Goal: Task Accomplishment & Management: Complete application form

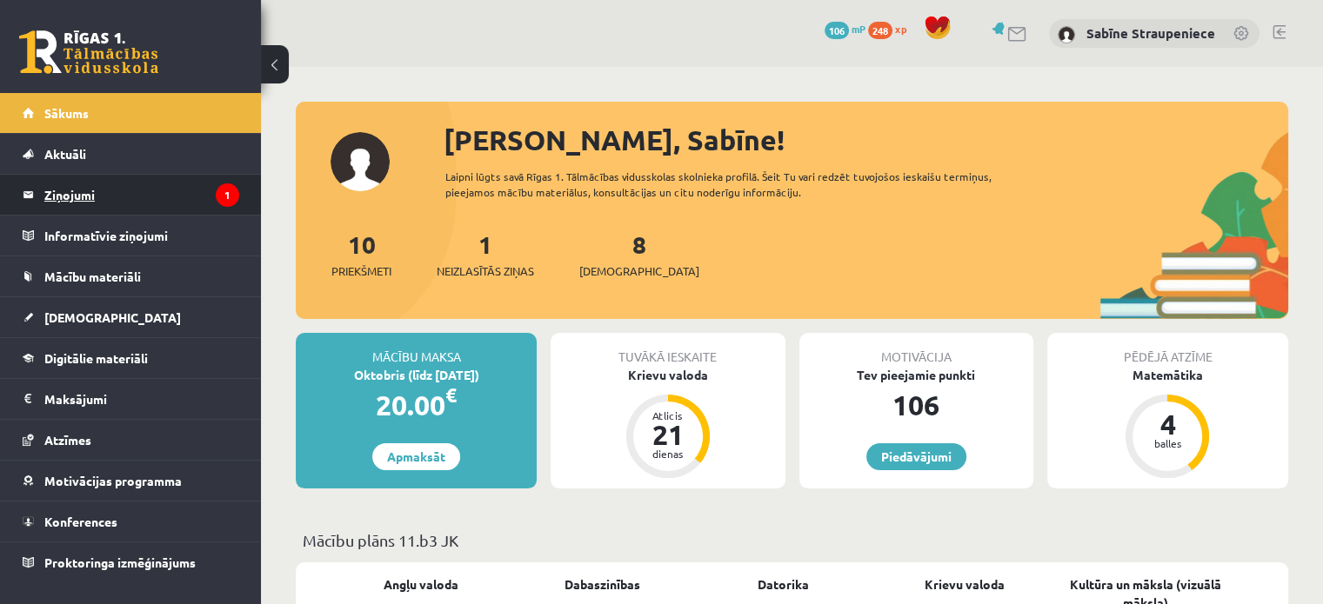
click at [205, 190] on legend "Ziņojumi 1" at bounding box center [141, 195] width 195 height 40
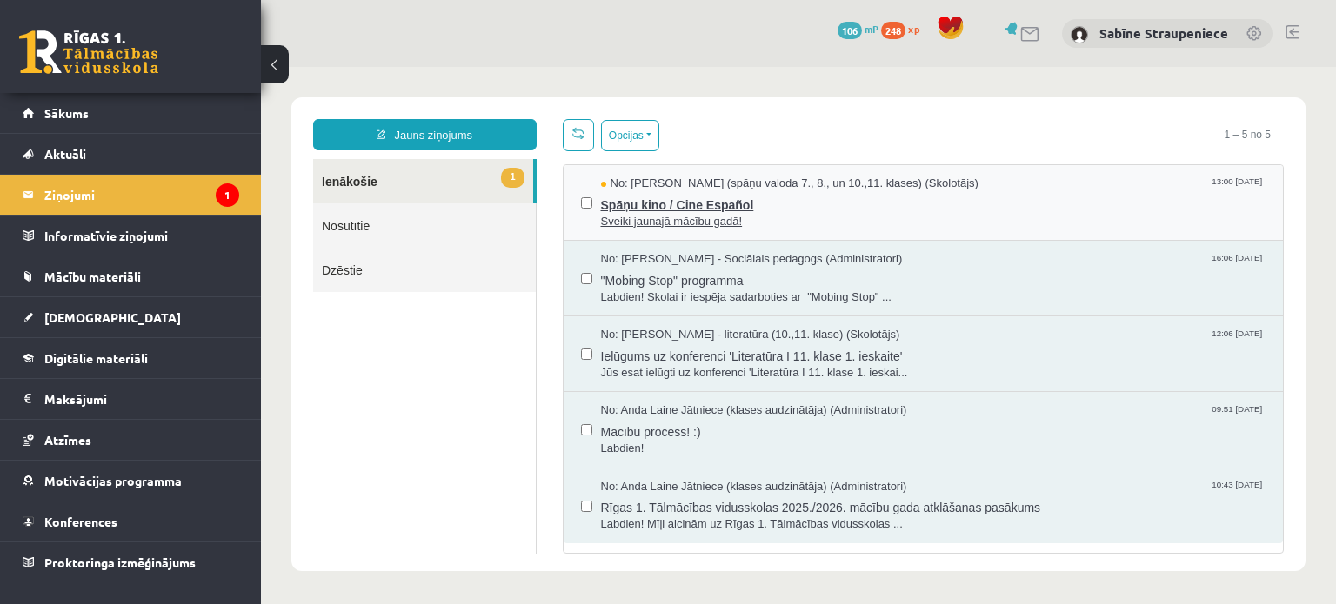
click at [631, 221] on span "Sveiki jaunajā mācību gadā!" at bounding box center [933, 222] width 665 height 17
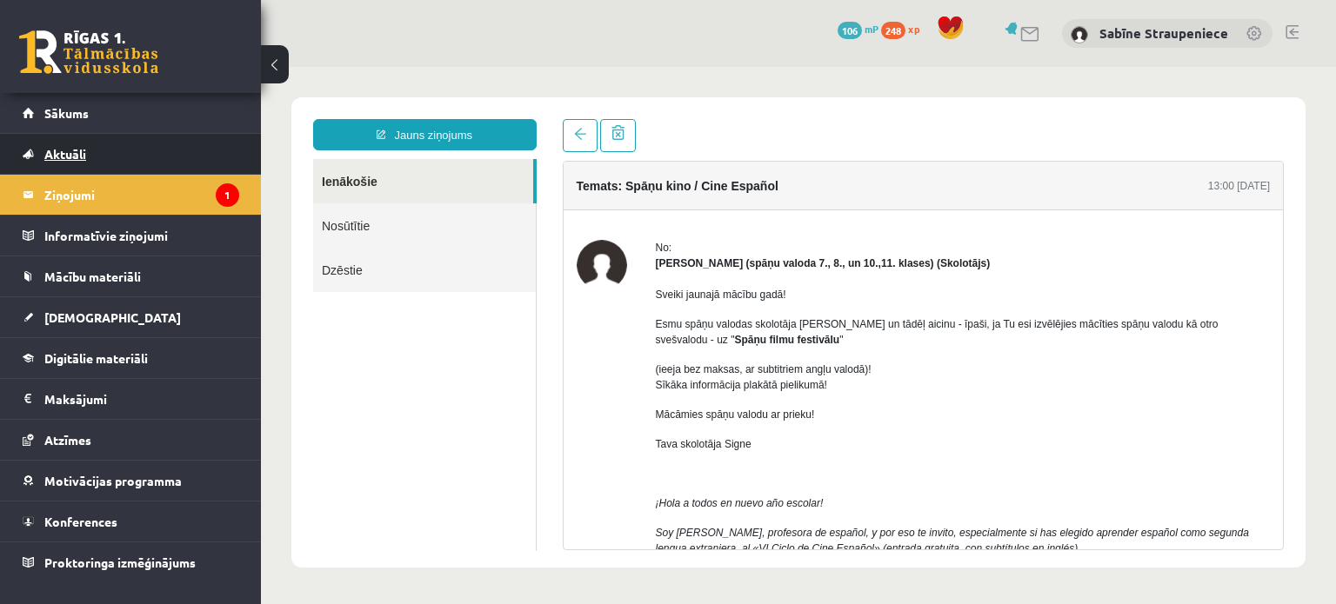
click at [74, 155] on span "Aktuāli" at bounding box center [65, 154] width 42 height 16
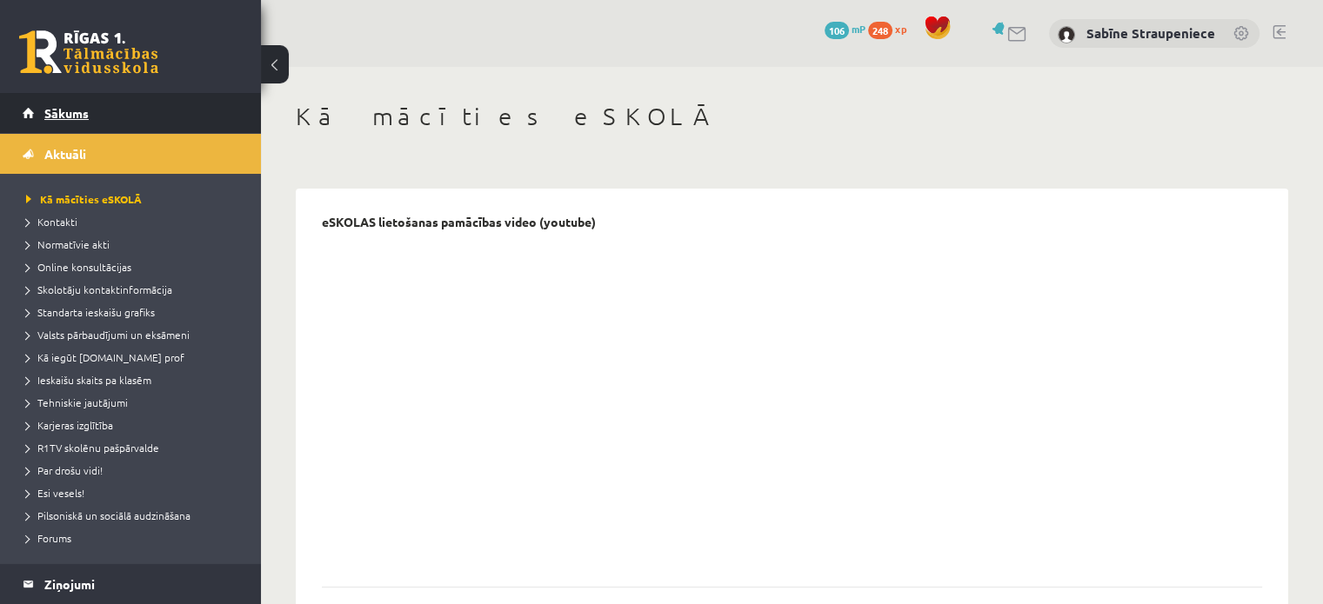
click at [77, 112] on span "Sākums" at bounding box center [66, 113] width 44 height 16
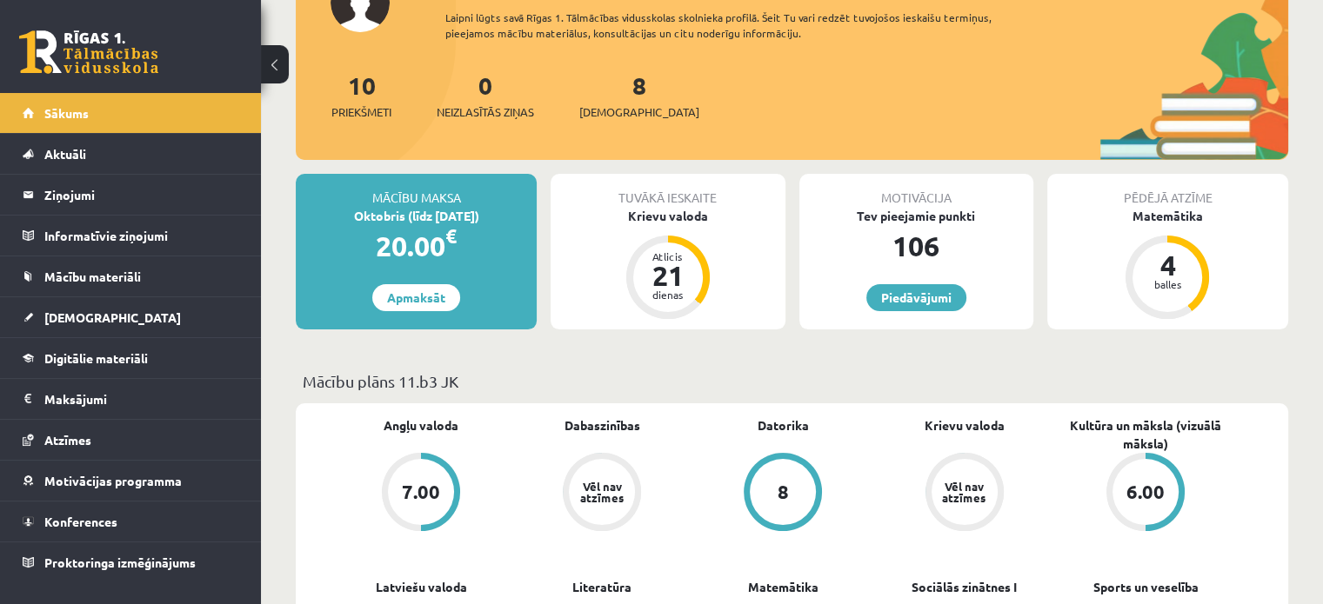
scroll to position [163, 0]
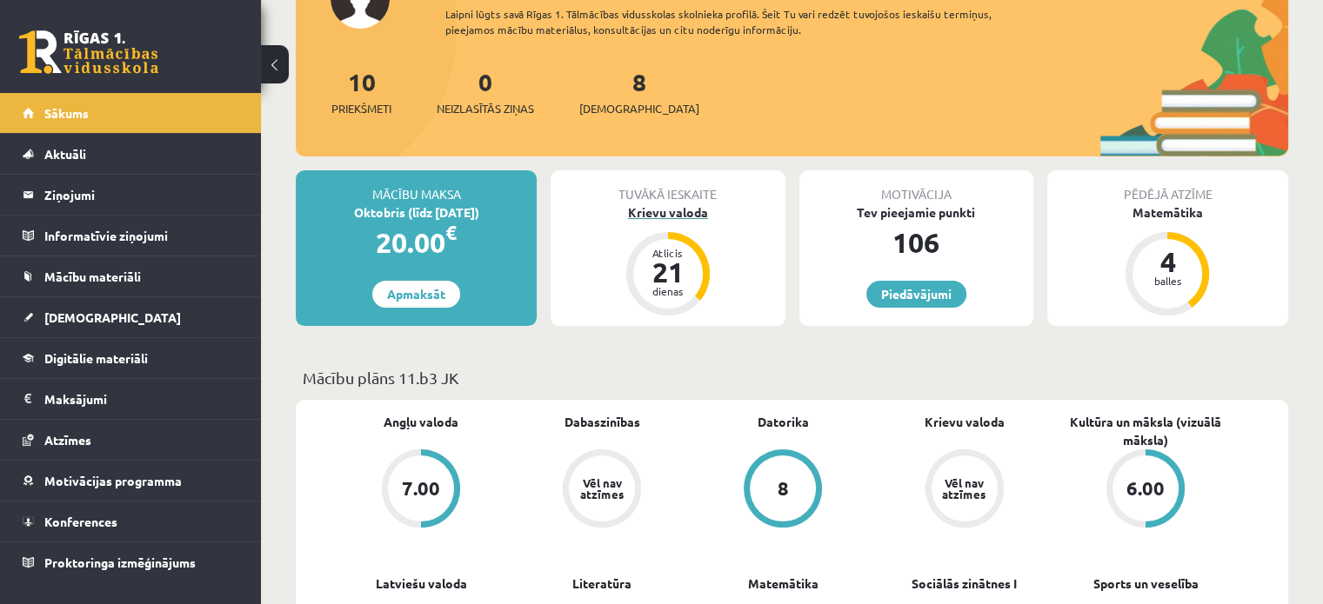
click at [677, 235] on div "Atlicis 21 dienas" at bounding box center [667, 273] width 83 height 83
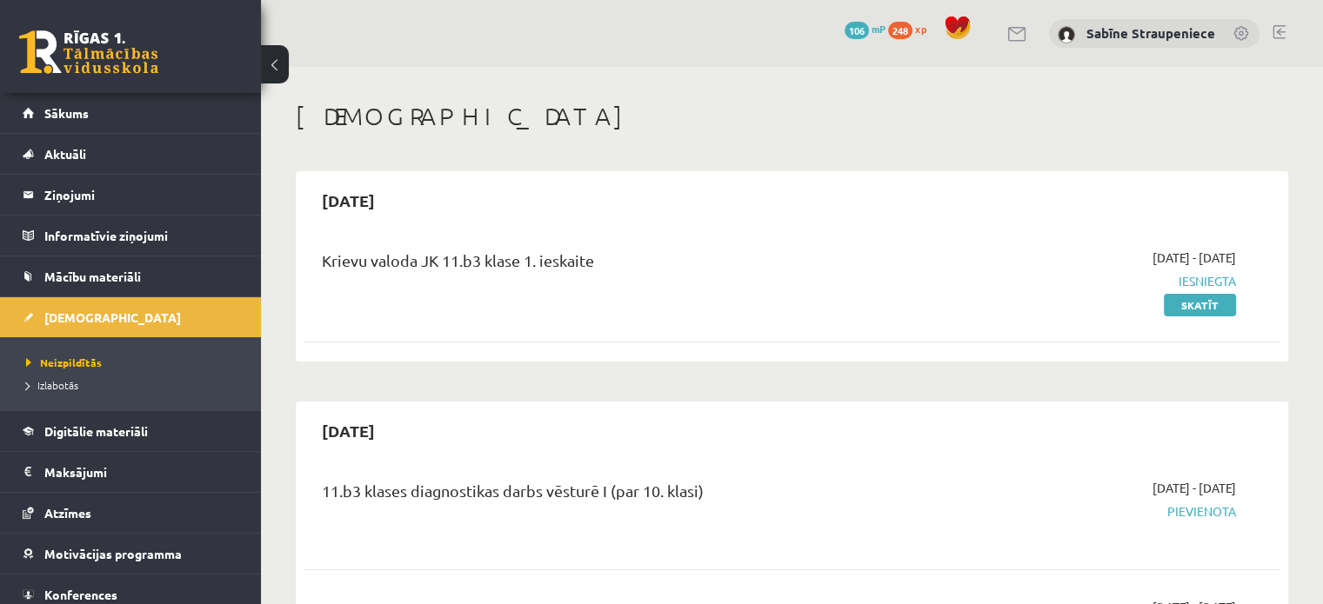
click at [1056, 288] on span "Iesniegta" at bounding box center [1092, 281] width 287 height 18
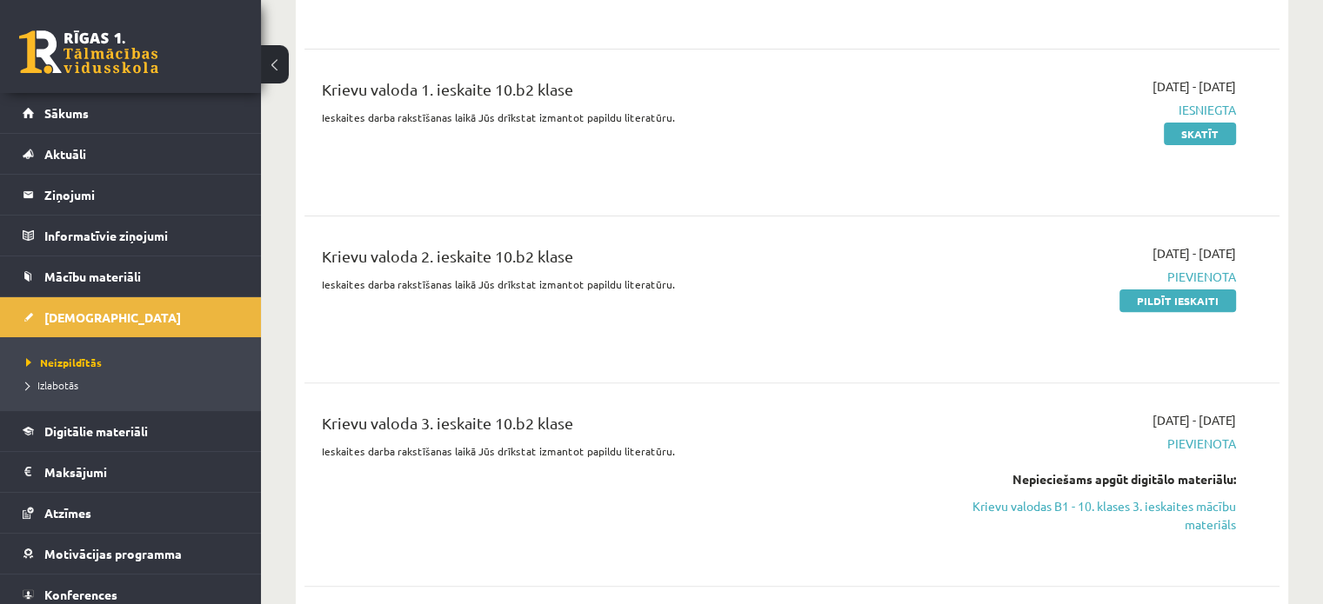
scroll to position [544, 0]
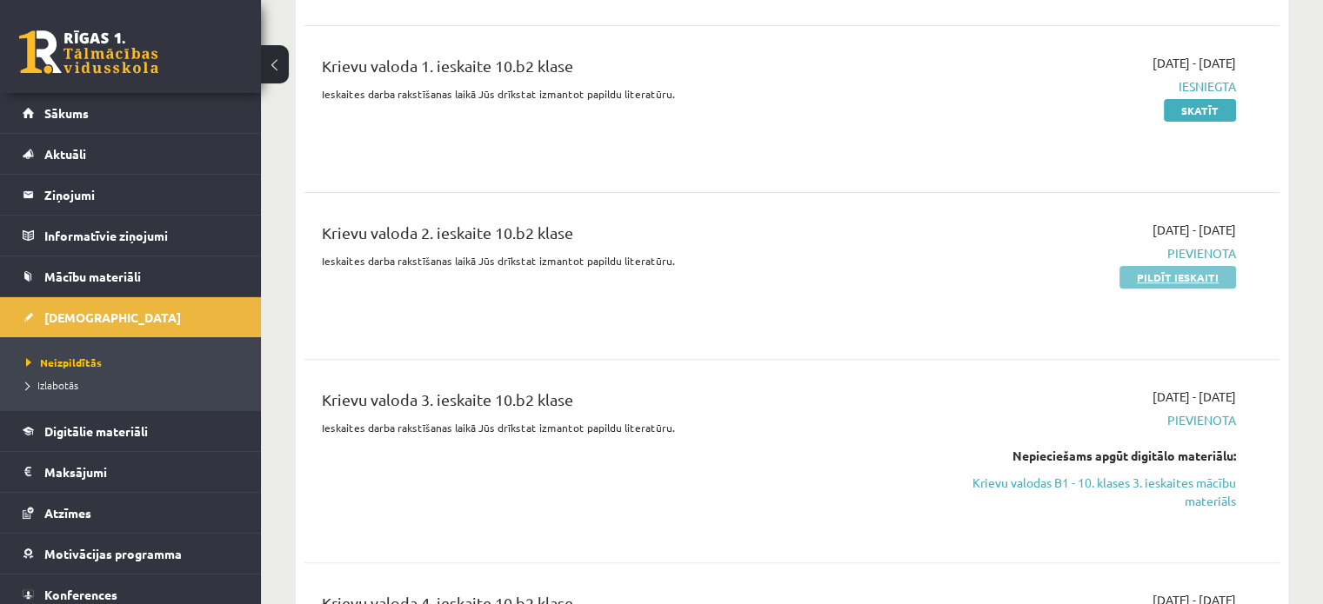
click at [1163, 278] on link "Pildīt ieskaiti" at bounding box center [1177, 277] width 117 height 23
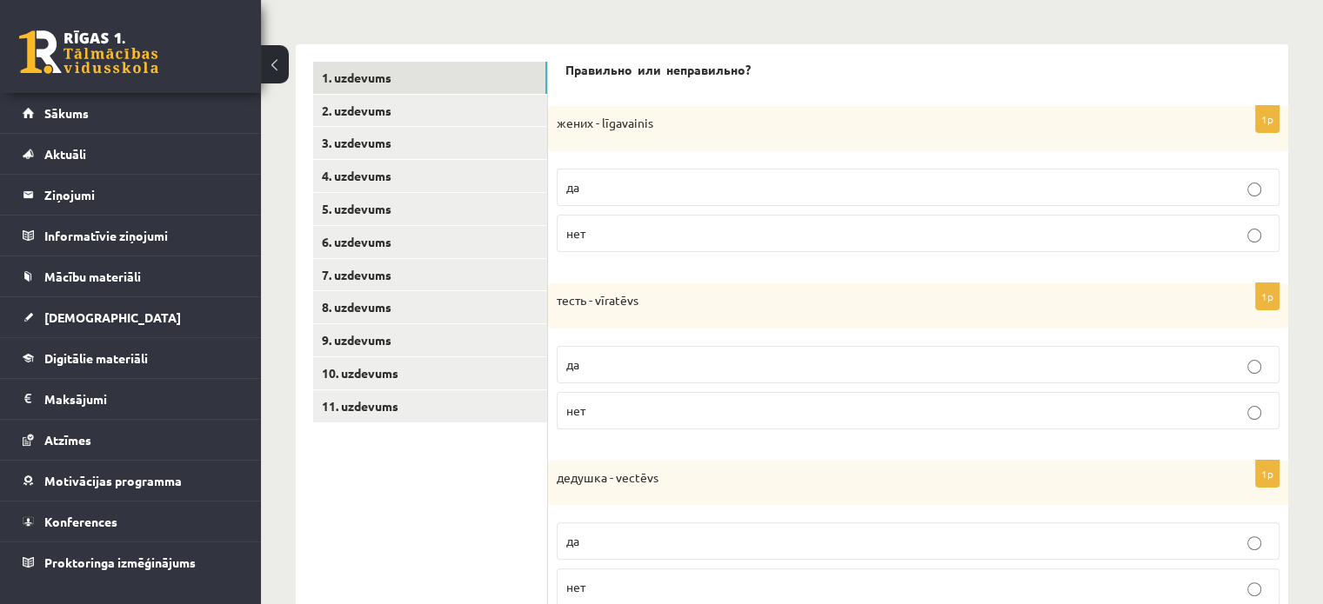
scroll to position [331, 0]
click at [893, 177] on p "да" at bounding box center [917, 185] width 703 height 18
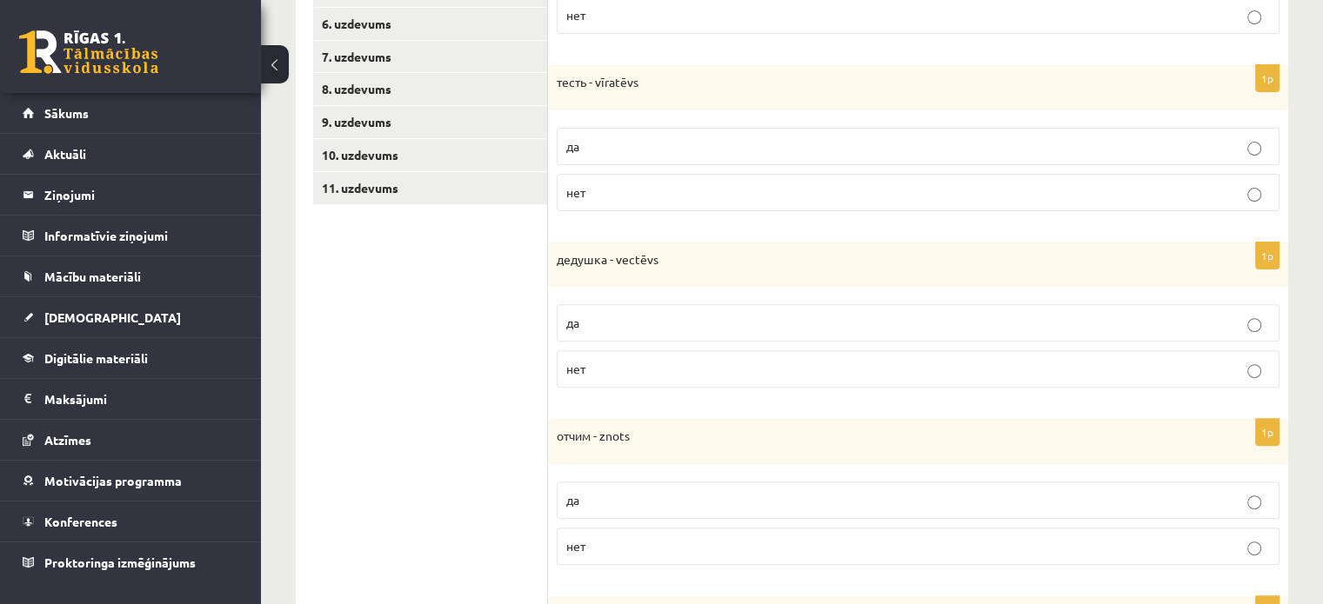
scroll to position [550, 0]
click at [1179, 189] on p "нет" at bounding box center [917, 190] width 703 height 18
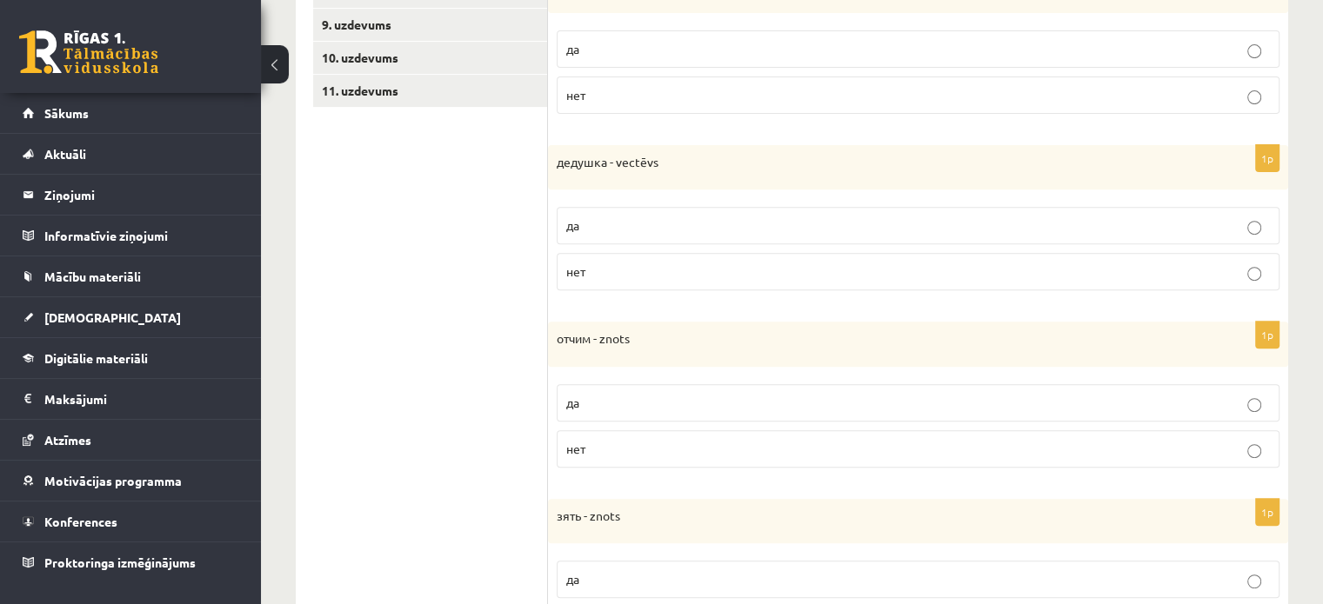
scroll to position [648, 0]
click at [750, 219] on p "да" at bounding box center [917, 222] width 703 height 18
click at [823, 441] on p "нет" at bounding box center [917, 445] width 703 height 18
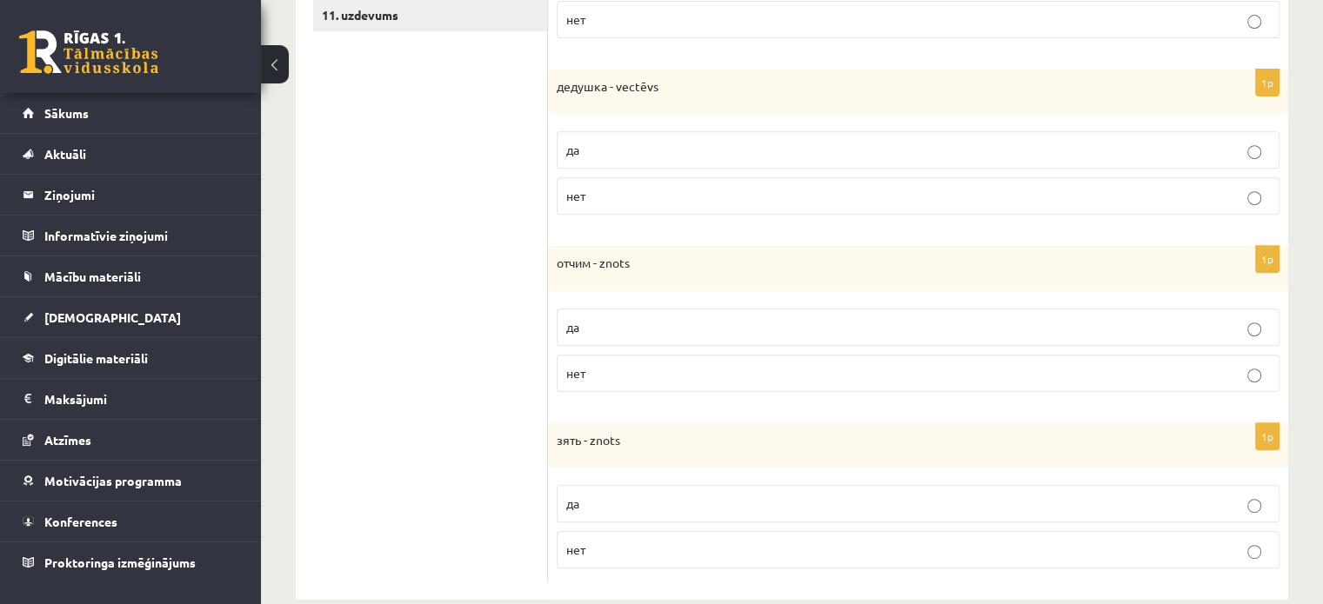
scroll to position [747, 0]
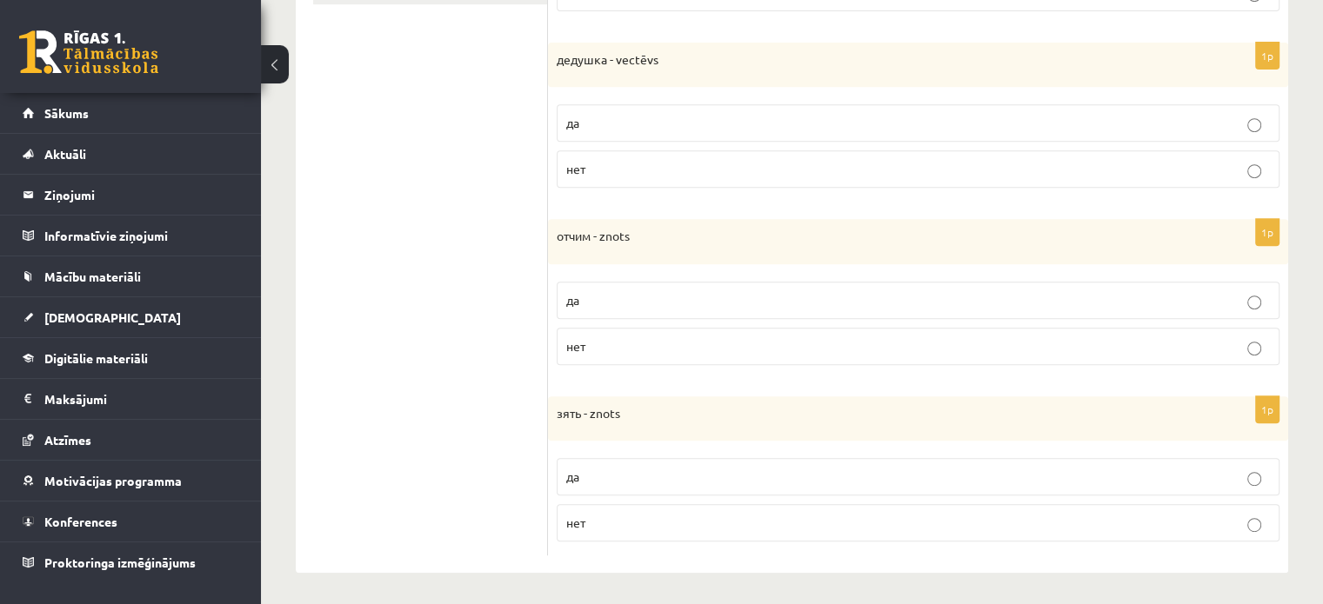
click at [1236, 469] on p "да" at bounding box center [917, 477] width 703 height 18
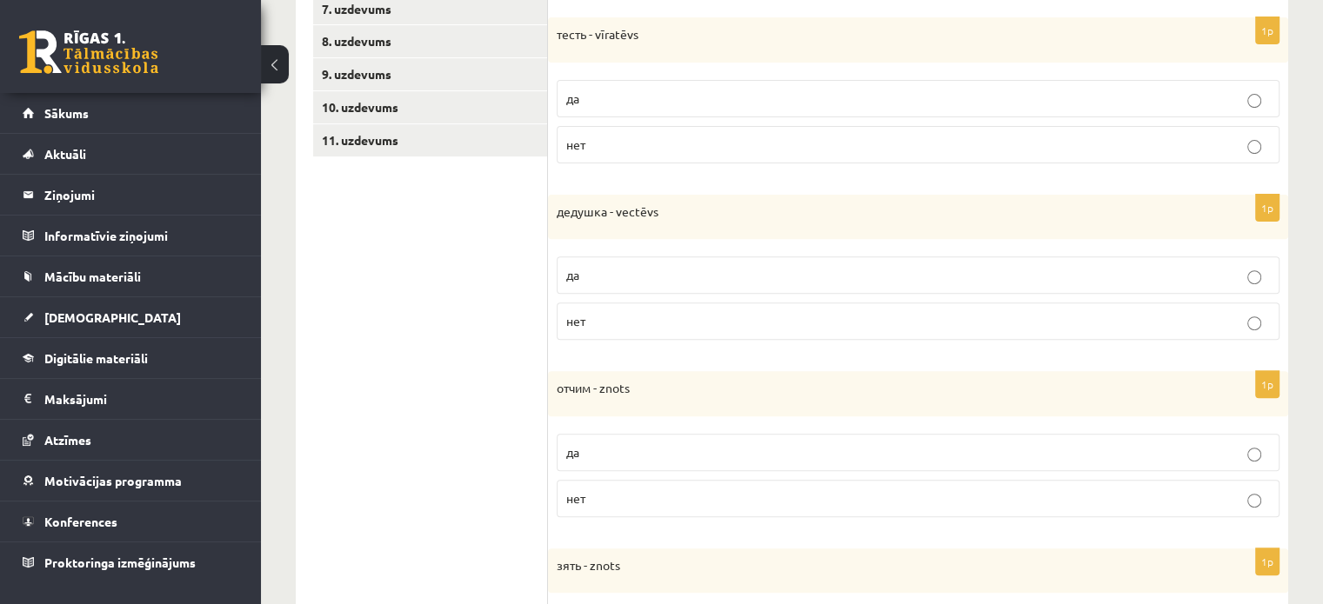
scroll to position [0, 0]
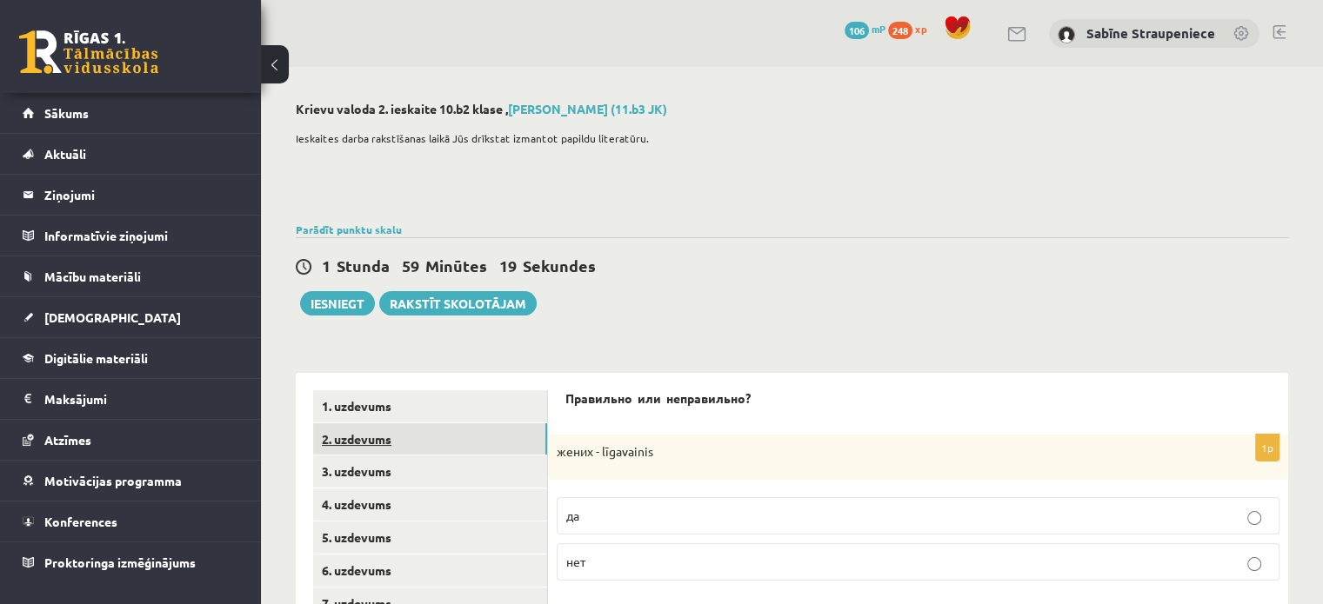
click at [376, 446] on link "2. uzdevums" at bounding box center [430, 439] width 234 height 32
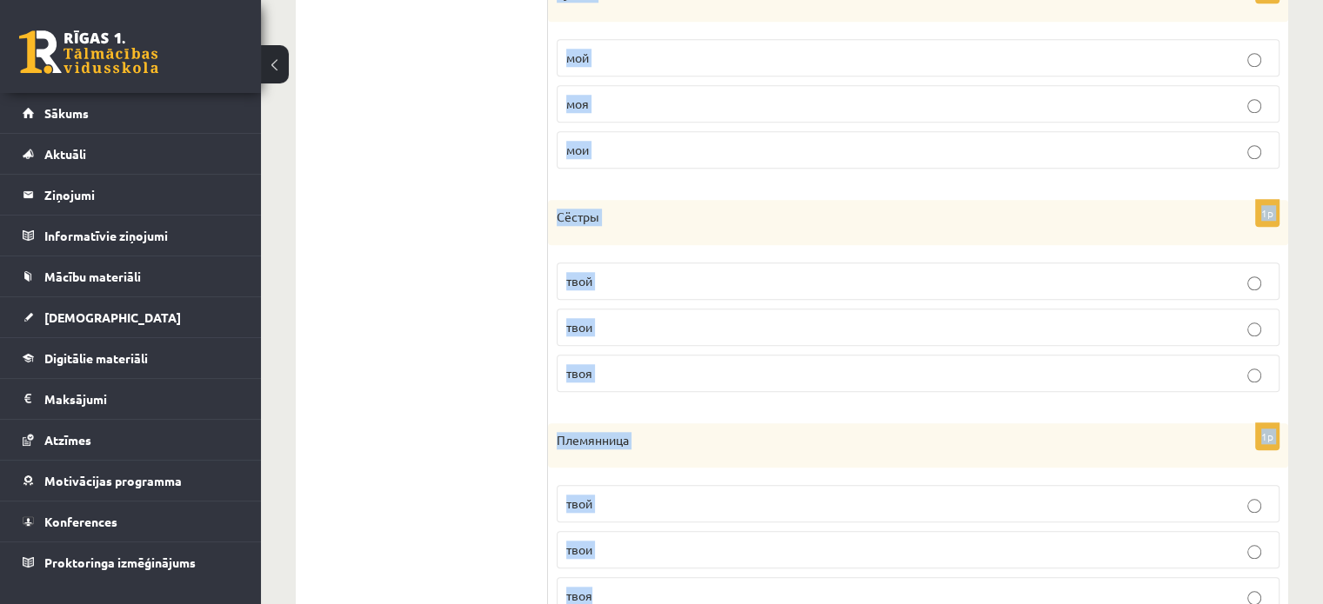
scroll to position [1642, 0]
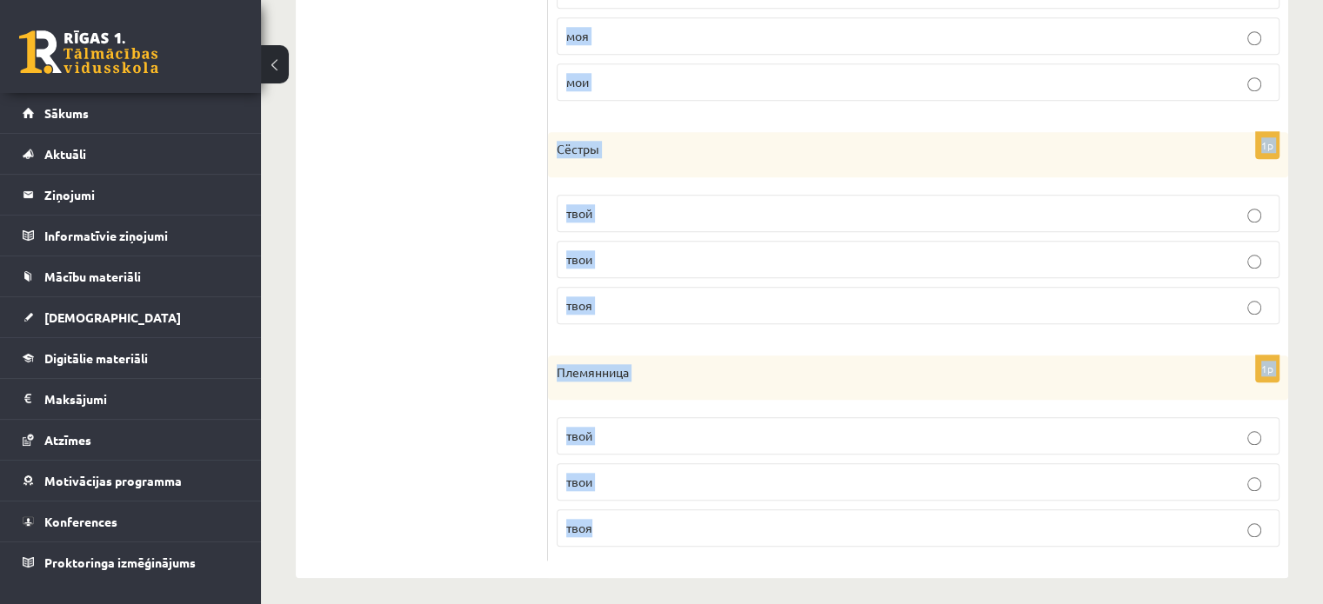
drag, startPoint x: 564, startPoint y: 128, endPoint x: 711, endPoint y: 611, distance: 505.3
copy form "Какой вариант верный? 1p Крестник ваш ваше ваши 1p Крёстная ваша ваше ваши 1p Д…"
click at [1283, 261] on div "1p Сёстры твой твои твоя" at bounding box center [918, 235] width 740 height 206
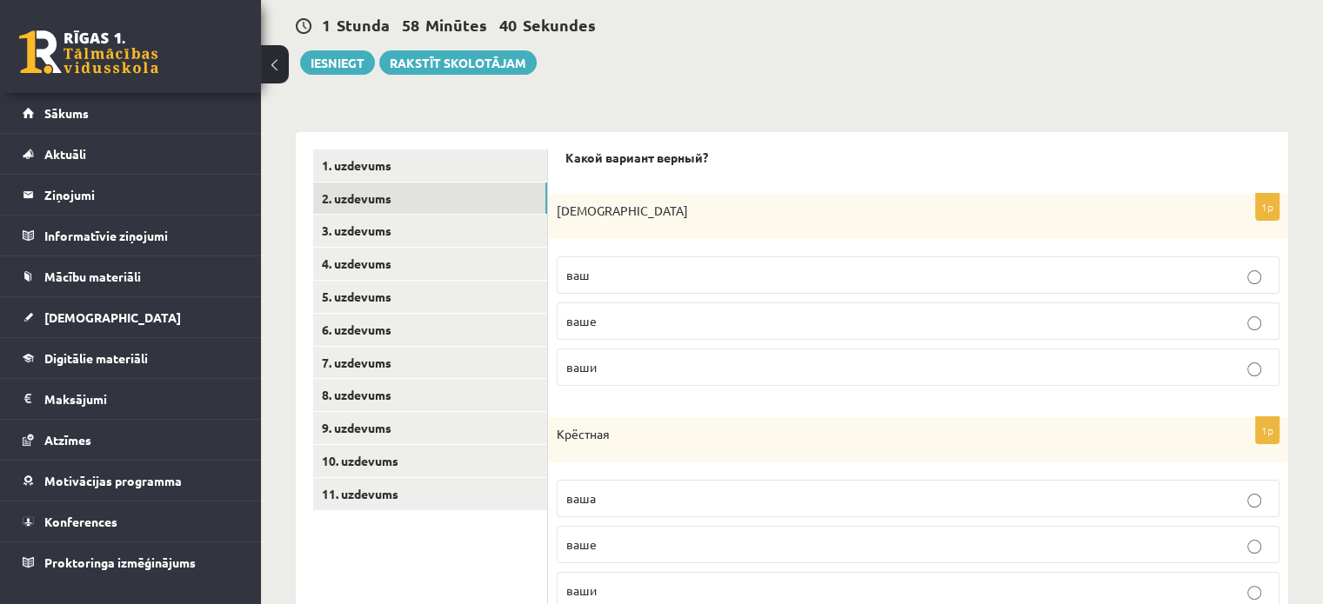
scroll to position [257, 0]
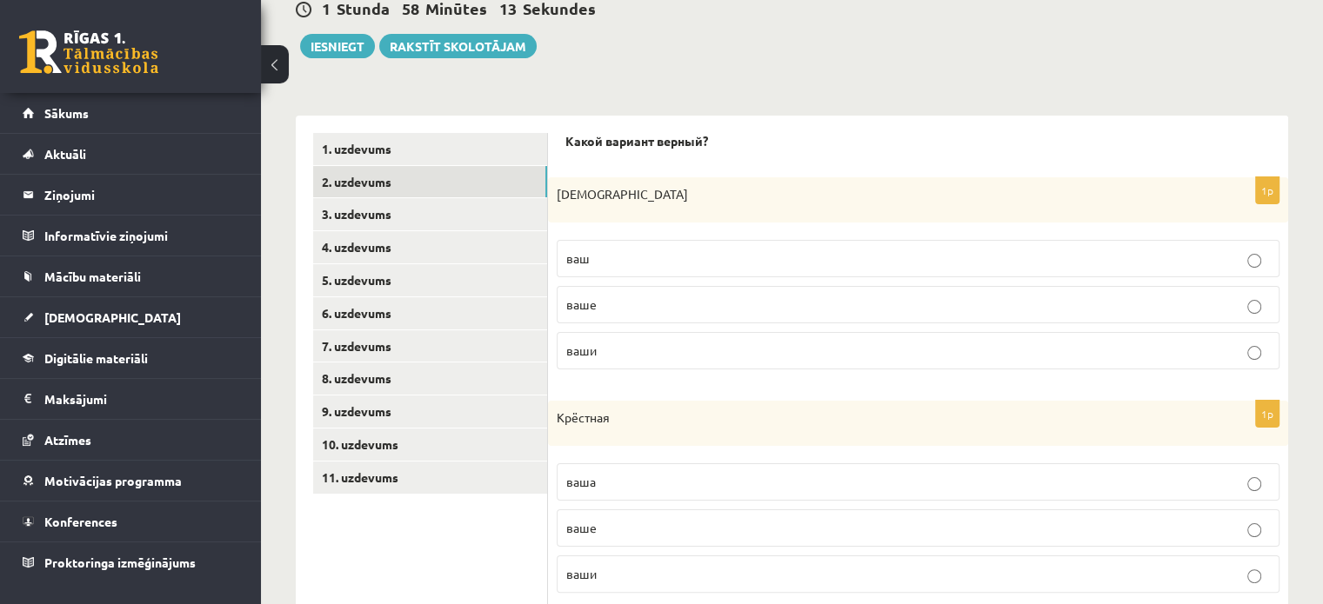
click at [615, 263] on p "ваш" at bounding box center [917, 259] width 703 height 18
click at [587, 481] on span "ваша" at bounding box center [581, 482] width 30 height 16
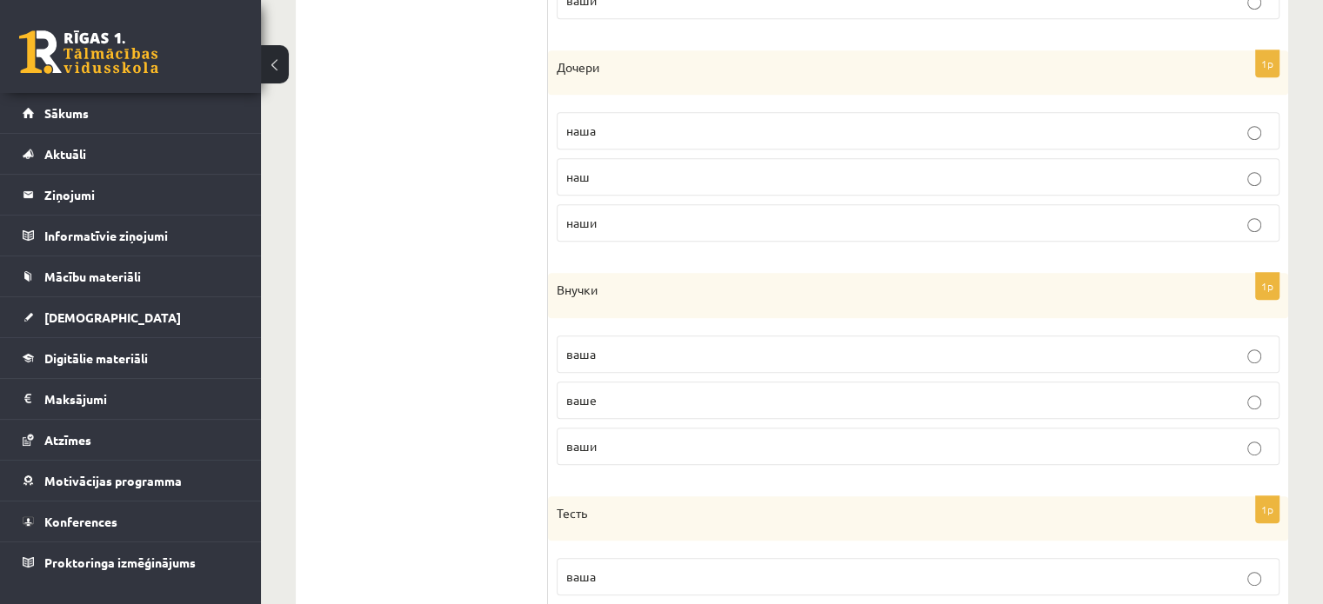
scroll to position [836, 0]
click at [957, 218] on p "наши" at bounding box center [917, 218] width 703 height 18
click at [761, 436] on p "ваши" at bounding box center [917, 441] width 703 height 18
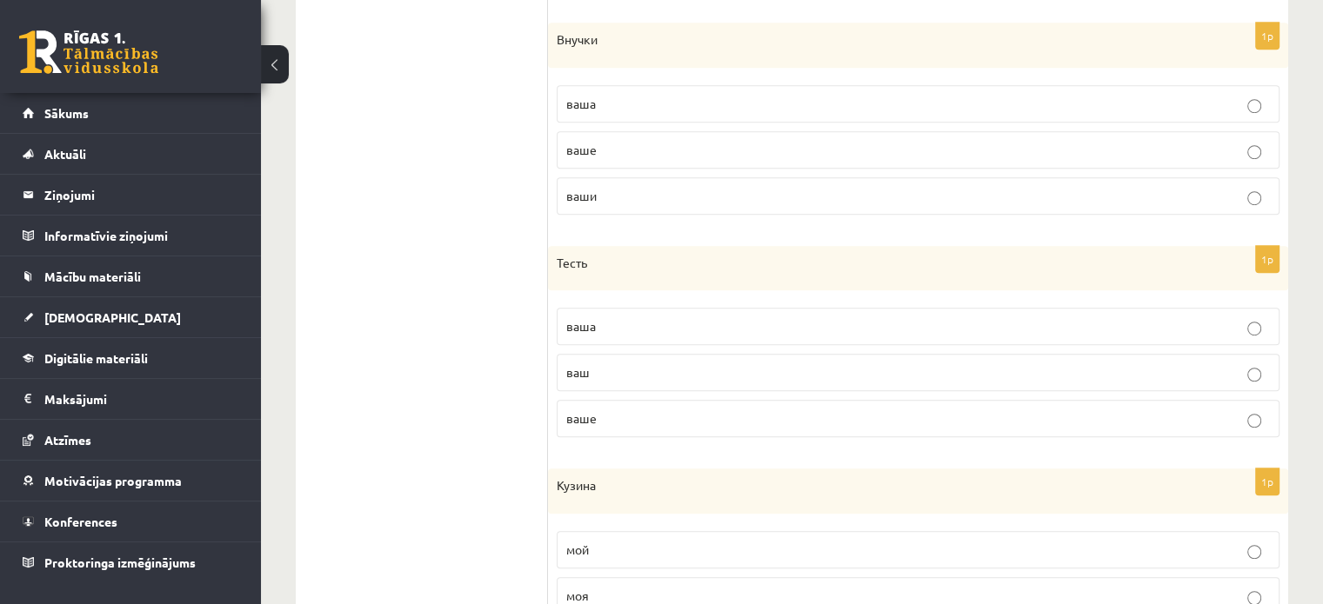
scroll to position [1090, 0]
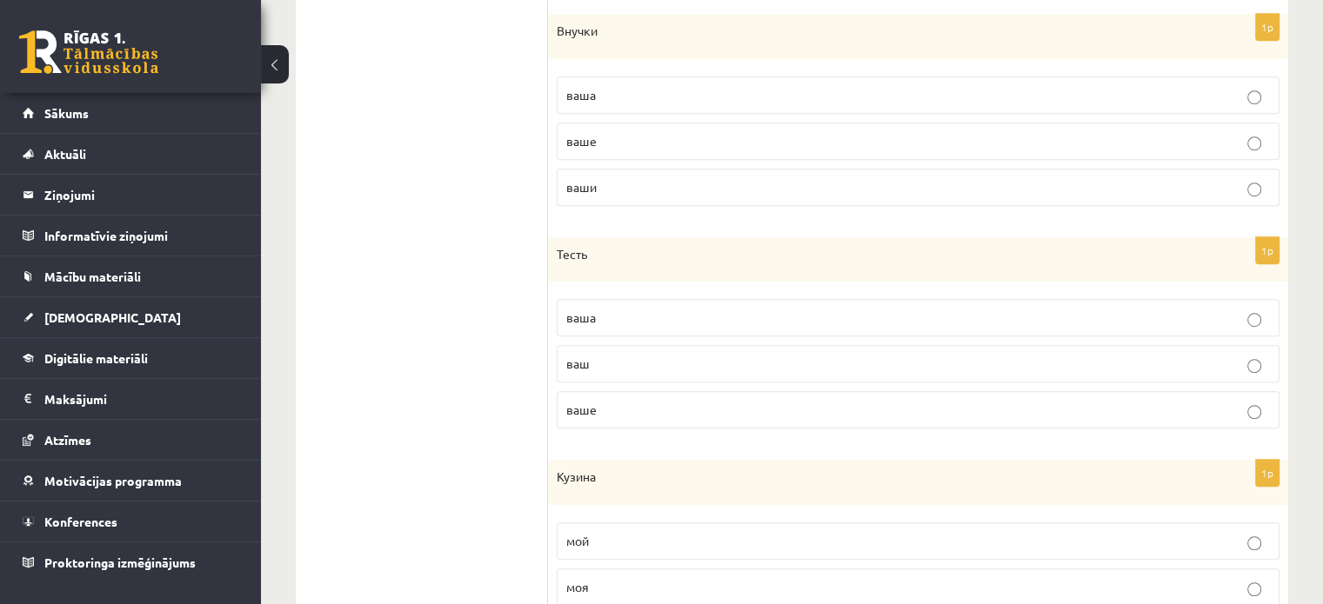
click at [599, 355] on p "ваш" at bounding box center [917, 364] width 703 height 18
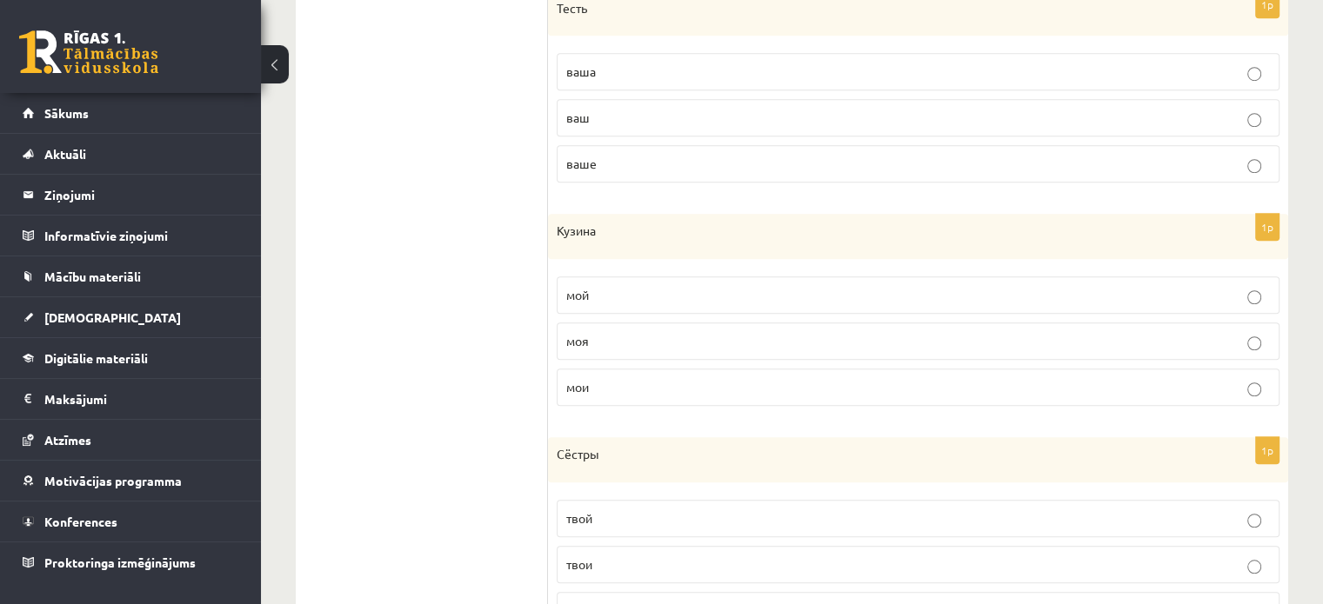
scroll to position [1339, 0]
click at [1050, 323] on label "моя" at bounding box center [917, 338] width 723 height 37
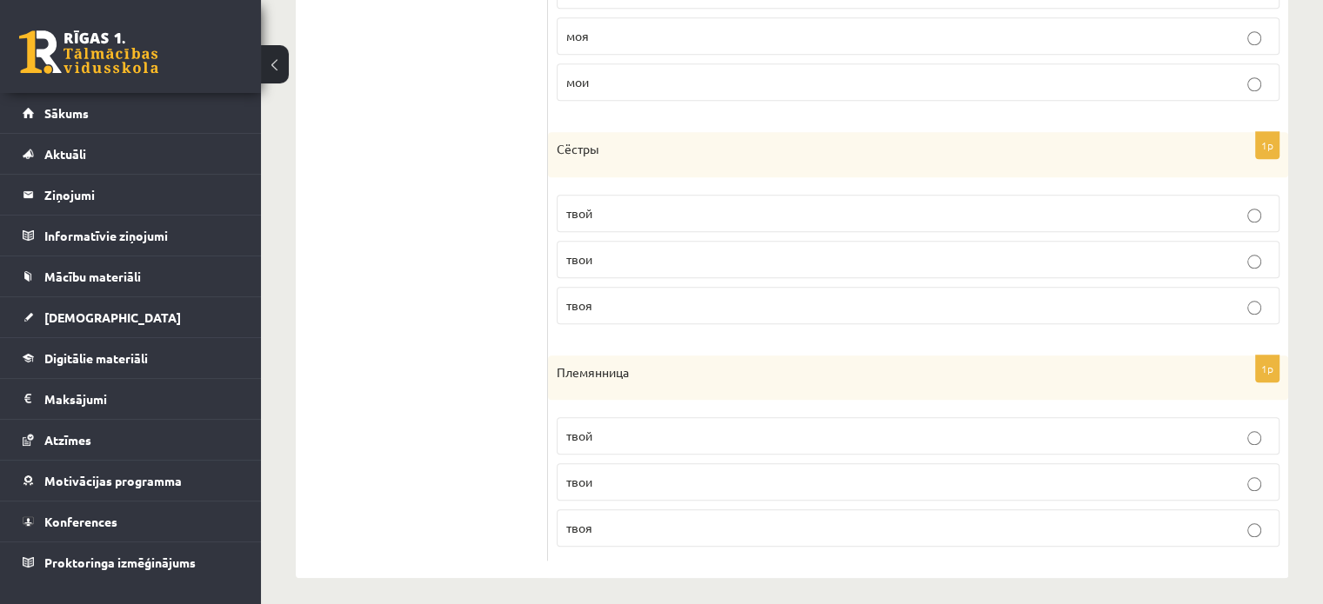
click at [702, 257] on p "твои" at bounding box center [917, 259] width 703 height 18
click at [595, 523] on p "твоя" at bounding box center [917, 528] width 703 height 18
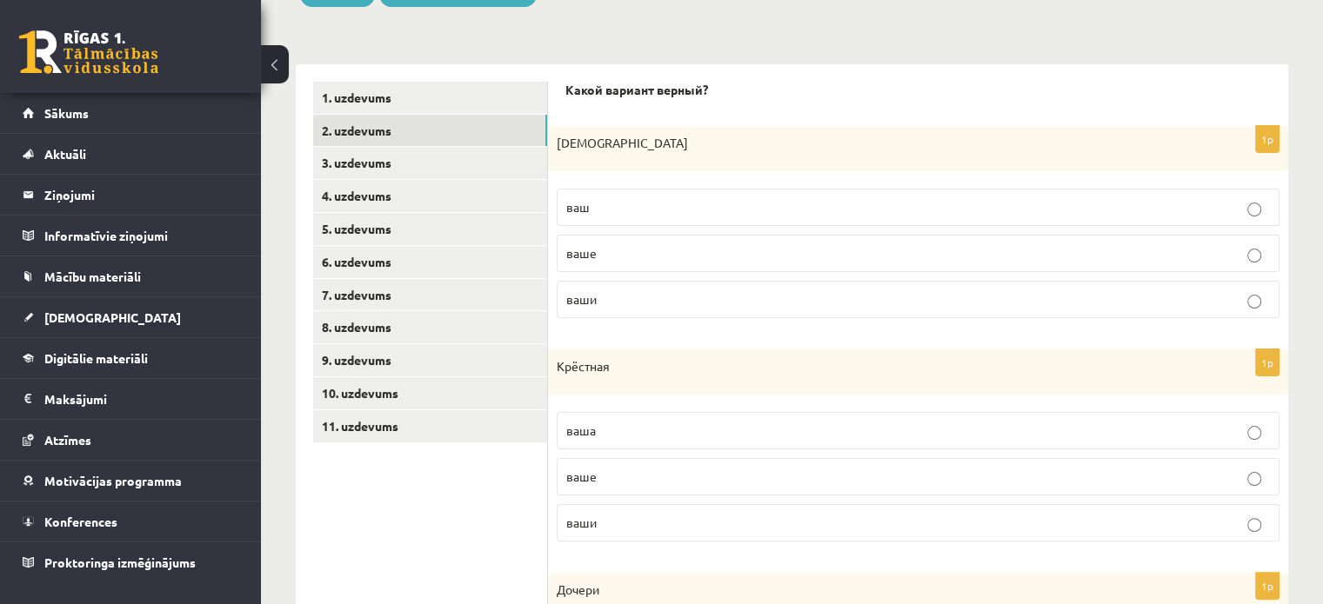
scroll to position [316, 0]
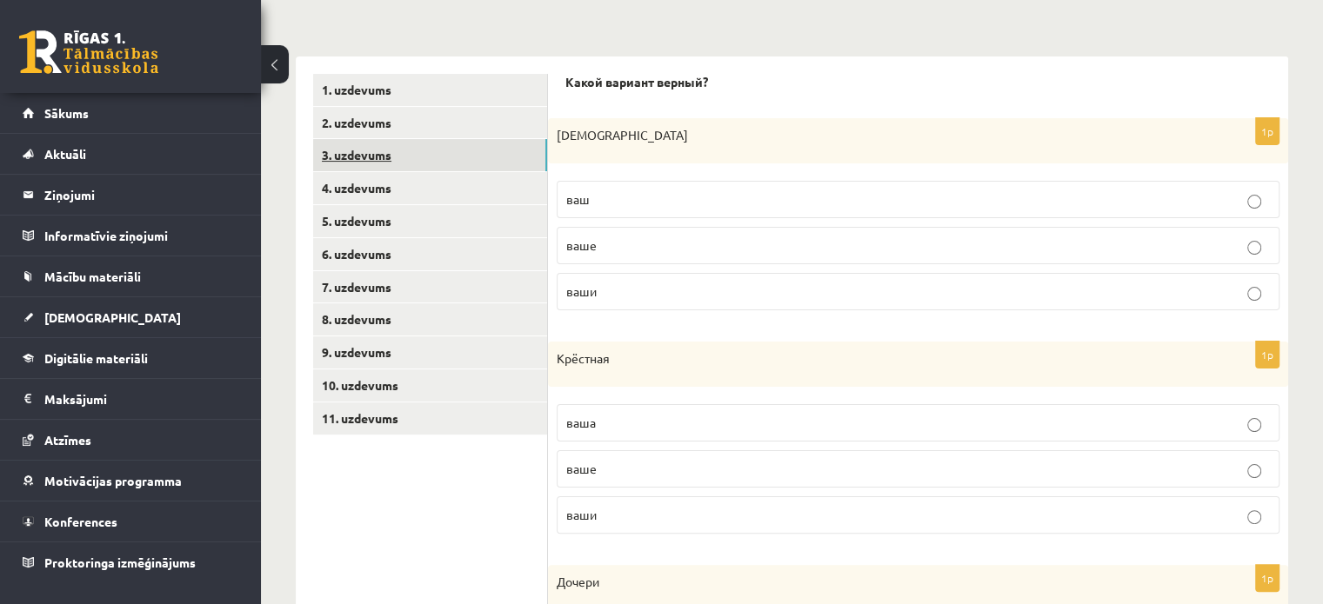
click at [493, 154] on link "3. uzdevums" at bounding box center [430, 155] width 234 height 32
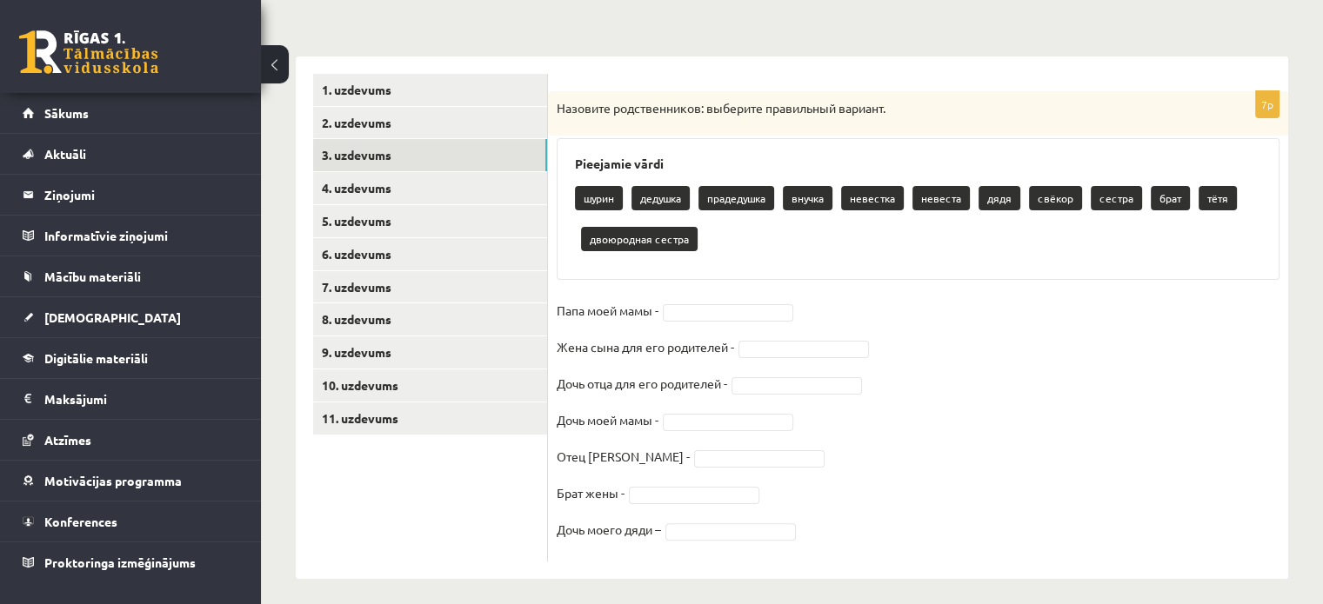
scroll to position [326, 0]
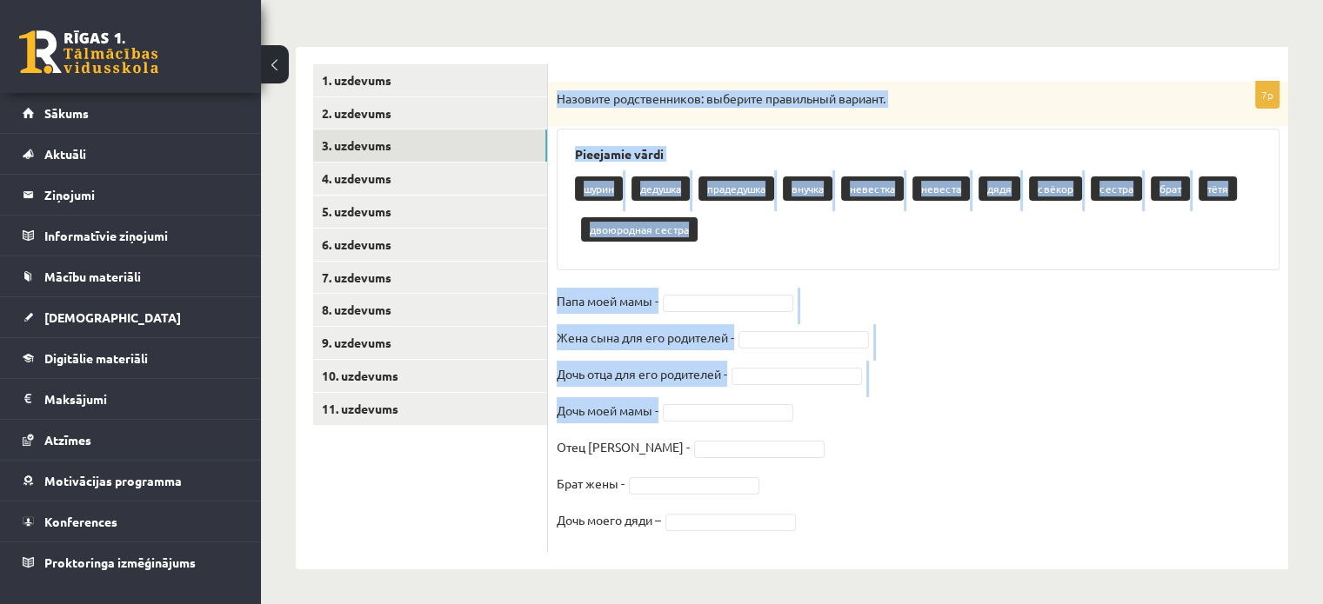
drag, startPoint x: 557, startPoint y: 97, endPoint x: 705, endPoint y: 402, distance: 338.3
click at [705, 402] on div "7p Назовите родственников: выберите правильный вариант. Pieejamie vārdi шурин д…" at bounding box center [918, 317] width 740 height 470
click at [563, 97] on p "Назовите родственников: выберите правильный вариант." at bounding box center [874, 98] width 636 height 17
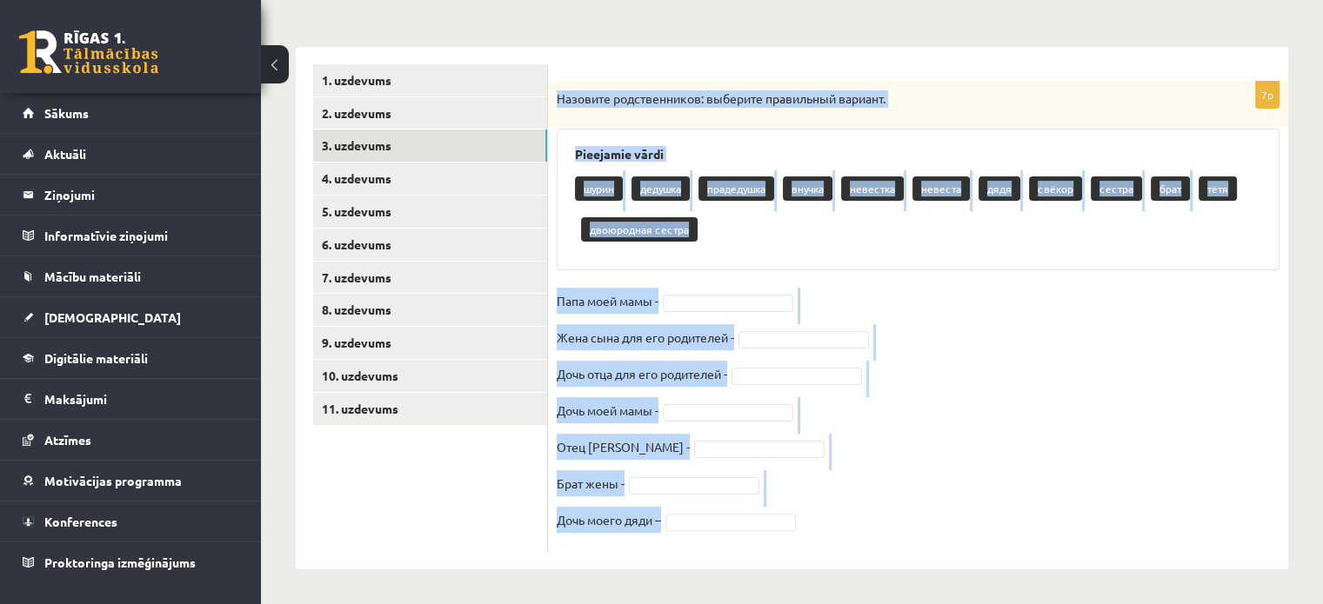
drag, startPoint x: 557, startPoint y: 97, endPoint x: 754, endPoint y: 537, distance: 482.6
click at [754, 537] on div "7p Назовите родственников: выберите правильный вариант. Pieejamie vārdi шурин д…" at bounding box center [918, 317] width 740 height 470
copy div "Назовите родственников: выберите правильный вариант. Pieejamie vārdi шурин деду…"
click at [1027, 475] on fieldset "Папа моей мамы - Жена сына для его родителей - Дочь отца для его родителей - До…" at bounding box center [917, 416] width 723 height 256
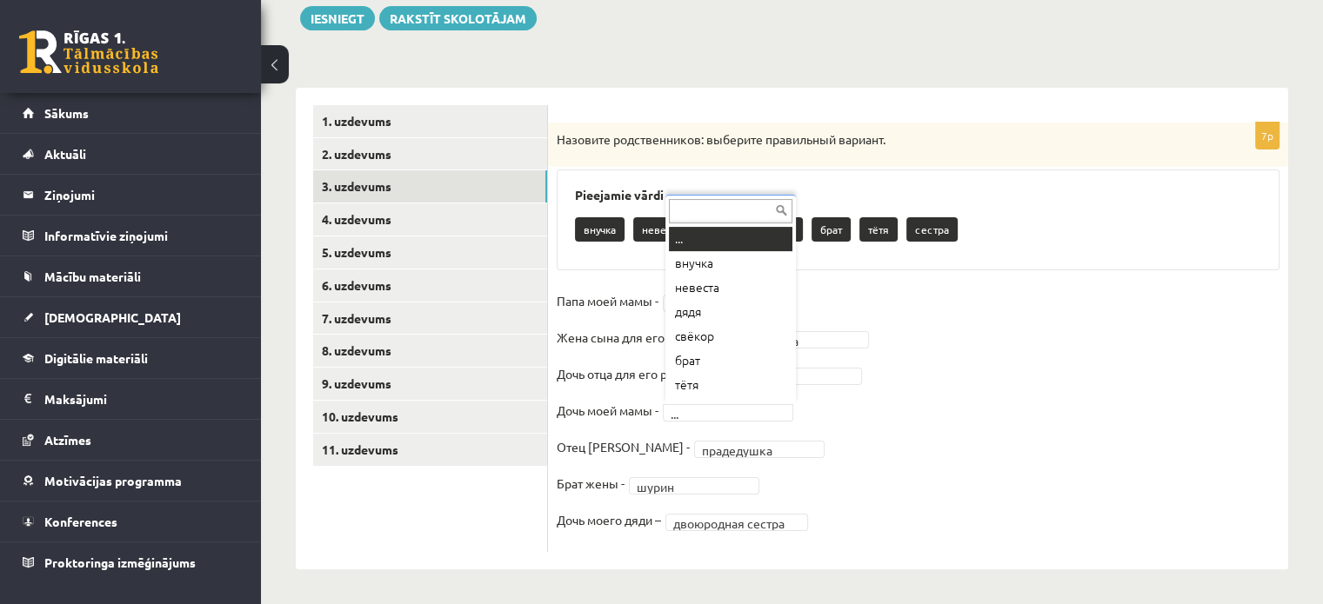
scroll to position [21, 0]
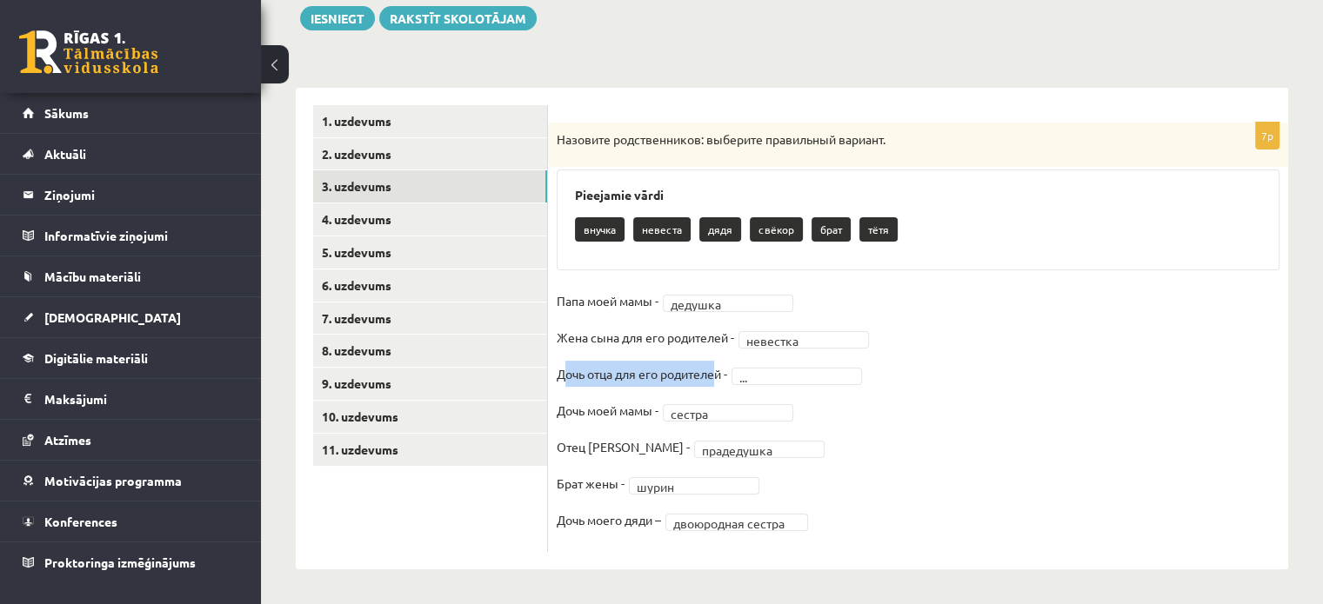
drag, startPoint x: 561, startPoint y: 372, endPoint x: 714, endPoint y: 377, distance: 153.1
click at [714, 377] on p "Дочь отца для его родителей -" at bounding box center [641, 374] width 170 height 26
click at [556, 376] on p "Дочь отца для его родителей -" at bounding box center [641, 374] width 170 height 26
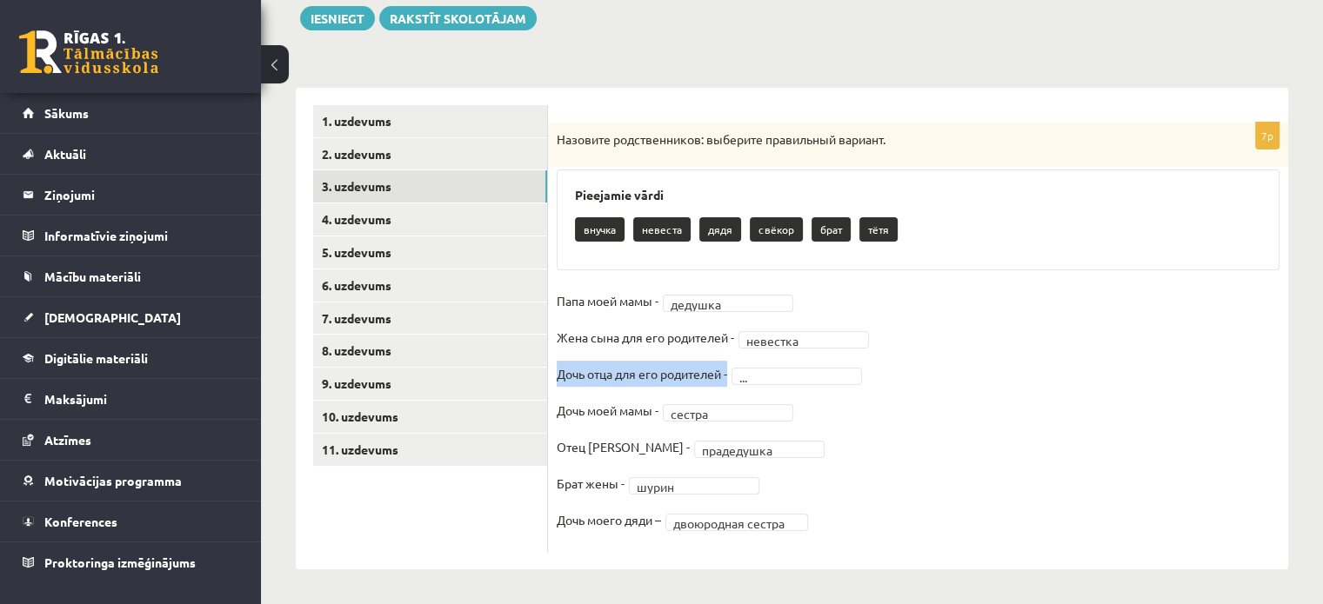
click at [556, 376] on p "Дочь отца для его родителей -" at bounding box center [641, 374] width 170 height 26
copy fieldset "Дочь отца для его родителей - ..."
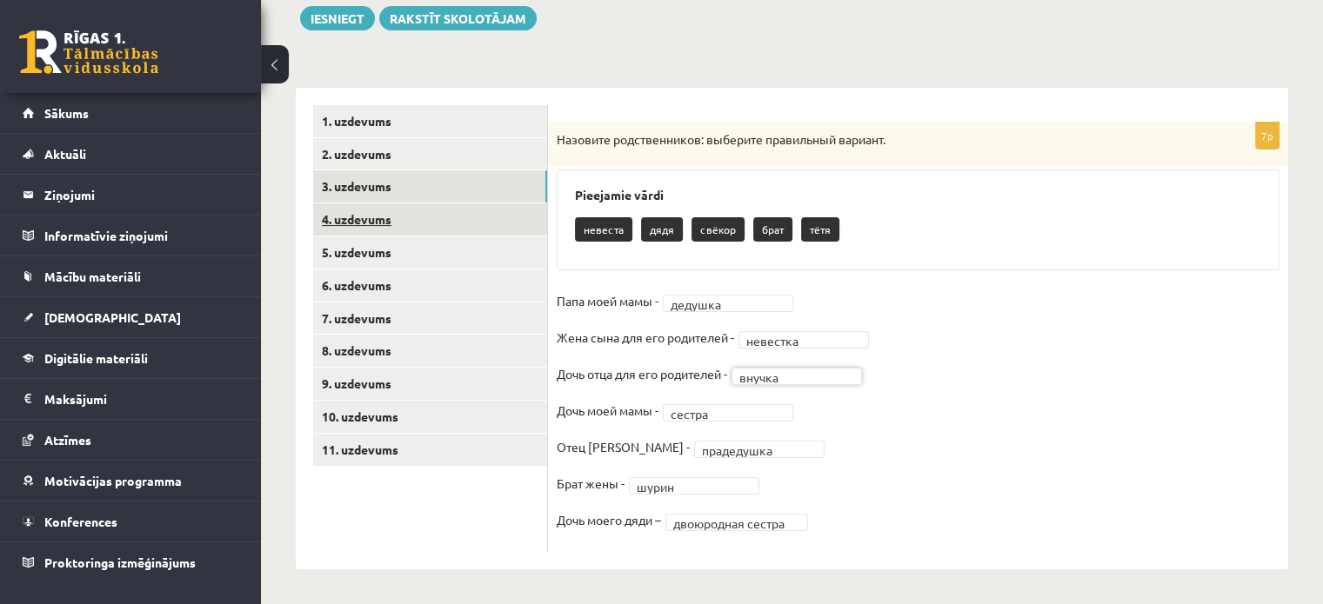
click at [396, 216] on link "4. uzdevums" at bounding box center [430, 219] width 234 height 32
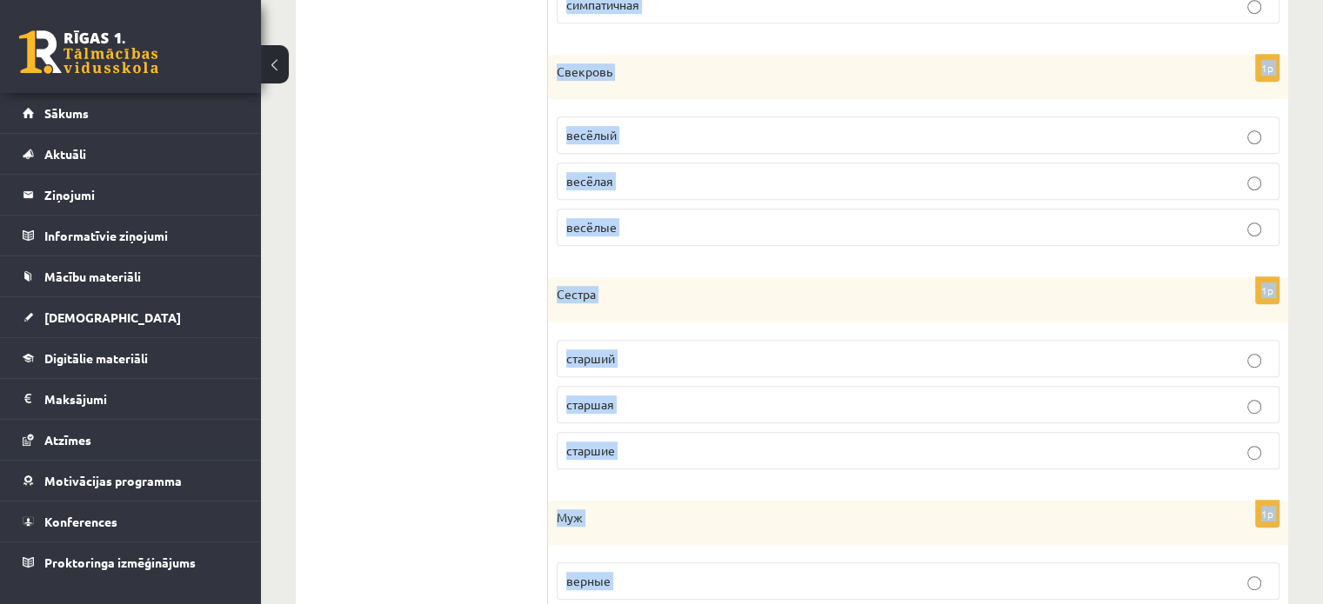
scroll to position [976, 0]
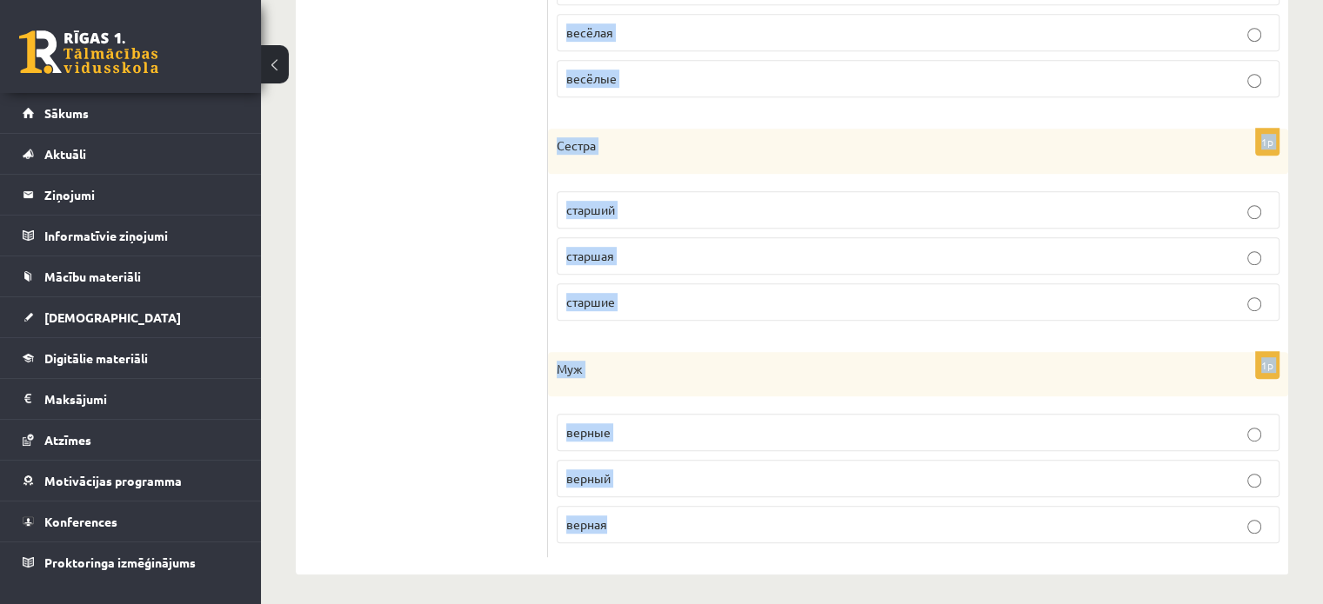
drag, startPoint x: 565, startPoint y: 10, endPoint x: 731, endPoint y: 621, distance: 632.6
copy form "Выберите нужное слово! 1p Братья надёжные надёжная надёжный 1p Тётя симпатичный…"
click at [720, 550] on div "1p Муж верные верный верная" at bounding box center [918, 455] width 740 height 206
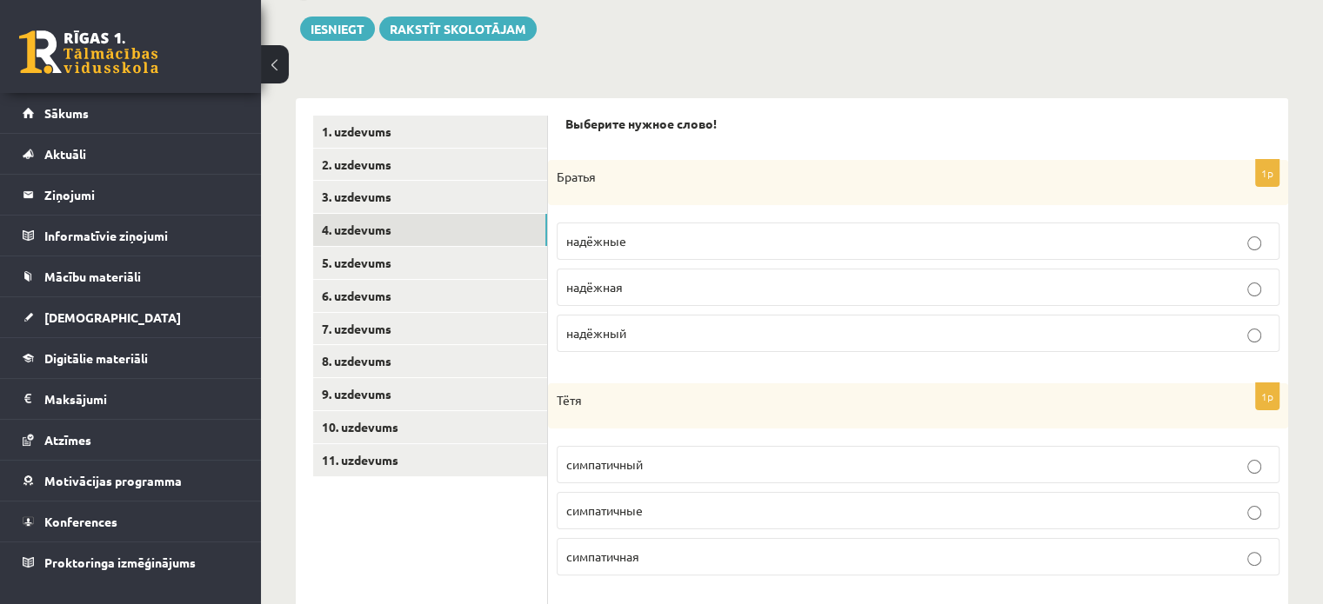
scroll to position [276, 0]
click at [635, 231] on p "надёжные" at bounding box center [917, 239] width 703 height 18
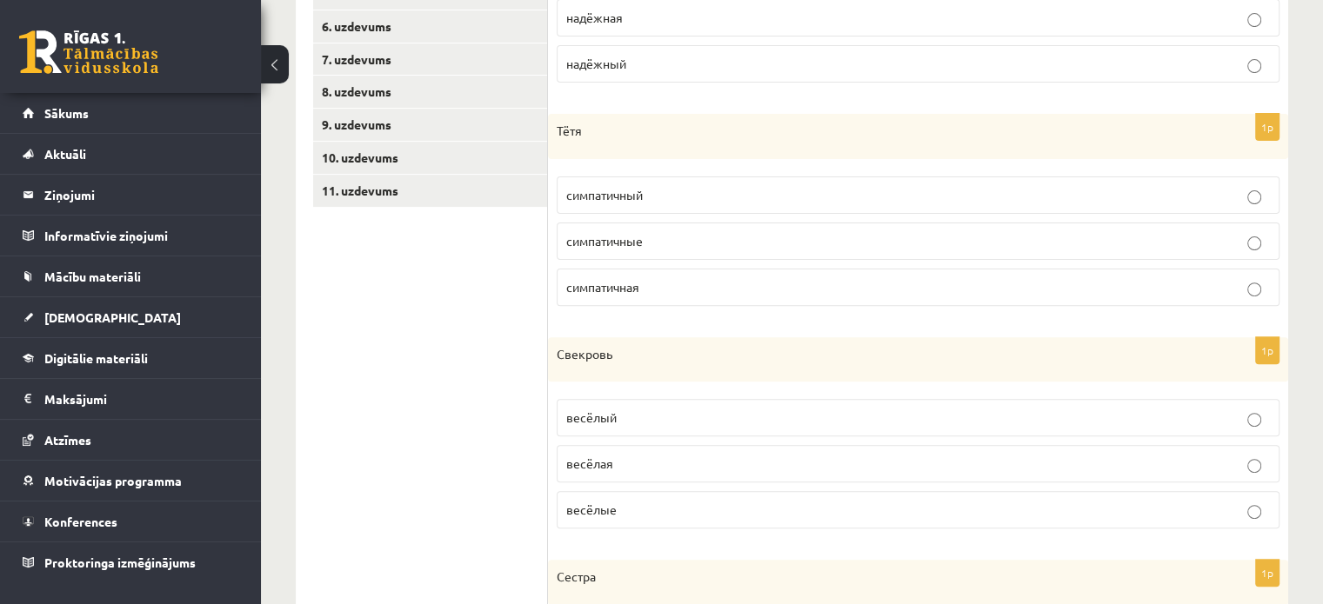
scroll to position [548, 0]
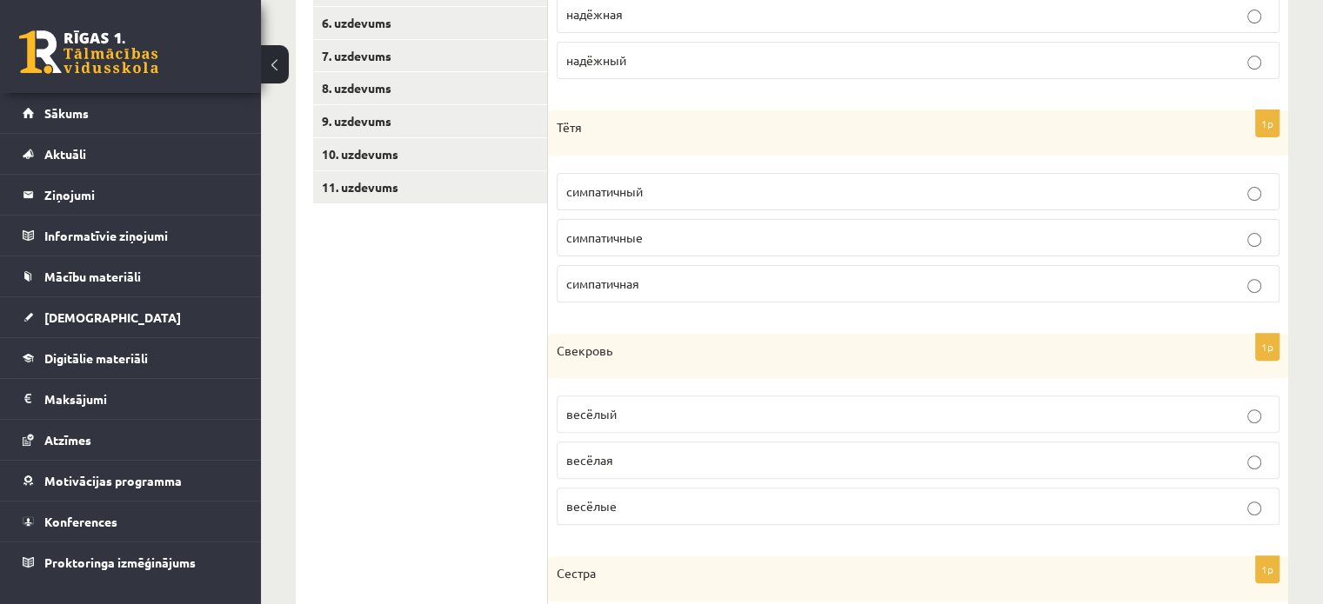
click at [742, 287] on p "симпатичная" at bounding box center [917, 284] width 703 height 18
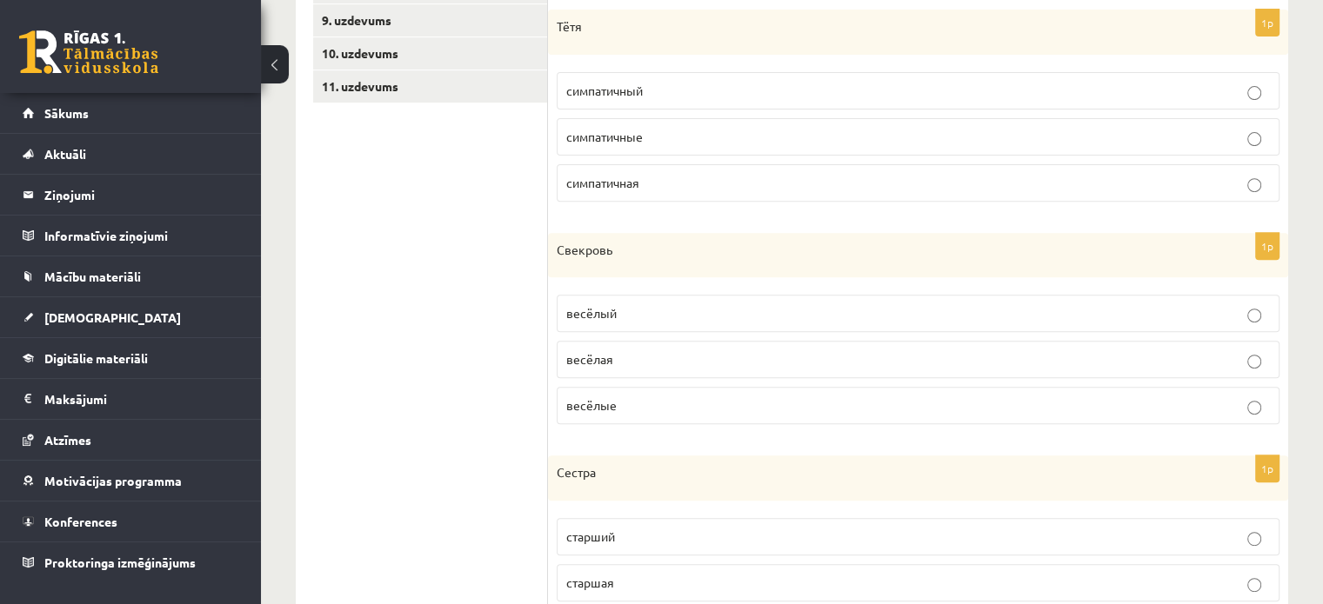
scroll to position [652, 0]
click at [838, 357] on p "весёлая" at bounding box center [917, 356] width 703 height 18
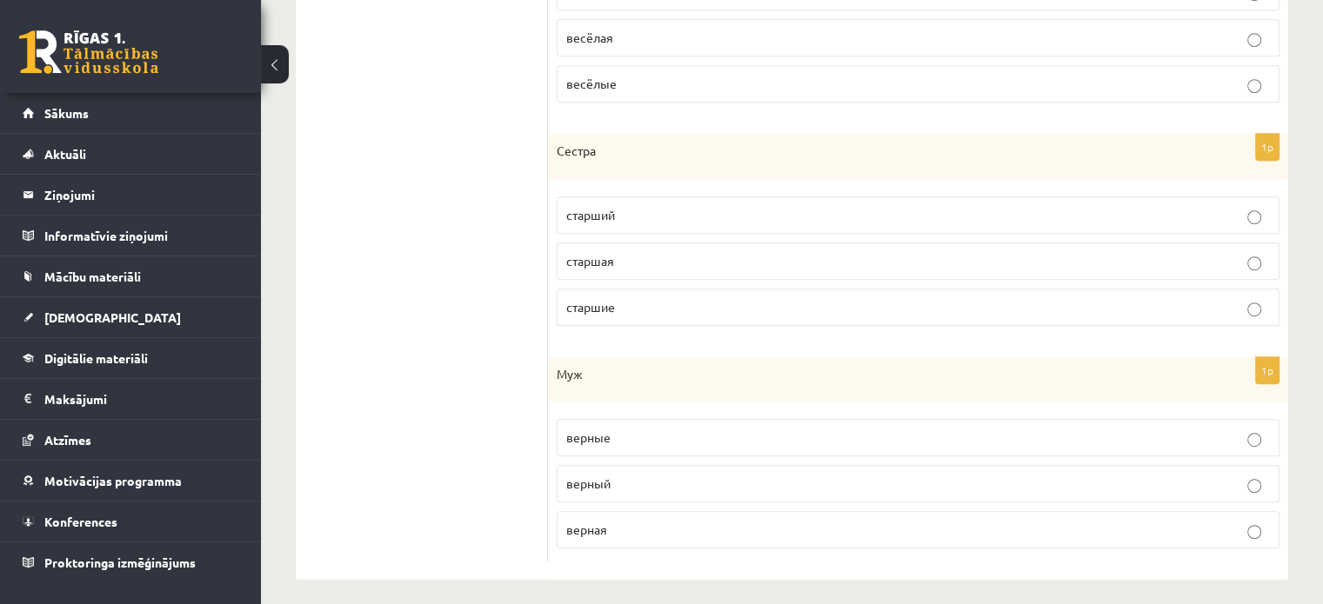
scroll to position [976, 0]
click at [638, 247] on p "старшая" at bounding box center [917, 256] width 703 height 18
click at [600, 476] on span "верный" at bounding box center [588, 478] width 44 height 16
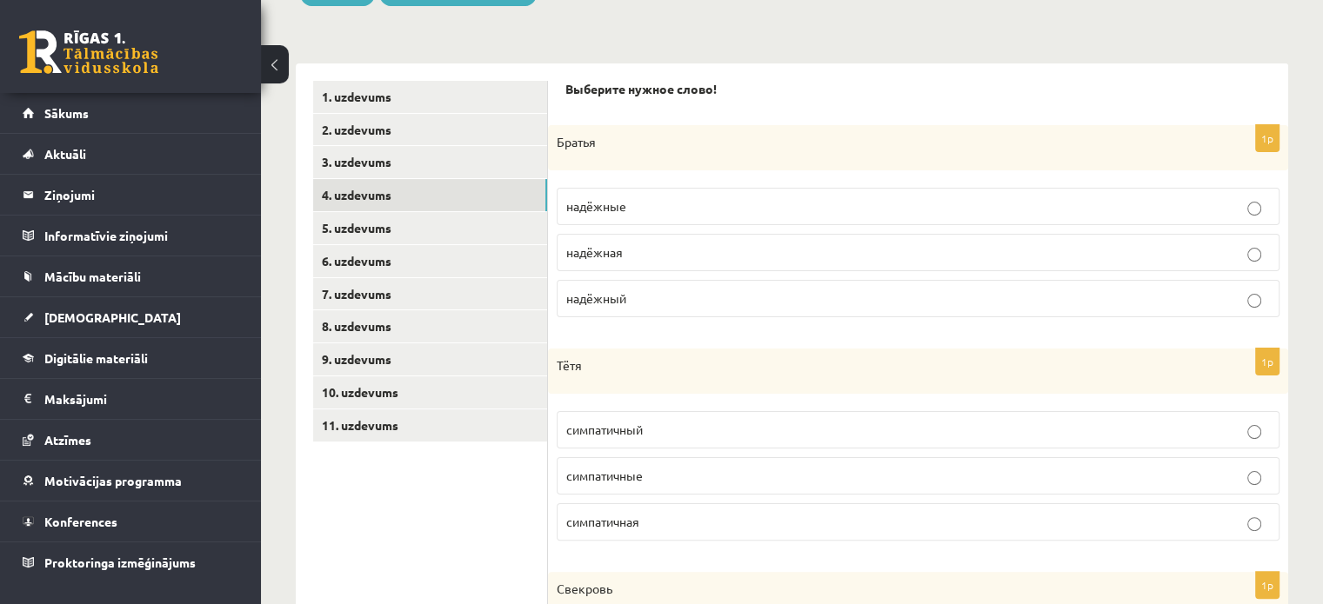
scroll to position [298, 0]
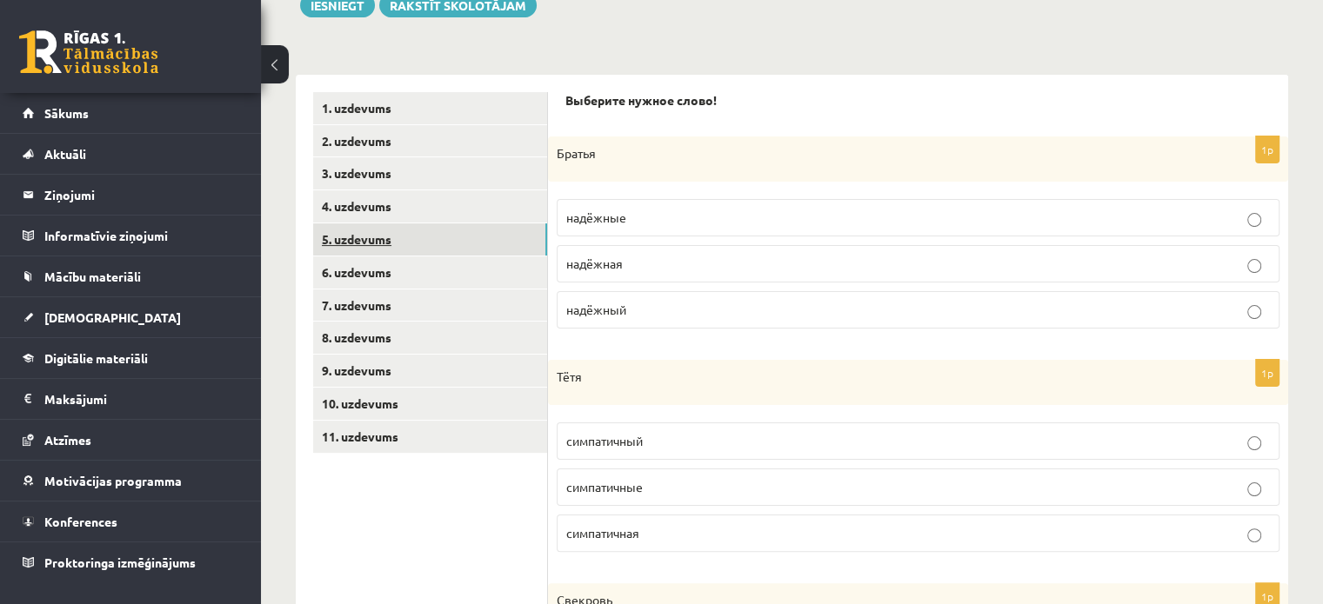
click at [392, 243] on link "5. uzdevums" at bounding box center [430, 239] width 234 height 32
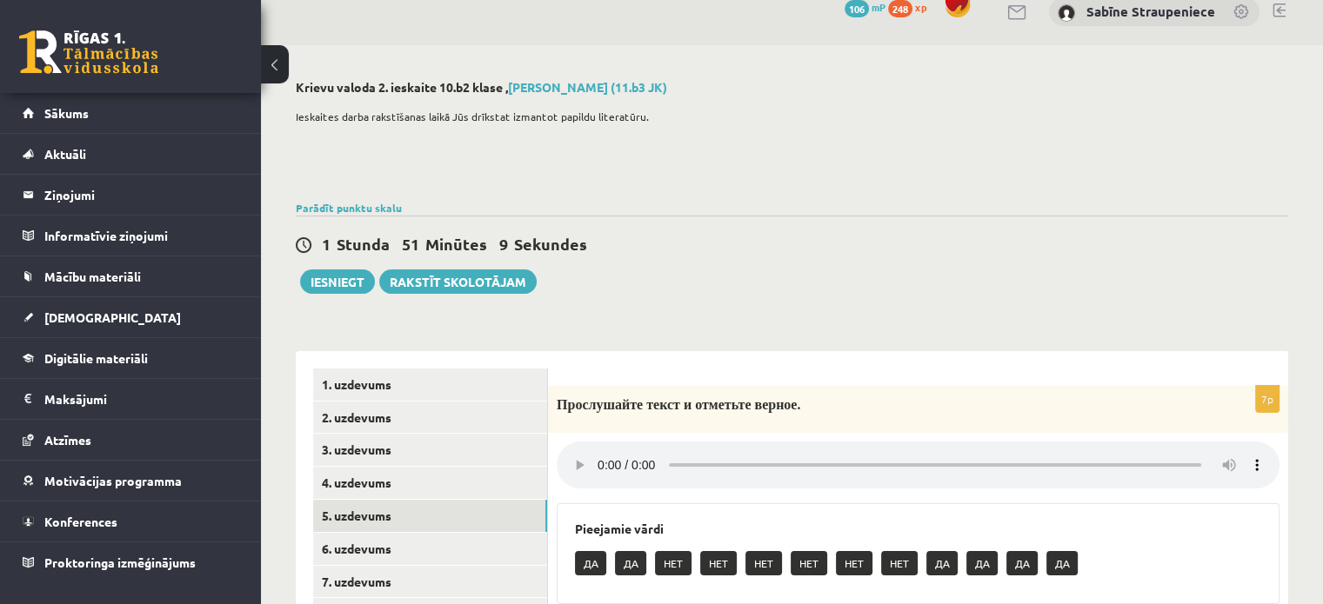
scroll to position [0, 0]
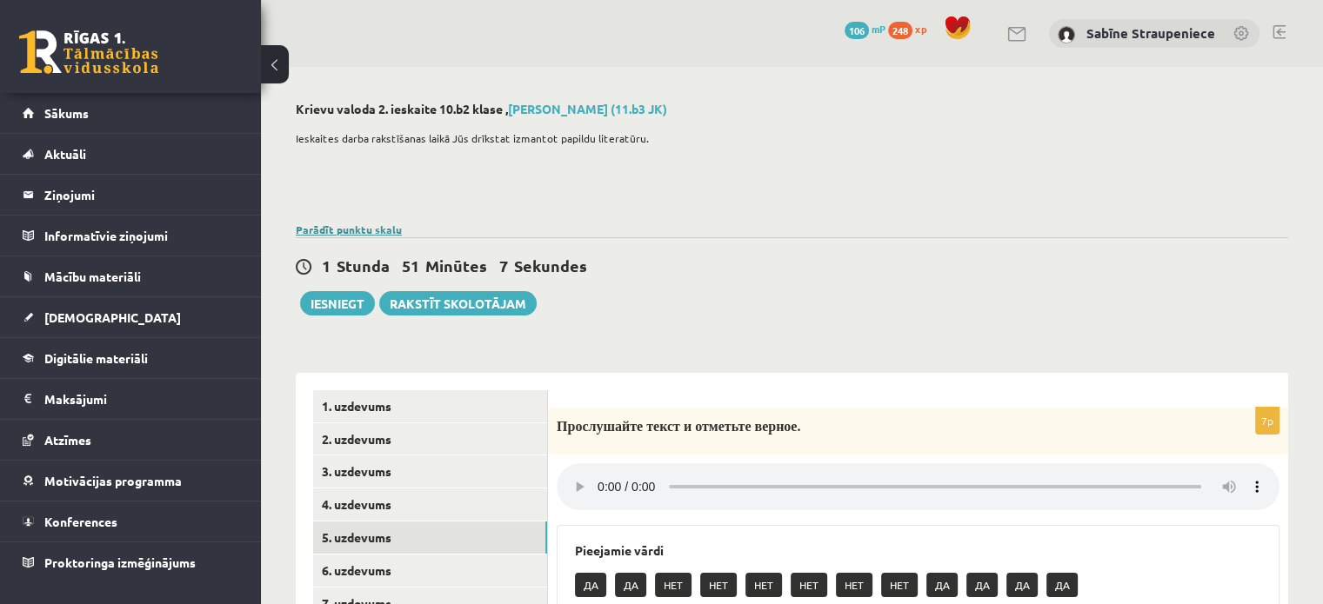
click at [365, 231] on link "Parādīt punktu skalu" at bounding box center [349, 230] width 106 height 14
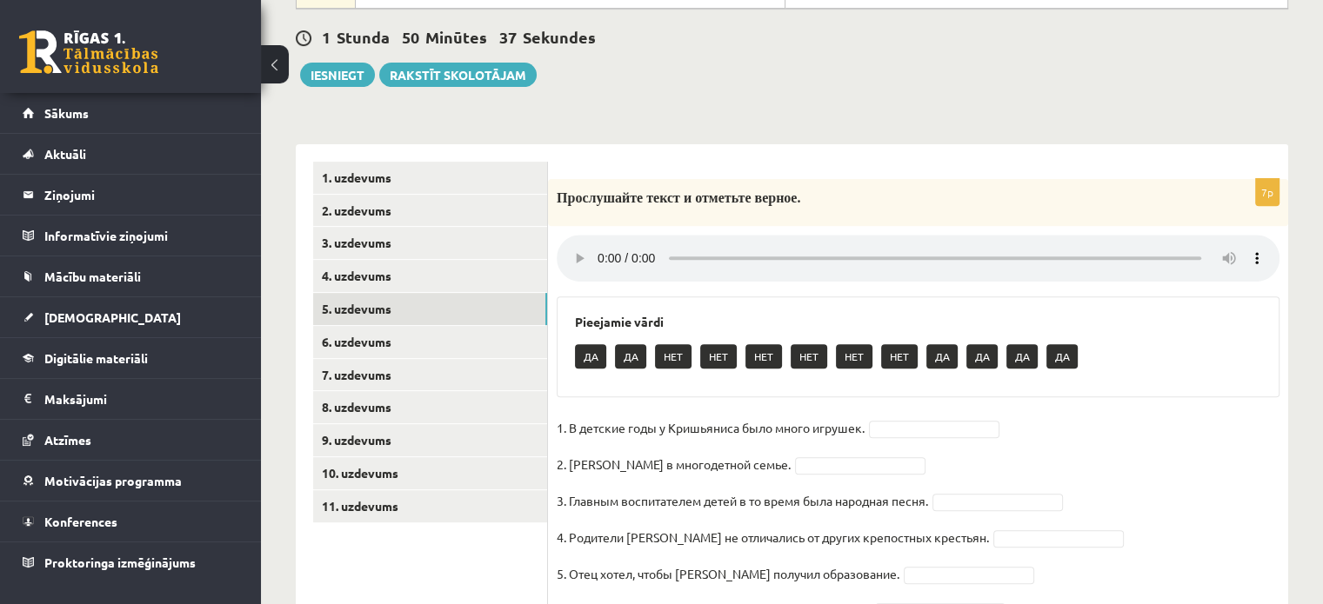
scroll to position [761, 0]
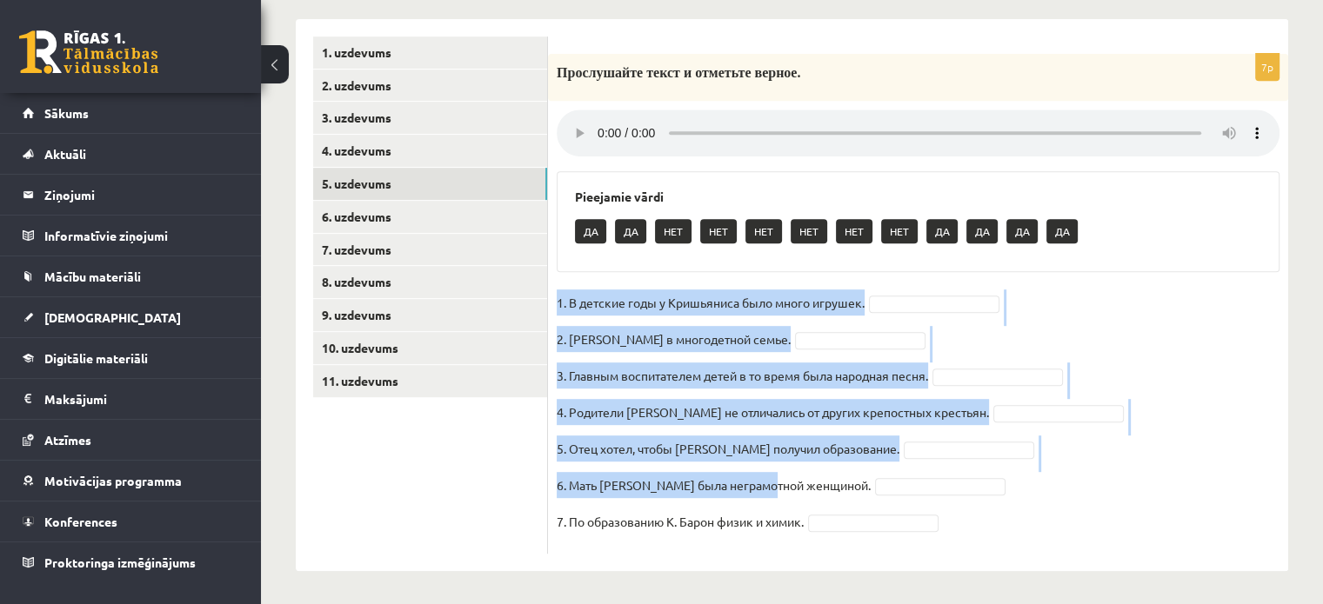
drag, startPoint x: 558, startPoint y: 298, endPoint x: 777, endPoint y: 485, distance: 288.0
click at [777, 485] on fieldset "1. В детские годы у Кришьяниса было много игрушек. 2. Кришьянис рос в многодетн…" at bounding box center [917, 418] width 723 height 256
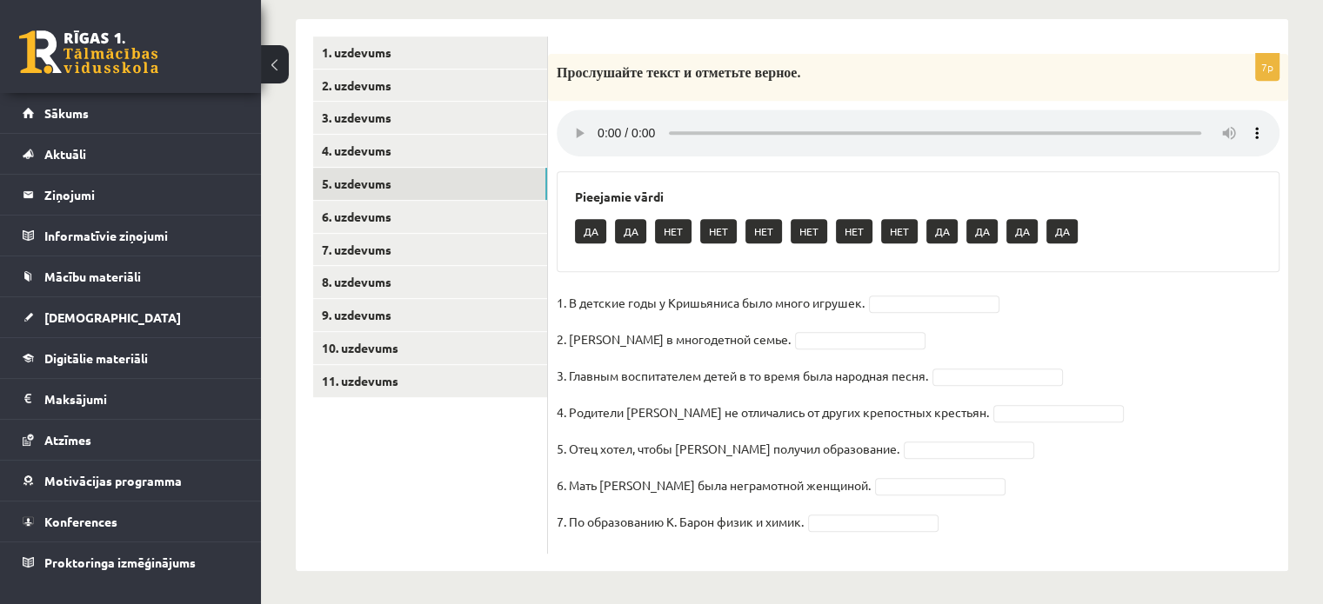
click at [552, 299] on div "7p Прослушайте текст и отметьте верное. Pieejamie vārdi ДА ДА НЕТ НЕТ НЕТ НЕТ Н…" at bounding box center [918, 304] width 740 height 500
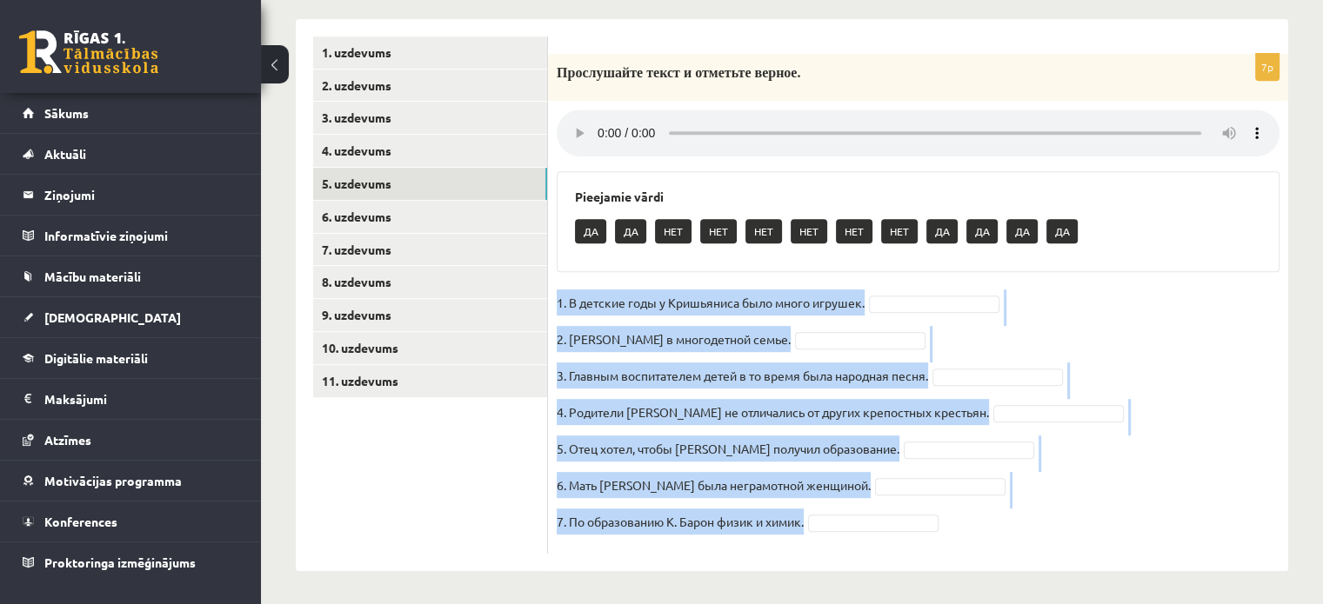
drag, startPoint x: 556, startPoint y: 300, endPoint x: 842, endPoint y: 526, distance: 363.9
click at [842, 526] on fieldset "1. В детские годы у Кришьяниса было много игрушек. 2. Кришьянис рос в многодетн…" at bounding box center [917, 418] width 723 height 256
copy fieldset "1. В детские годы у Кришьяниса было много игрушек. 2. Кришьянис рос в многодетн…"
click at [1063, 319] on fieldset "1. В детские годы у Кришьяниса было много игрушек. 2. Кришьянис рос в многодетн…" at bounding box center [917, 418] width 723 height 256
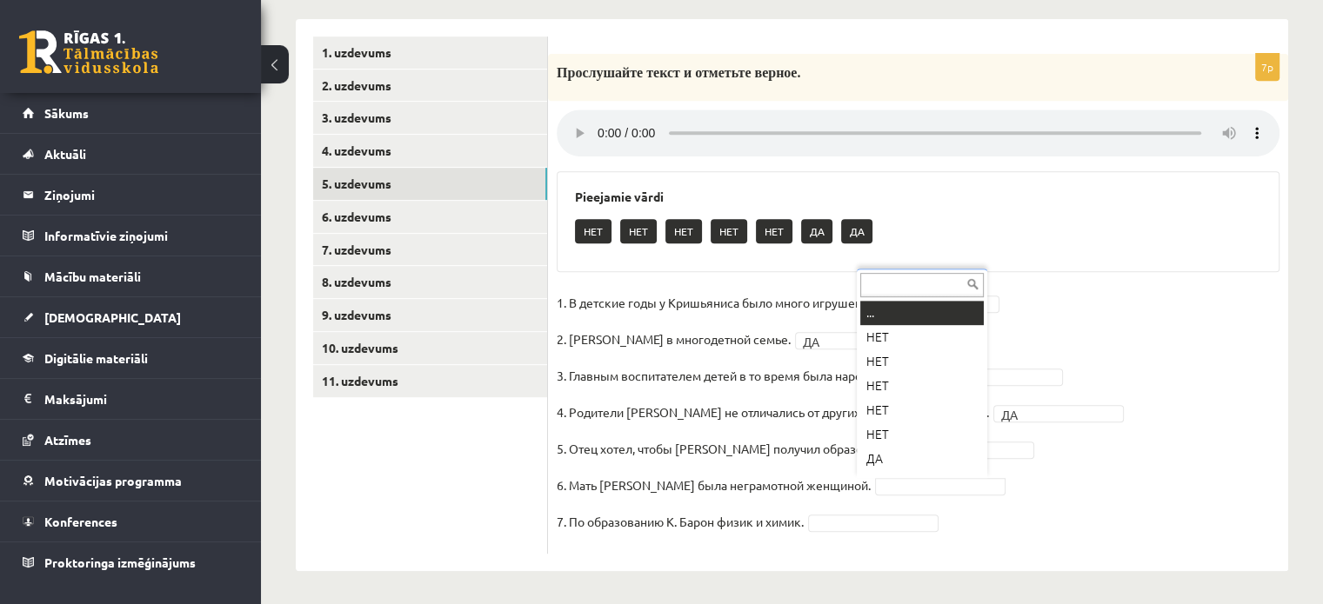
scroll to position [21, 0]
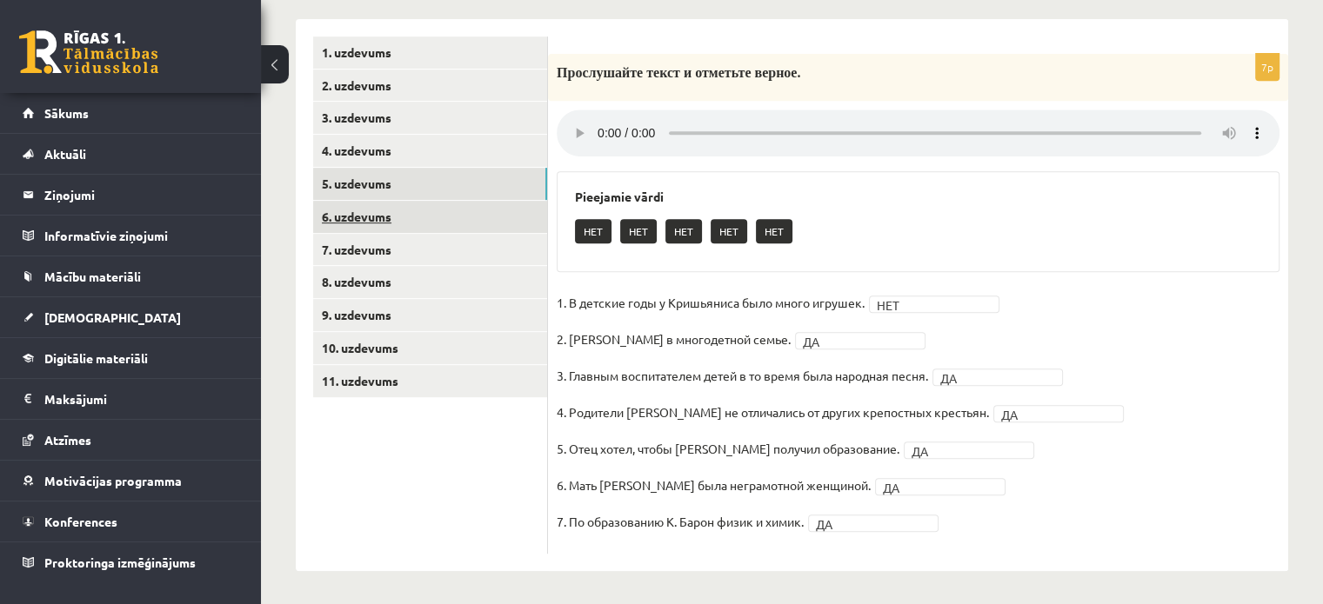
click at [475, 202] on link "6. uzdevums" at bounding box center [430, 217] width 234 height 32
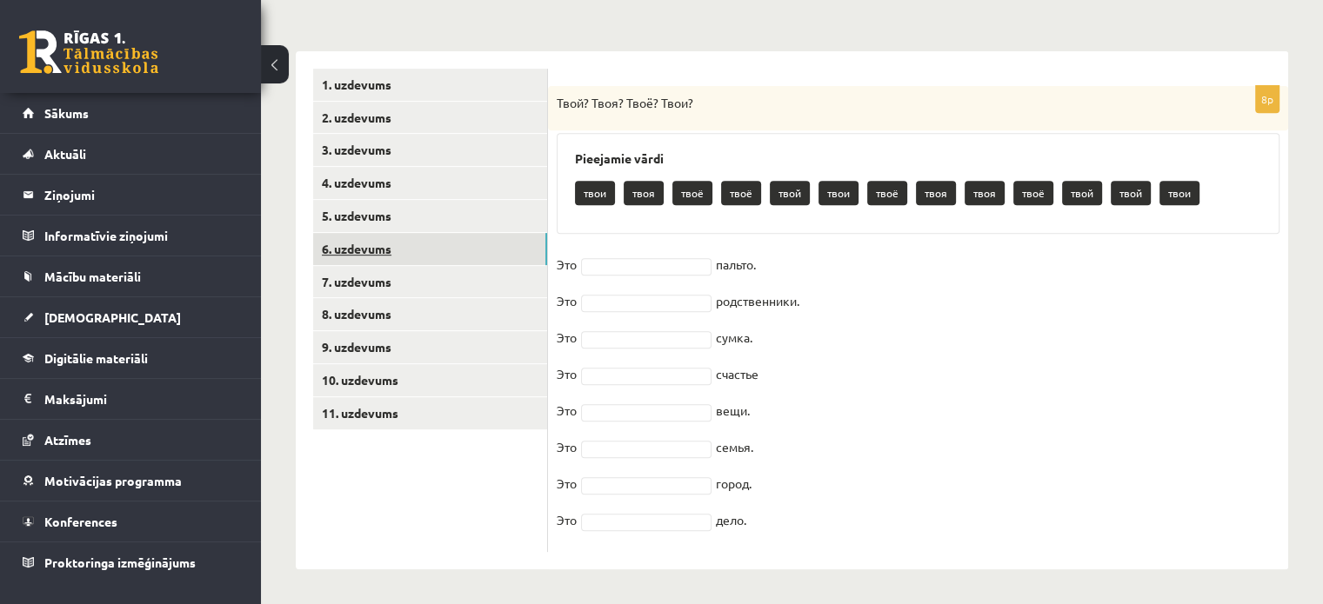
scroll to position [726, 0]
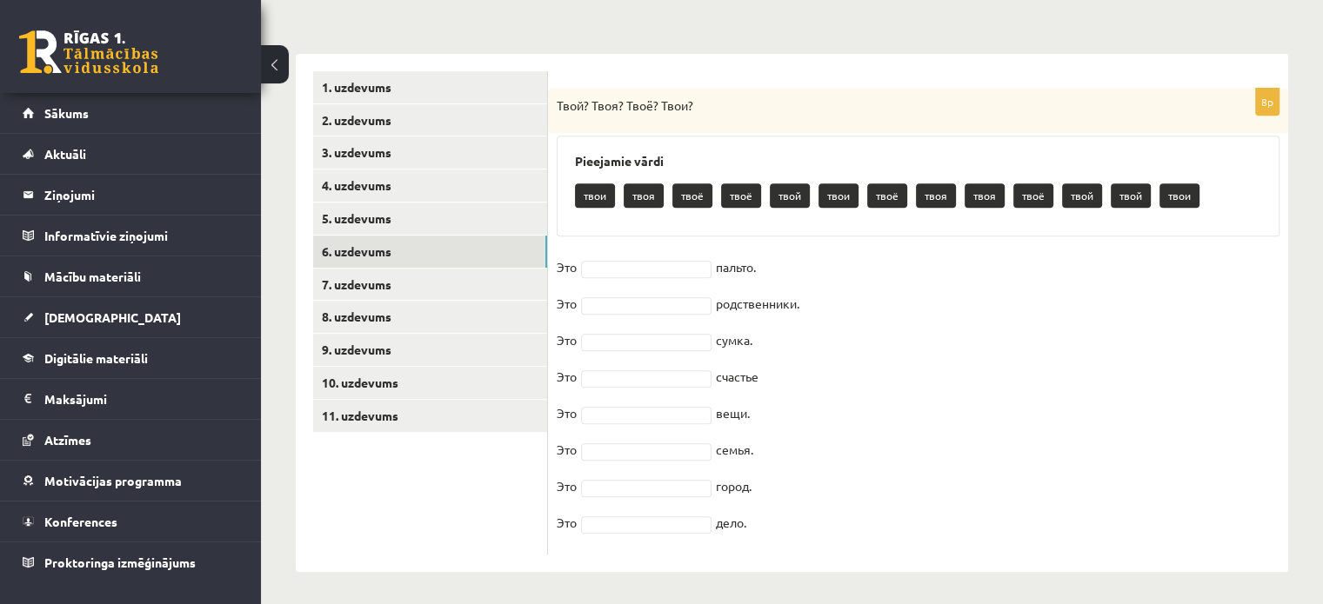
drag, startPoint x: 559, startPoint y: 99, endPoint x: 842, endPoint y: 550, distance: 531.7
click at [842, 550] on div "8p Твой? Твоя? Твоё? Твои? Pieejamie vārdi твои твоя твоё твоё твой твои твоё т…" at bounding box center [918, 322] width 740 height 466
copy div "Твой? Твоя? Твоё? Твои? Pieejamie vārdi твои твоя твоё твоё твой твои твоё твоя…"
click at [842, 550] on div "8p Твой? Твоя? Твоё? Твои? Pieejamie vārdi твои твоя твоё твоё твой твои твоё т…" at bounding box center [918, 322] width 740 height 466
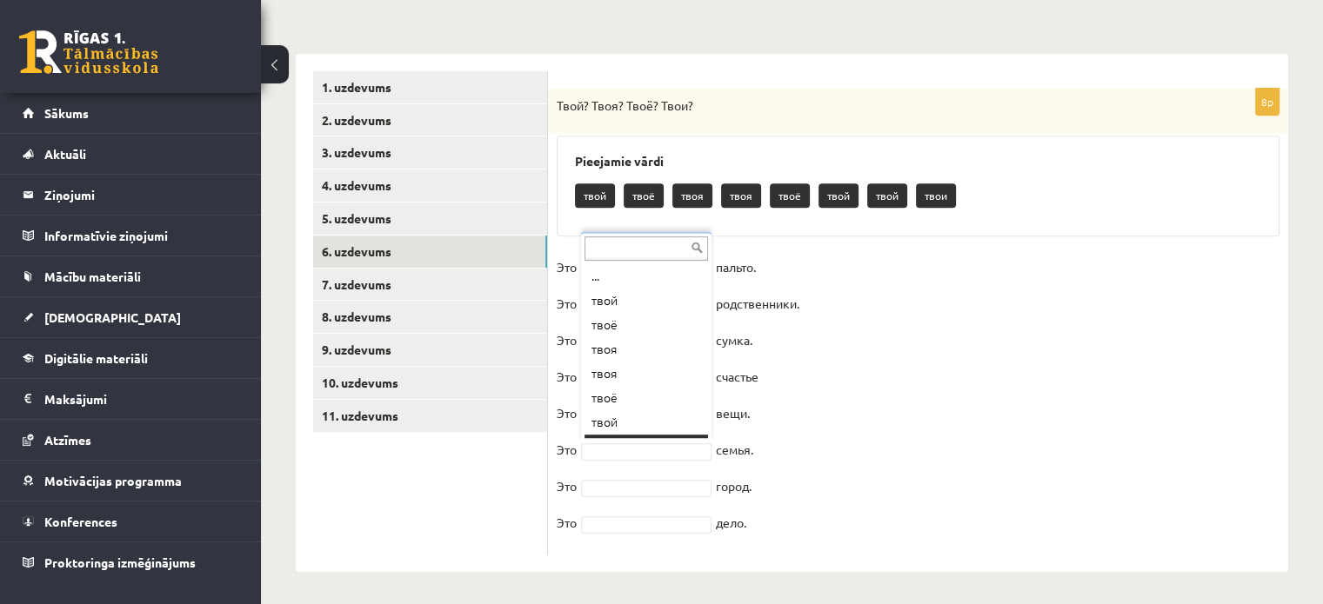
scroll to position [21, 0]
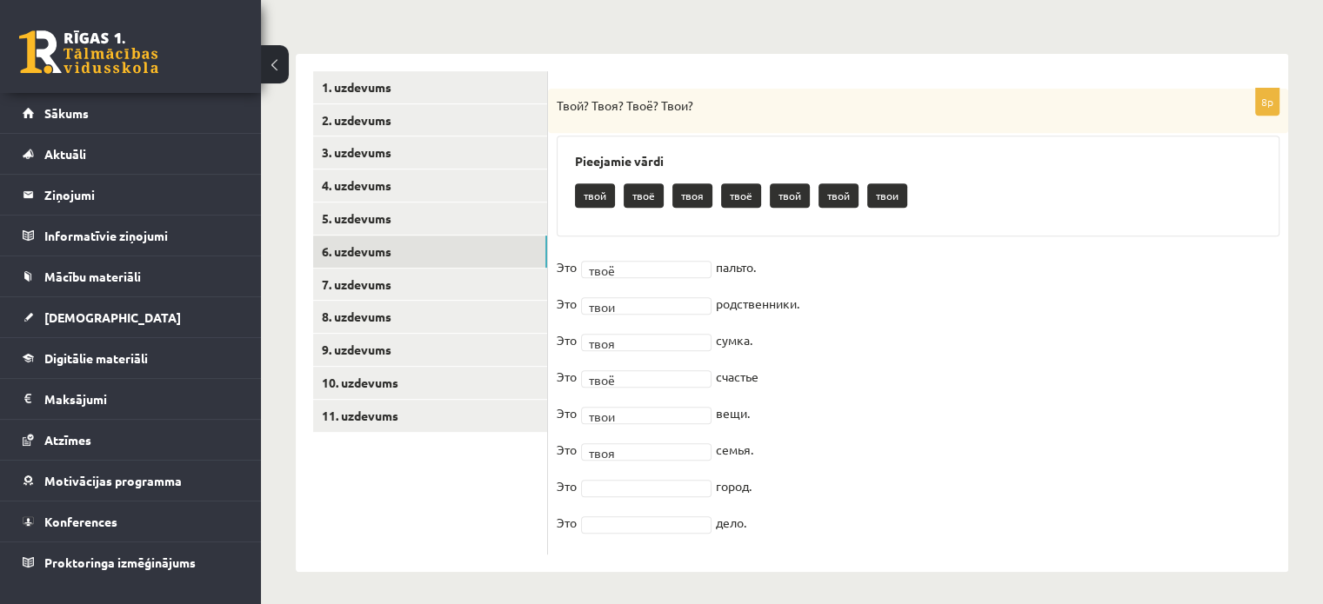
click at [623, 494] on fieldset "Это твоё **** пальто. Это твои **** родственники. Это твоя **** сумка. Это твоё…" at bounding box center [917, 400] width 723 height 292
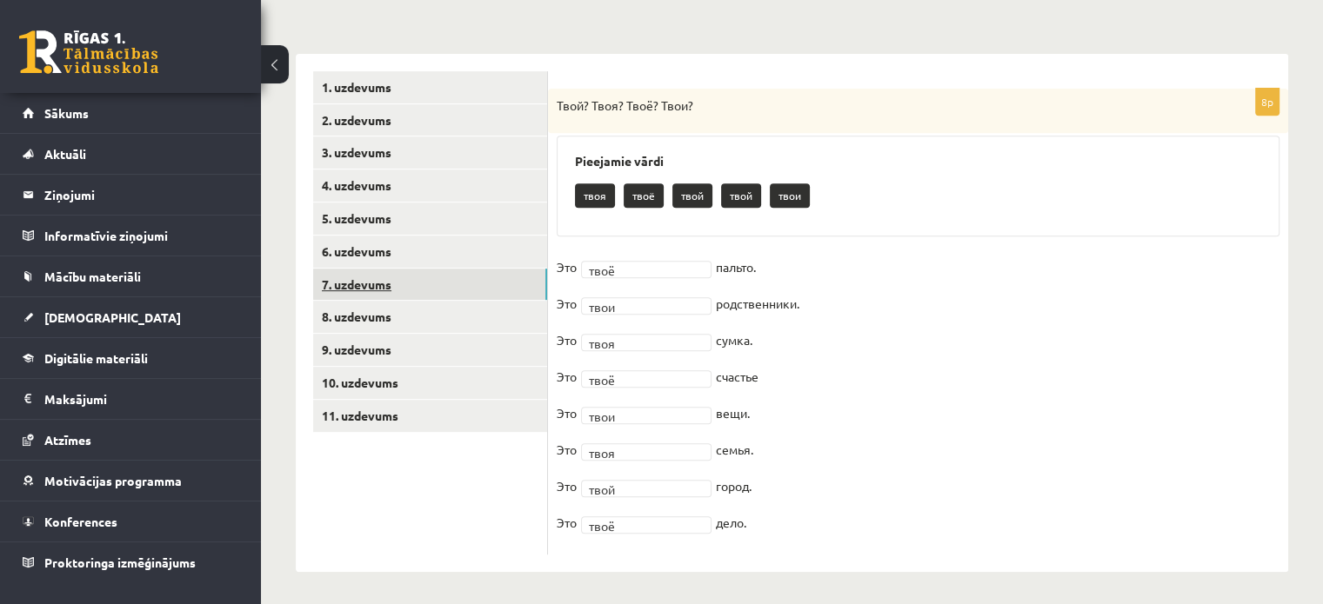
click at [374, 281] on link "7. uzdevums" at bounding box center [430, 285] width 234 height 32
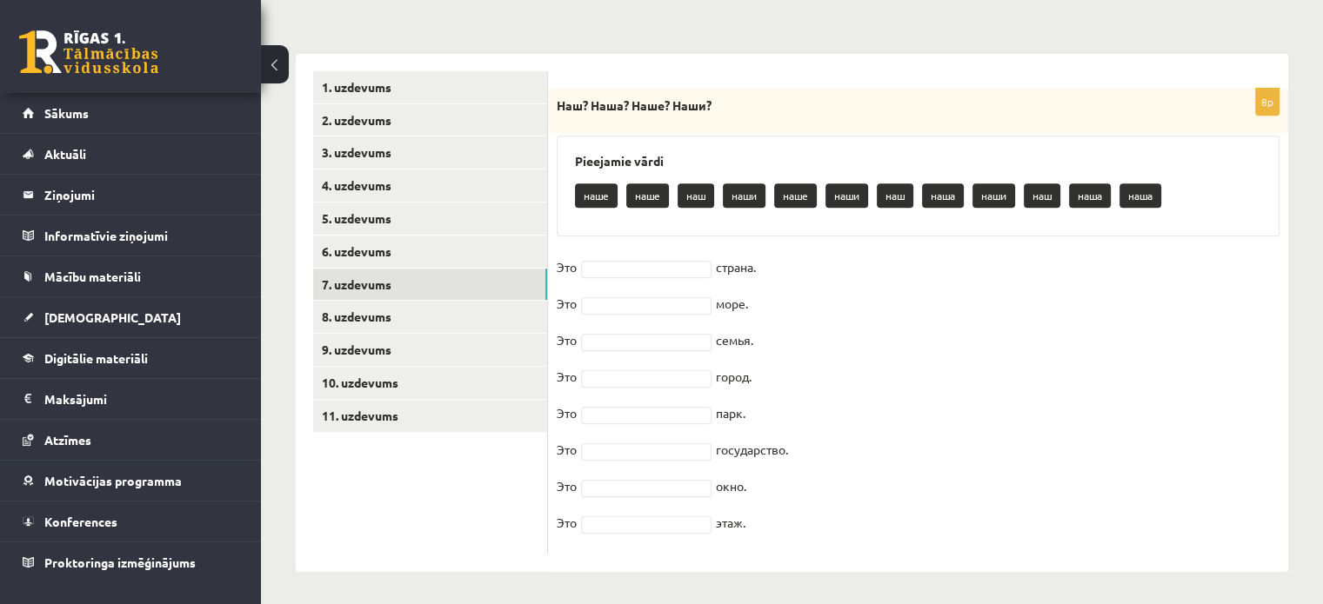
click at [556, 100] on strong "Наш? Наша? Наше? Наши?" at bounding box center [633, 105] width 155 height 16
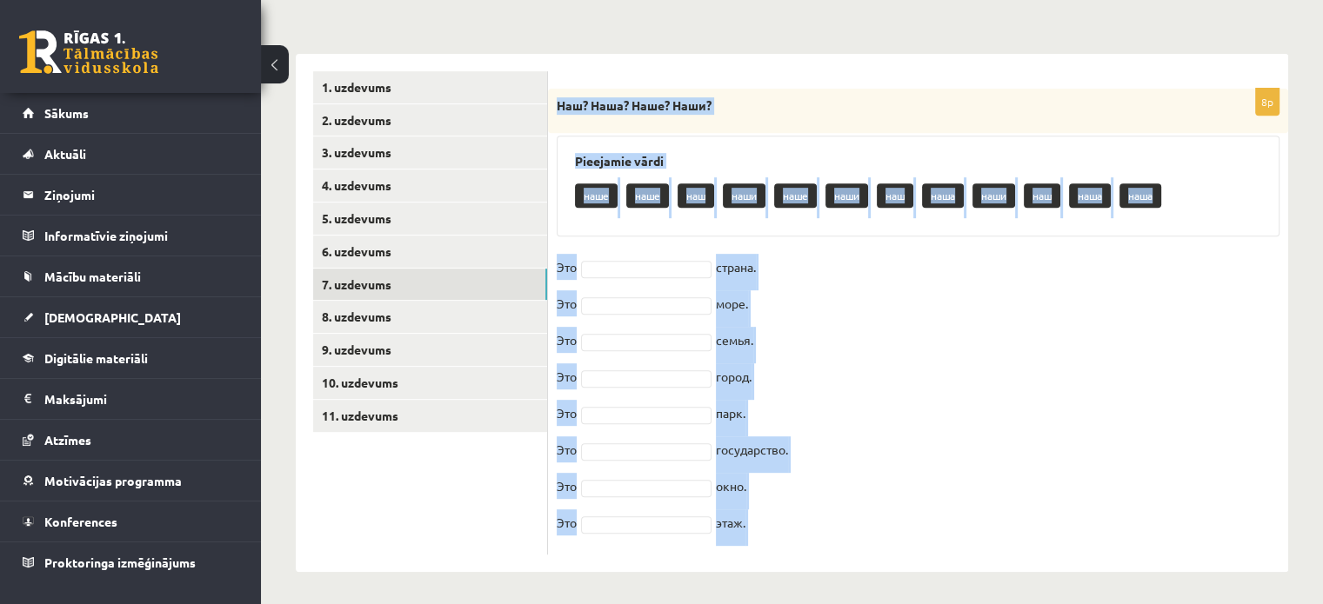
drag, startPoint x: 556, startPoint y: 100, endPoint x: 876, endPoint y: 522, distance: 529.4
click at [876, 522] on div "8p Наш? Наша? Наше? Наши? Pieejamie vārdi наше наше наш наши наше наши наш наша…" at bounding box center [918, 322] width 740 height 466
copy body "Наш? Наша? Наше? Наши? Pieejamie vārdi наше наше наш наши наше наши наш наша на…"
click at [986, 376] on fieldset "Это страна. Это море. Это семья. Это город. Это парк. Это государство. Это окно…" at bounding box center [917, 400] width 723 height 292
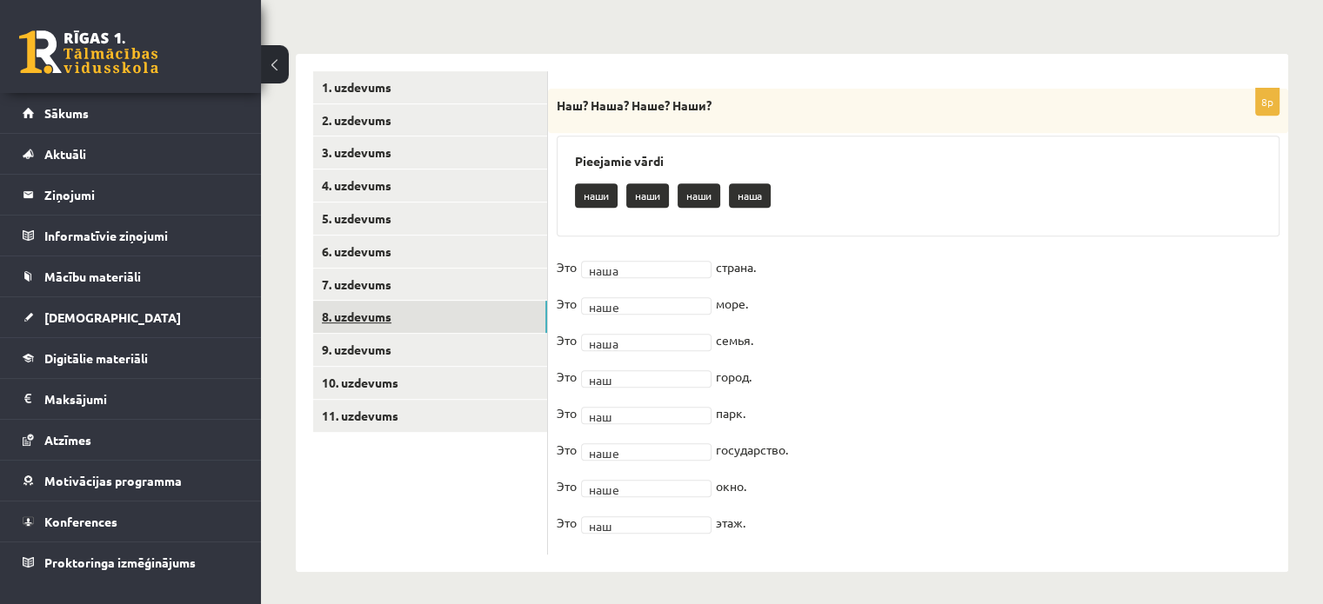
click at [414, 312] on link "8. uzdevums" at bounding box center [430, 317] width 234 height 32
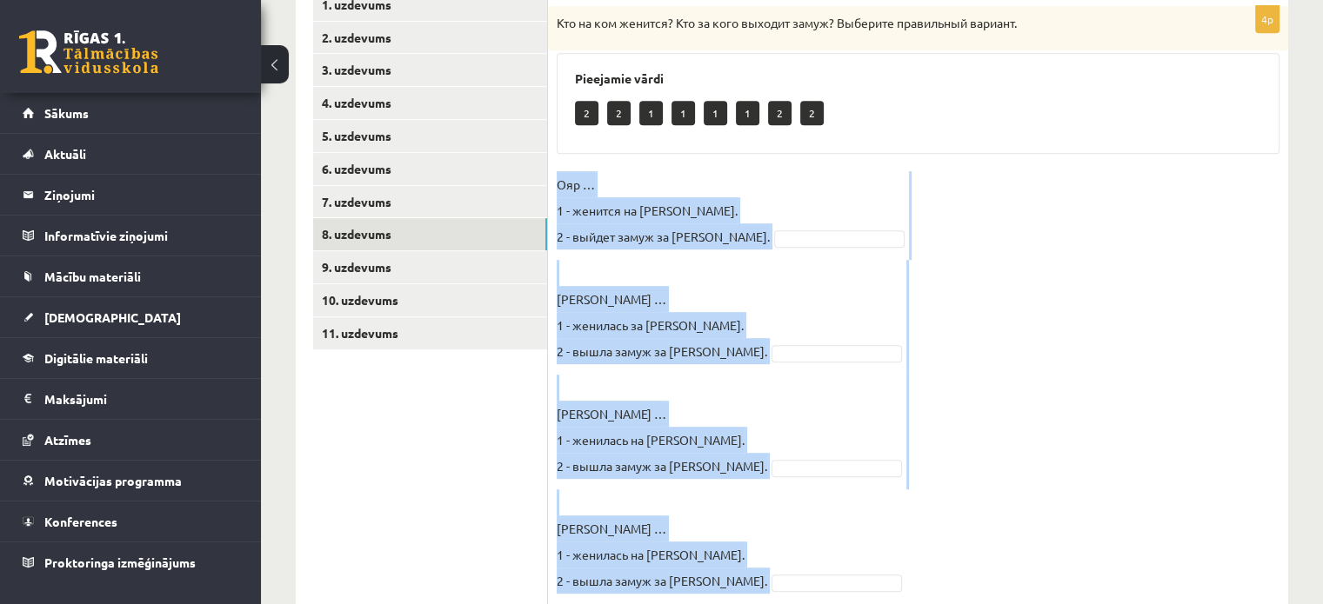
scroll to position [867, 0]
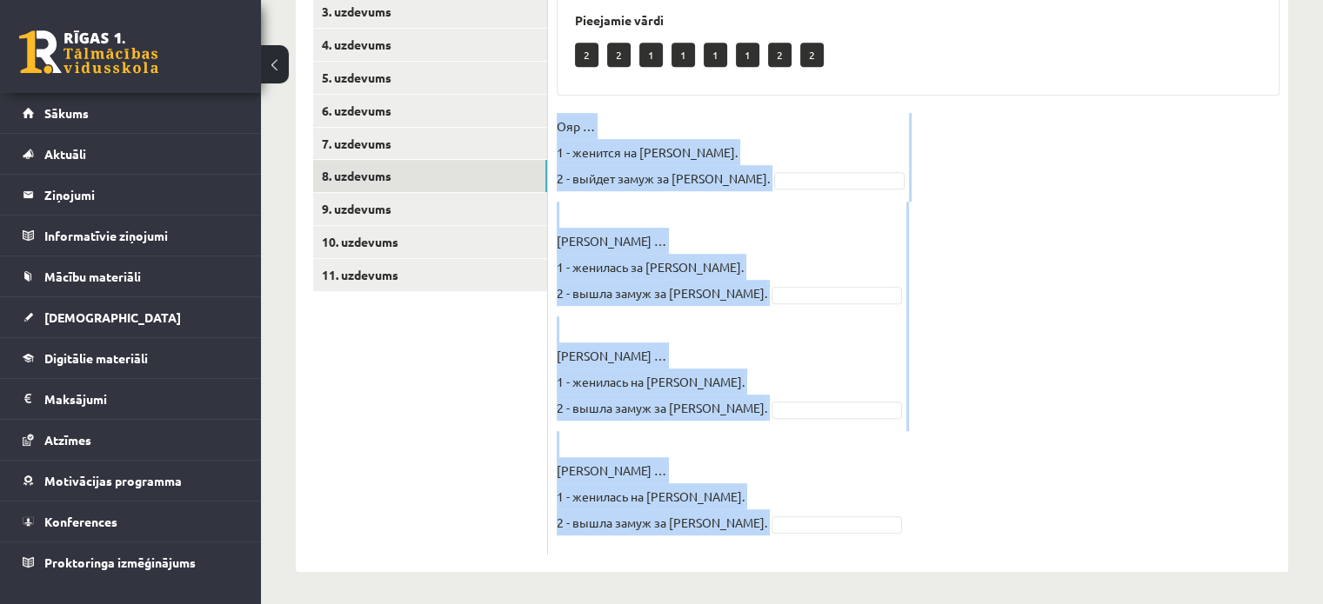
drag, startPoint x: 558, startPoint y: 184, endPoint x: 778, endPoint y: 563, distance: 437.6
click at [778, 563] on div "4p Кто на ком женится? Кто за кого выходит замуж? Выберите правильный вариант. …" at bounding box center [918, 242] width 740 height 659
copy fieldset "Ояр … 1 - женится на Китии. 2 - выйдет замуж за Китию. Ольга … 1 - женилась за …"
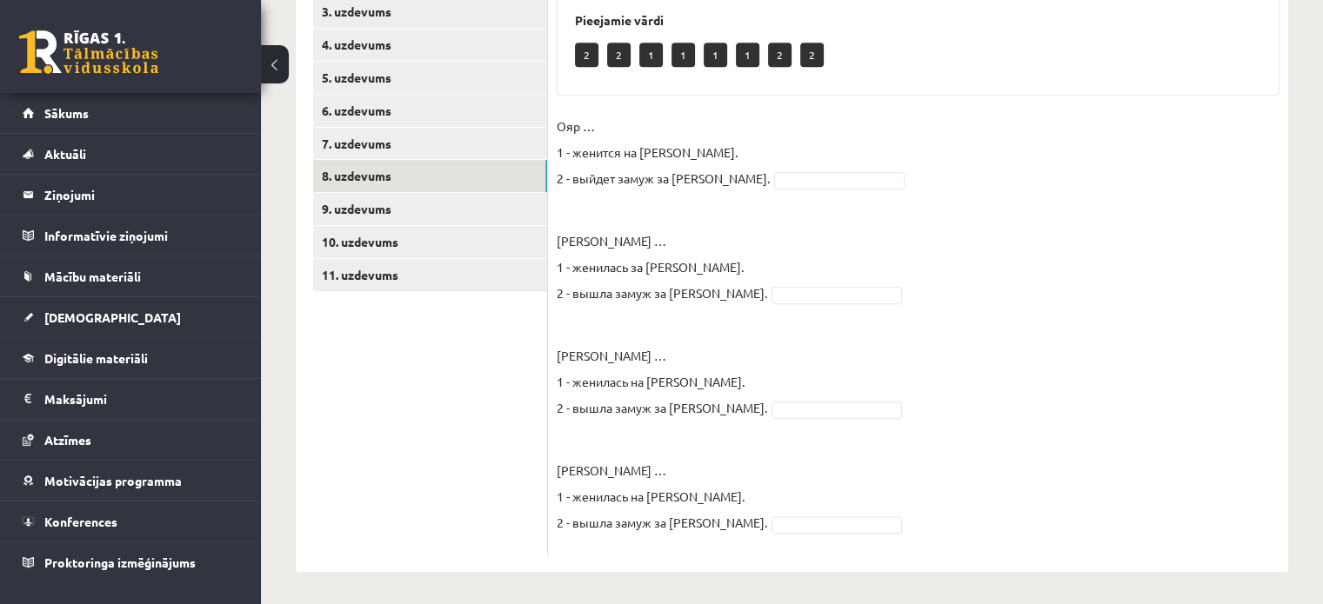
click at [769, 552] on div "4p Кто на ком женится? Кто за кого выходит замуж? Выберите правильный вариант. …" at bounding box center [918, 242] width 740 height 659
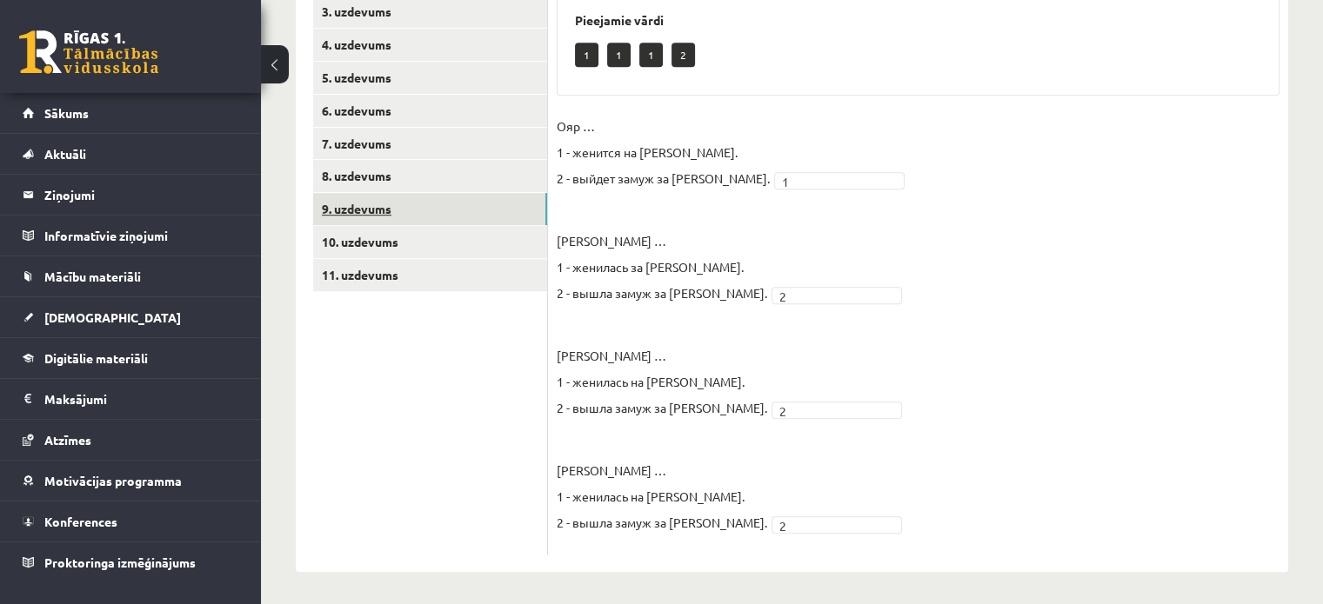
click at [451, 213] on link "9. uzdevums" at bounding box center [430, 209] width 234 height 32
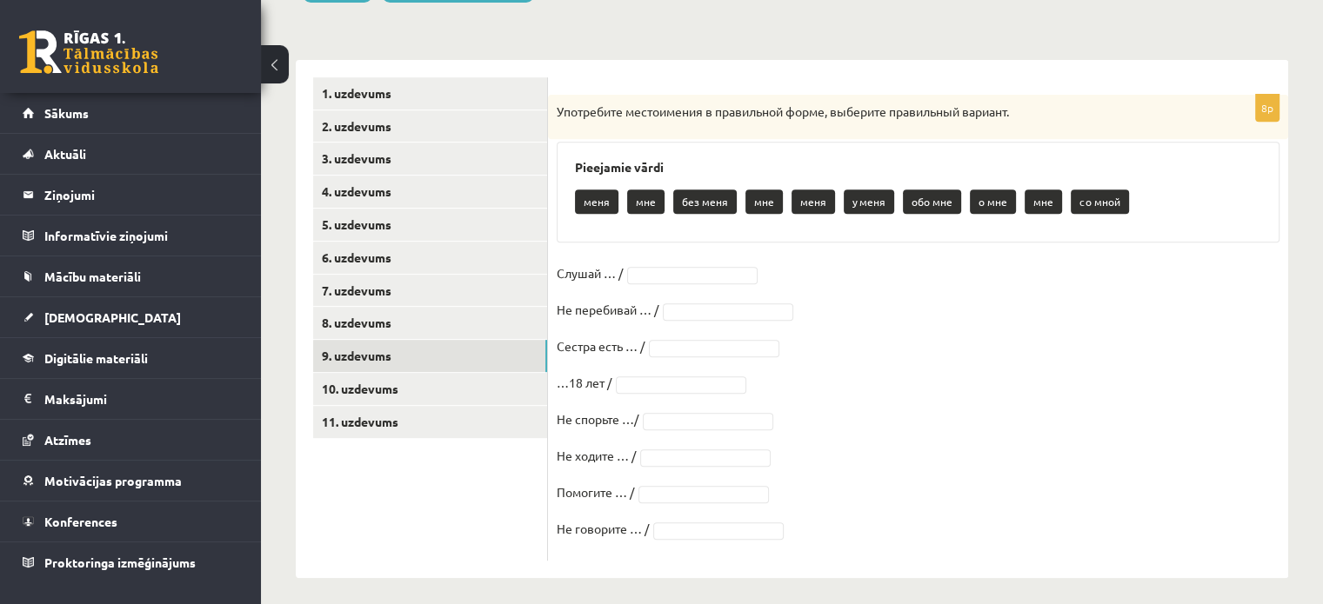
scroll to position [726, 0]
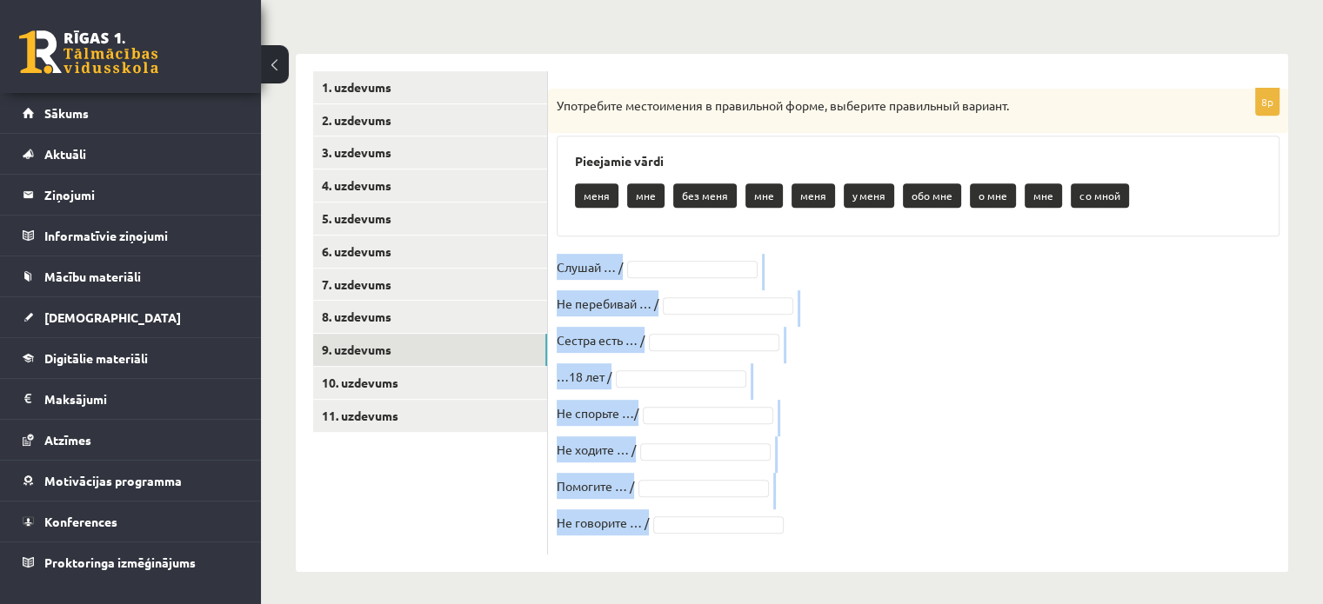
drag, startPoint x: 556, startPoint y: 261, endPoint x: 760, endPoint y: 531, distance: 338.4
click at [760, 531] on fieldset "Слушай … / Не перебивай … / Сестра есть … / …18 лет / Не спорьте …/ Не ходите ……" at bounding box center [917, 400] width 723 height 292
copy fieldset "Слушай … / Не перебивай … / Сестра есть … / …18 лет / Не спорьте …/ Не ходите ……"
click at [869, 333] on fieldset "Слушай … / Не перебивай … / Сестра есть … / …18 лет / Не спорьте …/ Не ходите ……" at bounding box center [917, 400] width 723 height 292
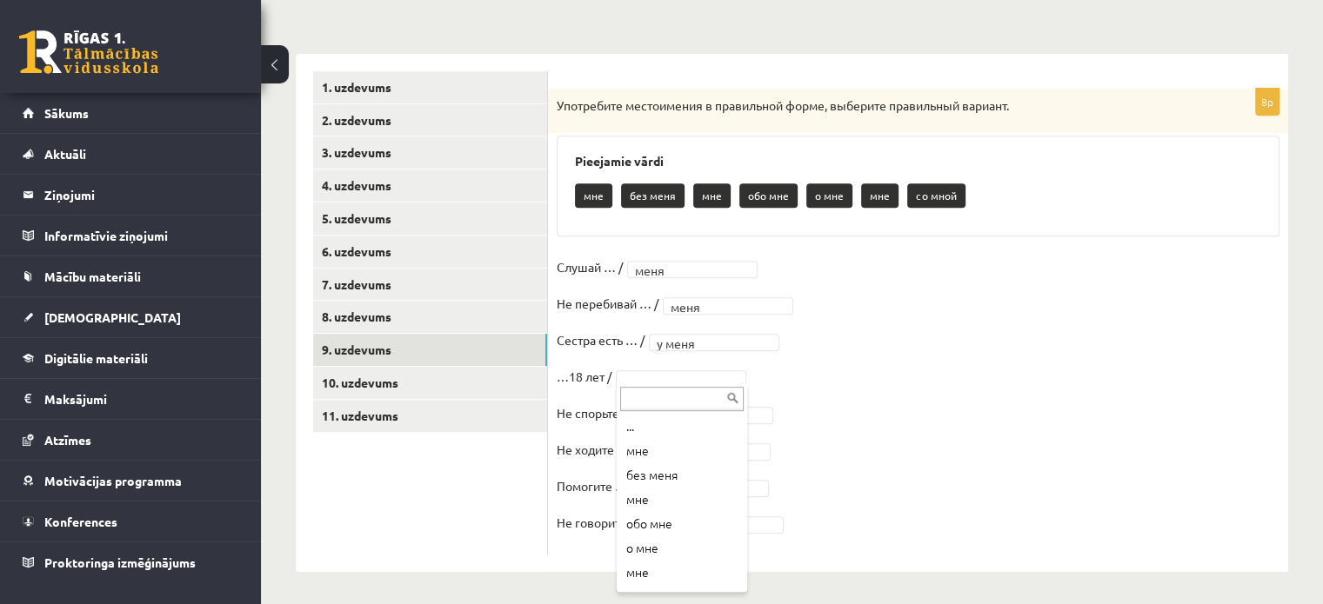
scroll to position [21, 0]
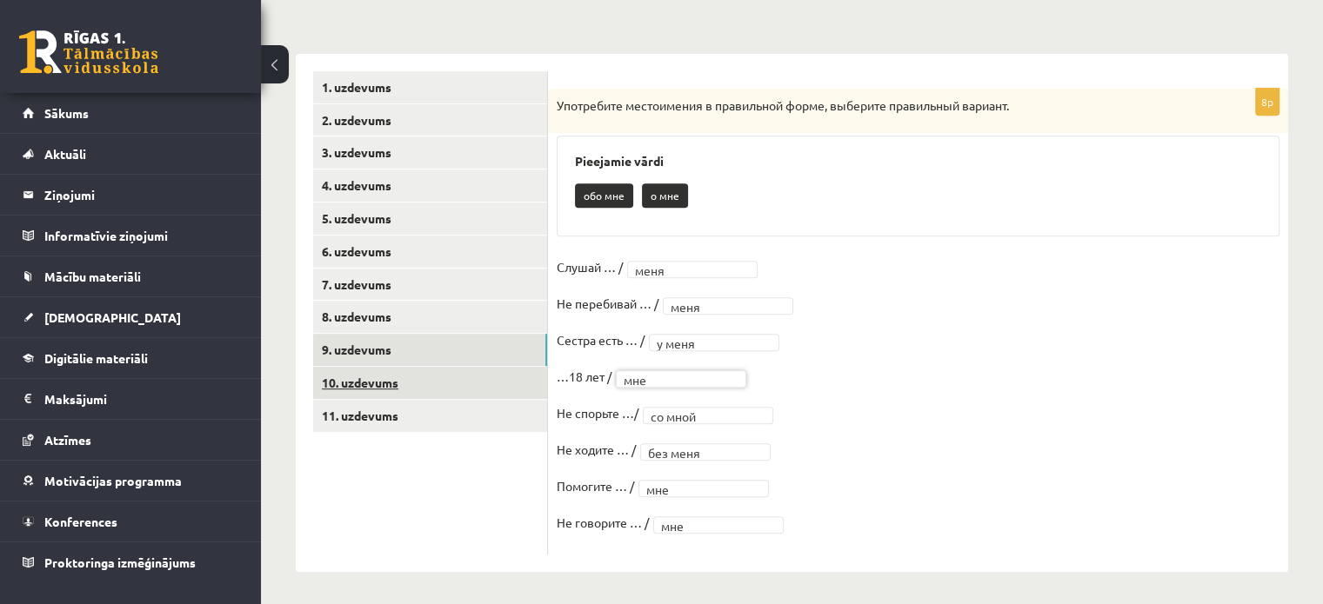
click at [450, 387] on link "10. uzdevums" at bounding box center [430, 383] width 234 height 32
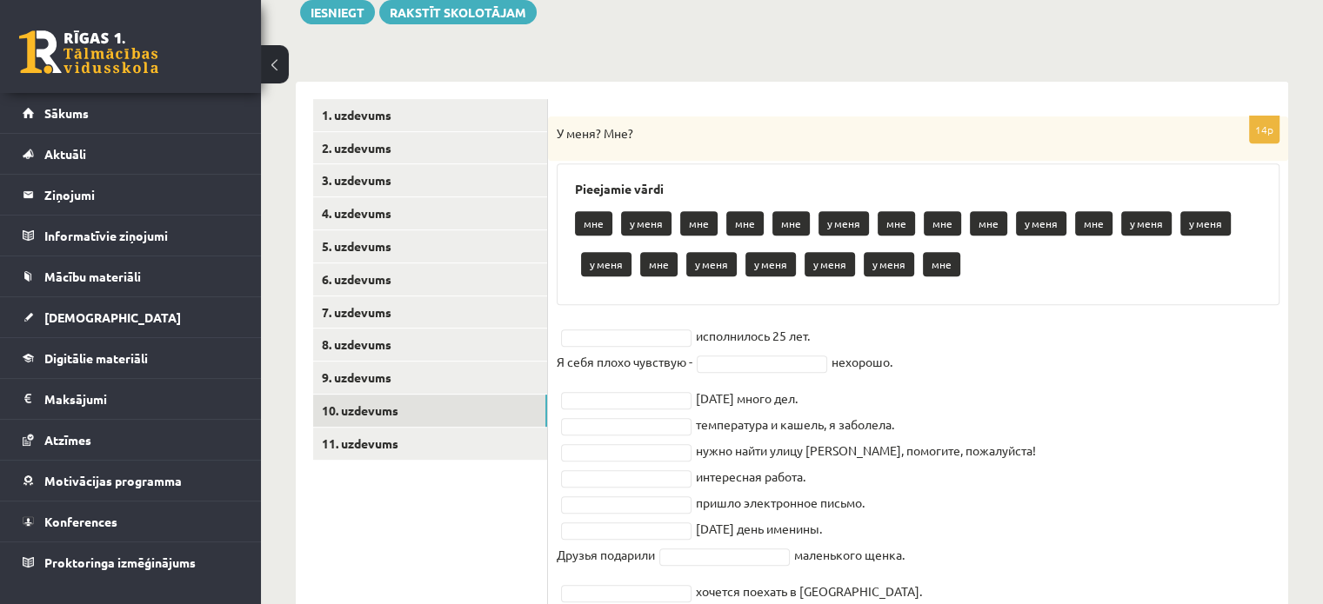
scroll to position [882, 0]
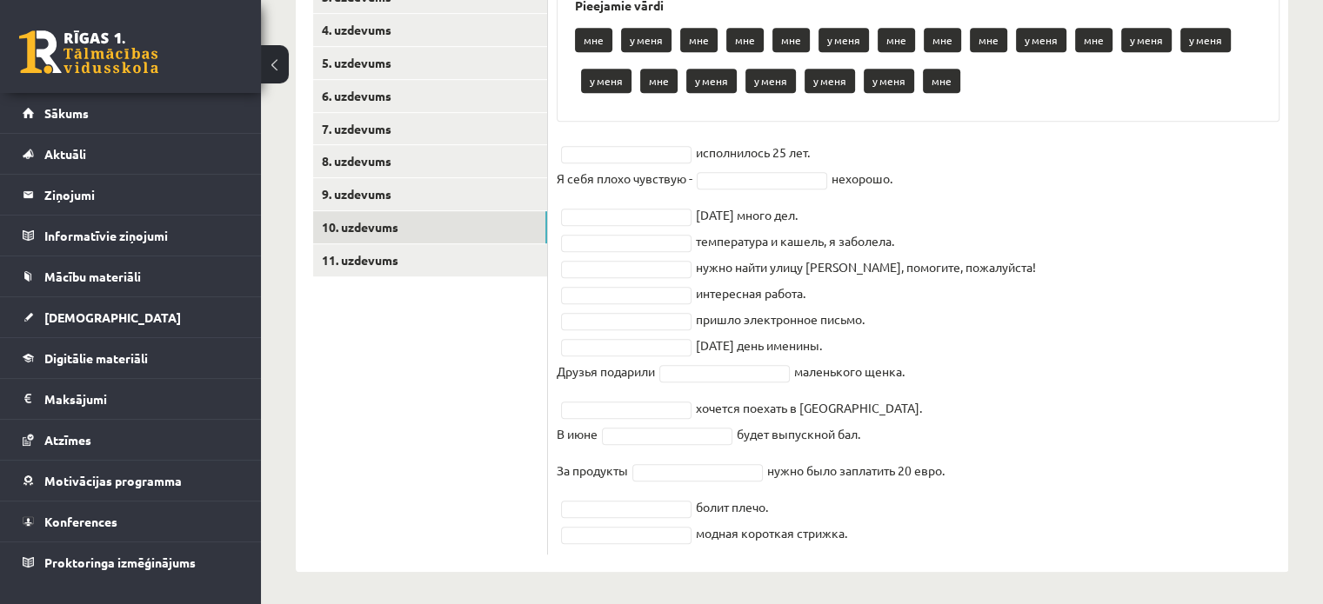
drag, startPoint x: 556, startPoint y: 128, endPoint x: 1183, endPoint y: 645, distance: 812.1
copy div "У меня? Мне? Pieejamie vārdi мне у меня мне мне мне у меня мне мне мне у меня м…"
click at [1016, 302] on fieldset "исполнилось 25 лет. Я себя плохо чувствую - нехорошо. сегодня много дел. темпер…" at bounding box center [917, 342] width 723 height 407
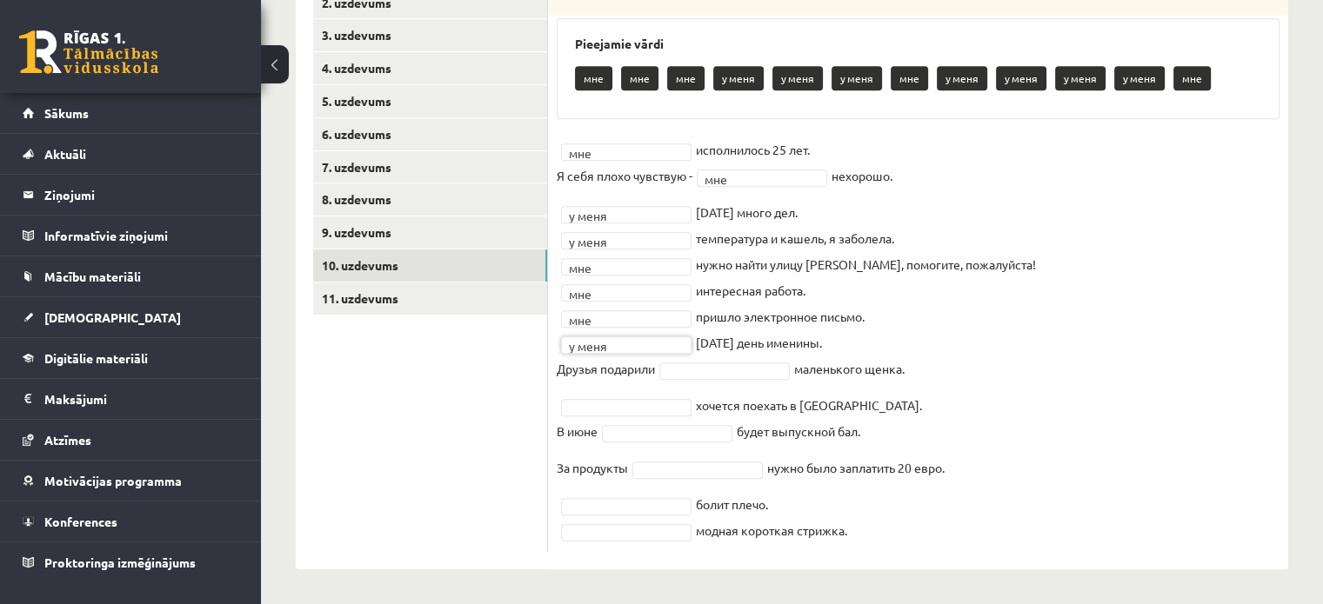
scroll to position [841, 0]
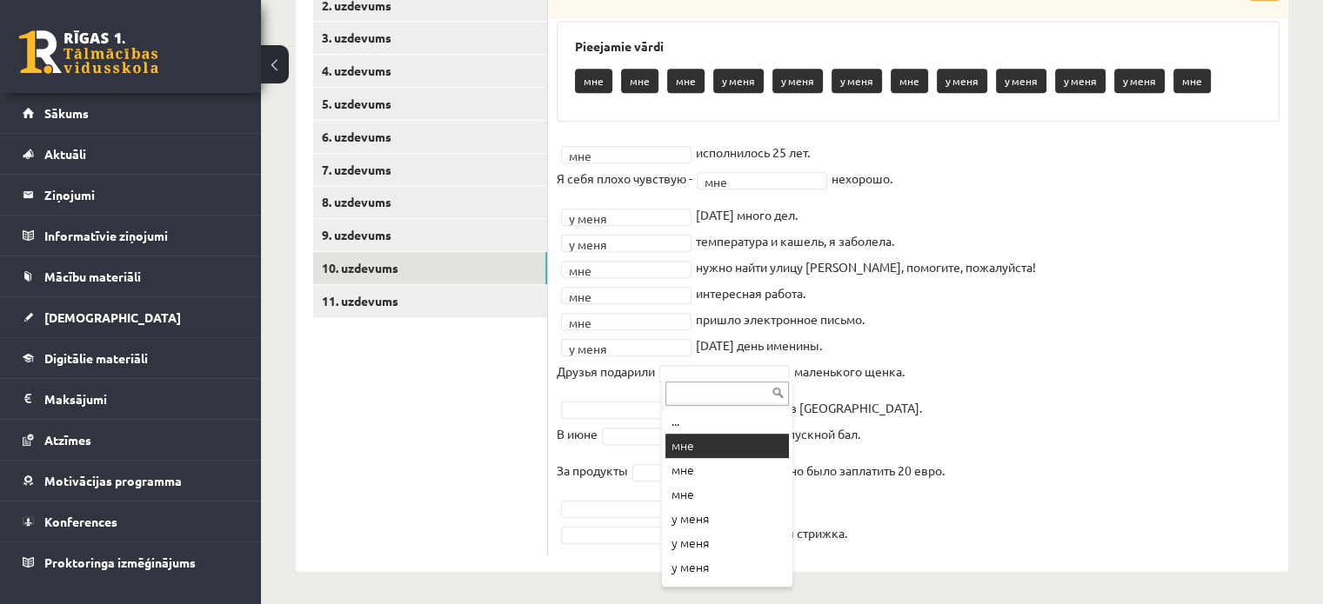
drag, startPoint x: 706, startPoint y: 440, endPoint x: 742, endPoint y: 446, distance: 36.2
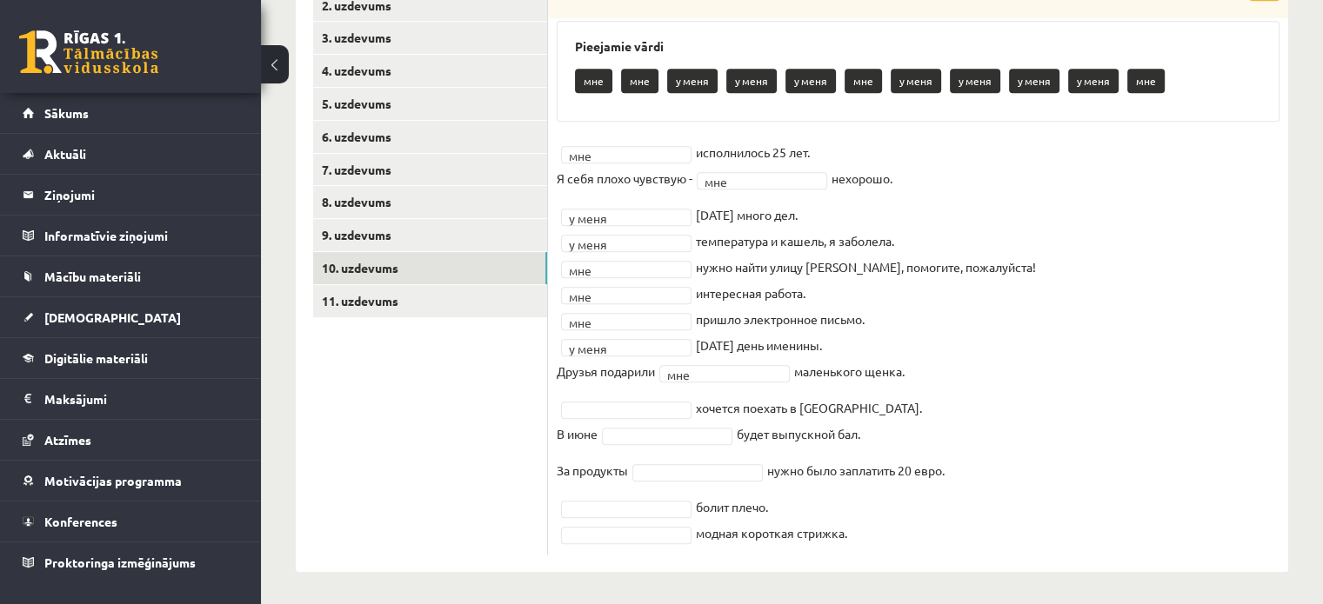
click at [742, 446] on fieldset "мне *** исполнилось 25 лет. Я себя плохо чувствую - мне *** нехорошо. у меня **…" at bounding box center [917, 342] width 723 height 407
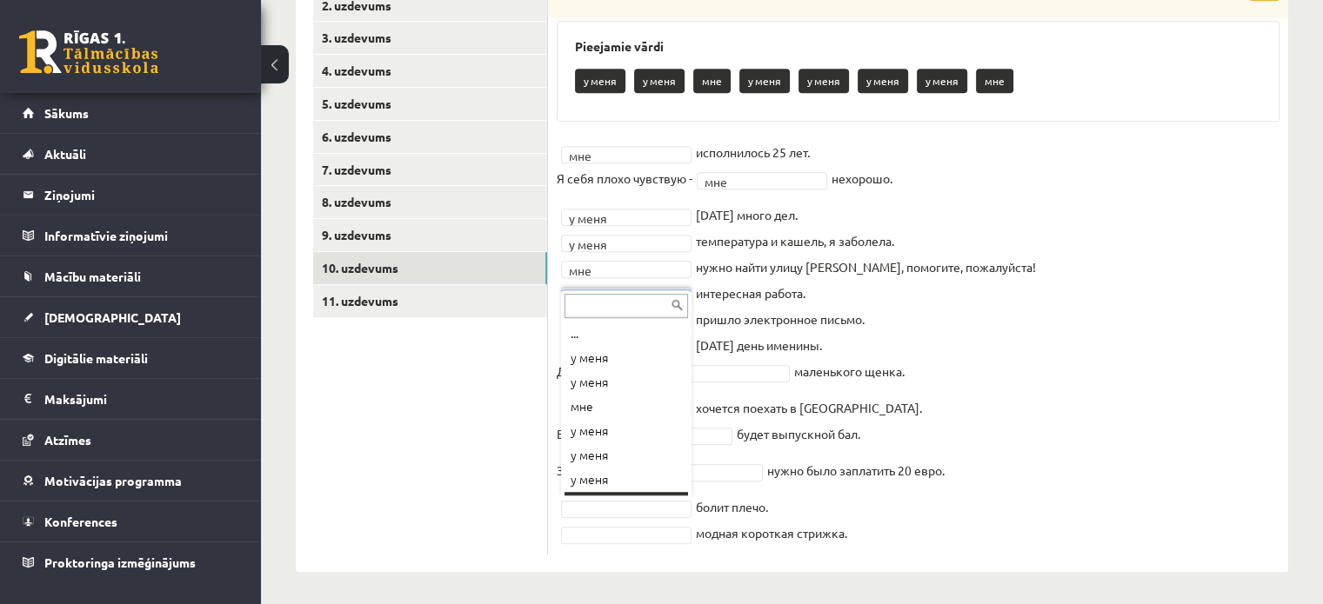
scroll to position [21, 0]
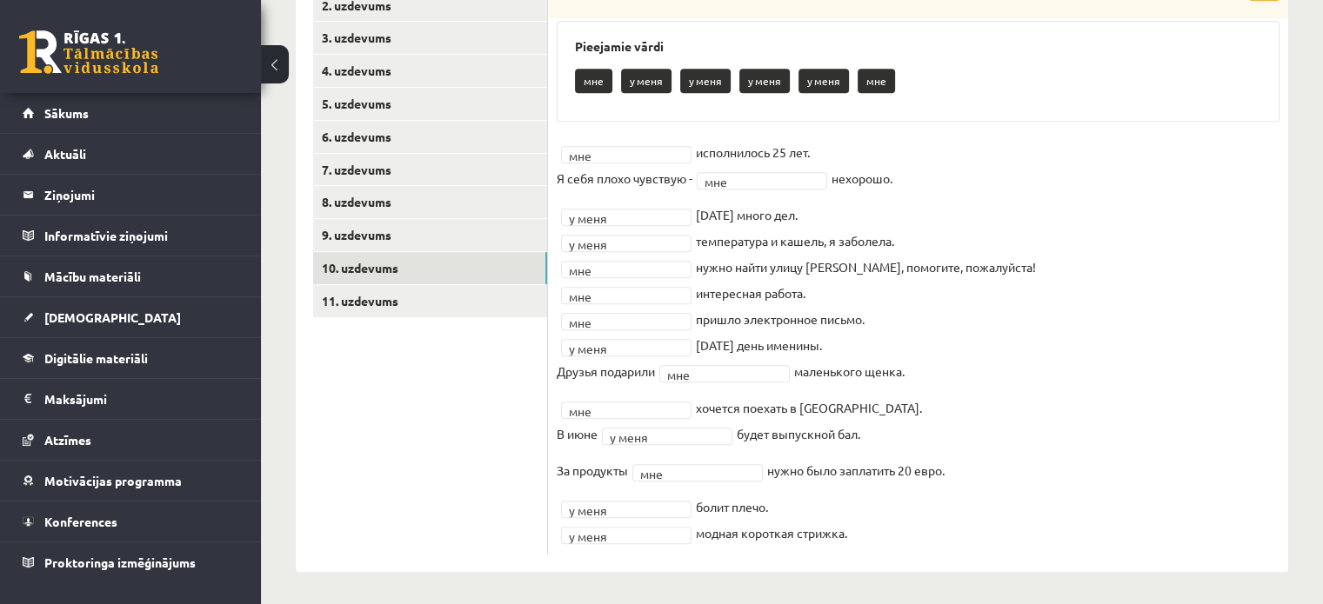
click at [923, 438] on fieldset "мне *** исполнилось 25 лет. Я себя плохо чувствую - мне *** нехорошо. у меня **…" at bounding box center [917, 342] width 723 height 407
click at [956, 446] on fieldset "мне *** исполнилось 25 лет. Я себя плохо чувствую - мне *** нехорошо. у меня **…" at bounding box center [917, 342] width 723 height 407
click at [445, 292] on link "11. uzdevums" at bounding box center [430, 301] width 234 height 32
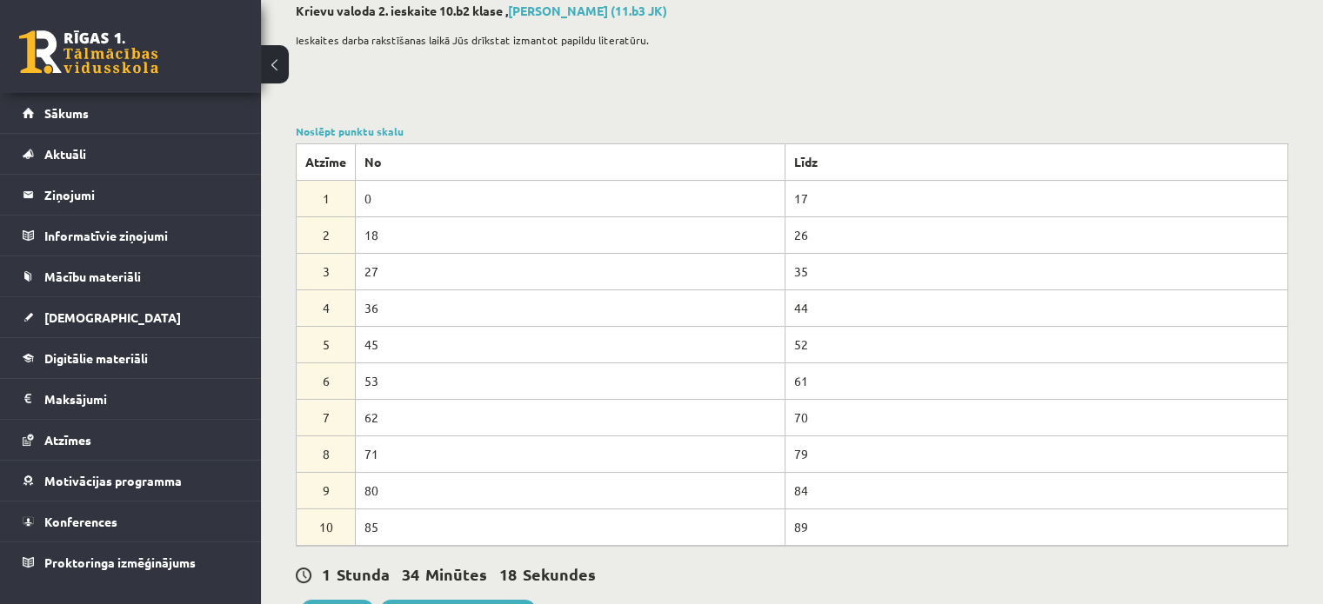
scroll to position [0, 0]
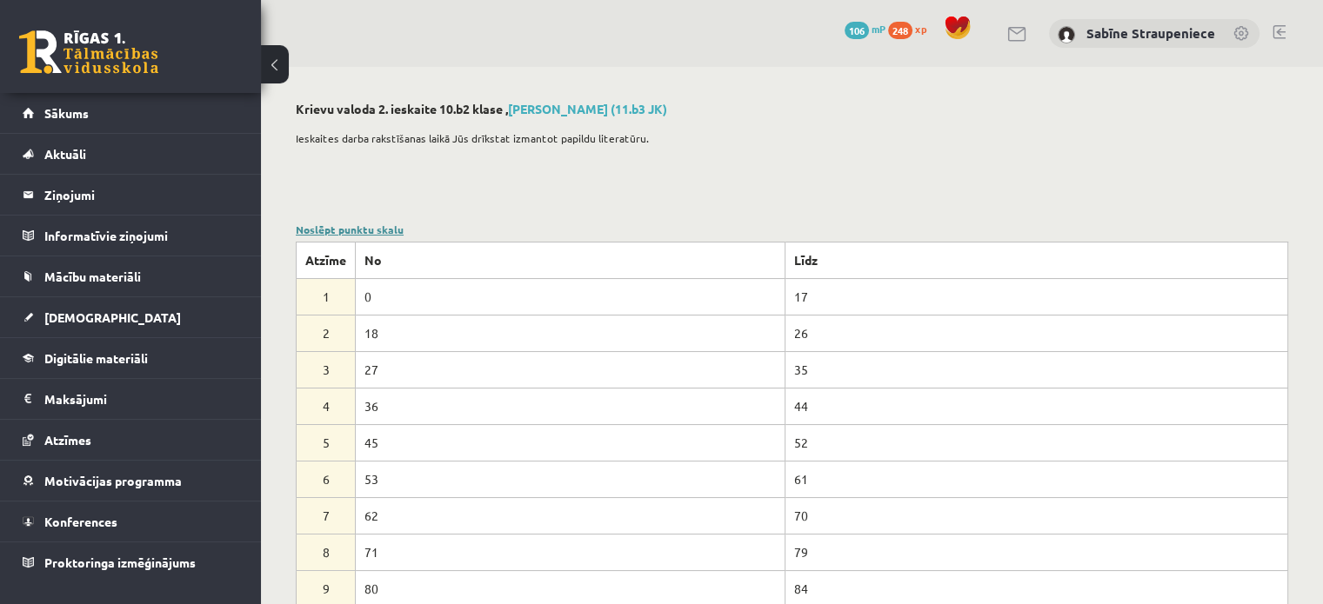
click at [390, 232] on link "Noslēpt punktu skalu" at bounding box center [350, 230] width 108 height 14
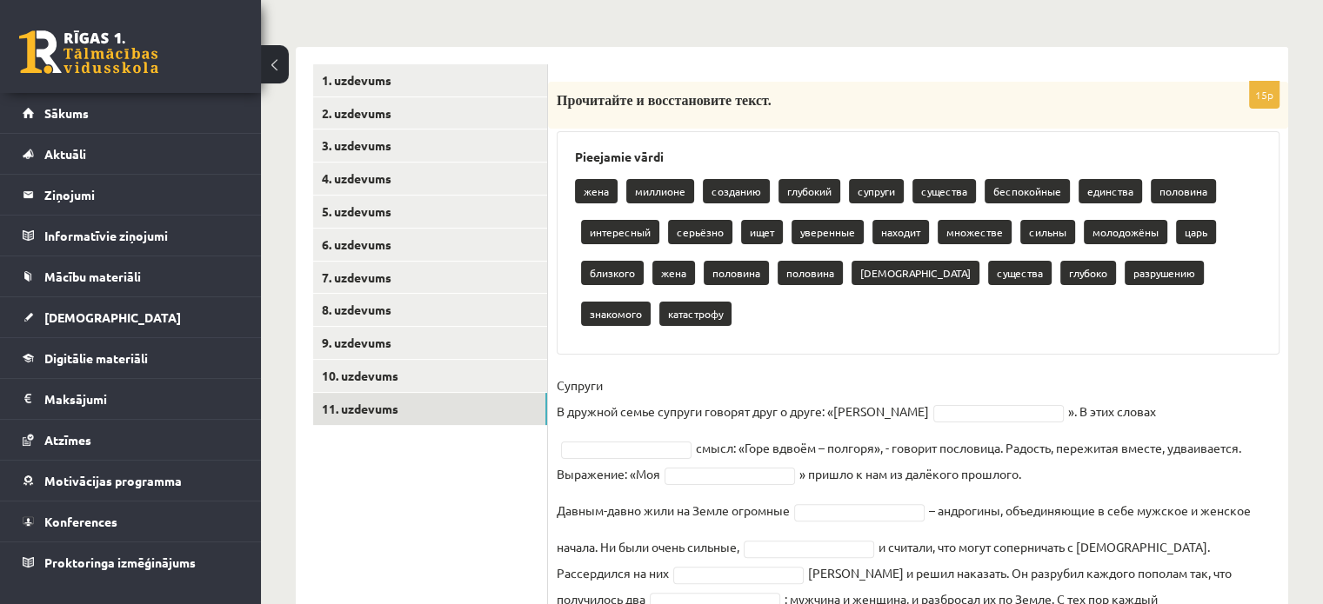
scroll to position [351, 0]
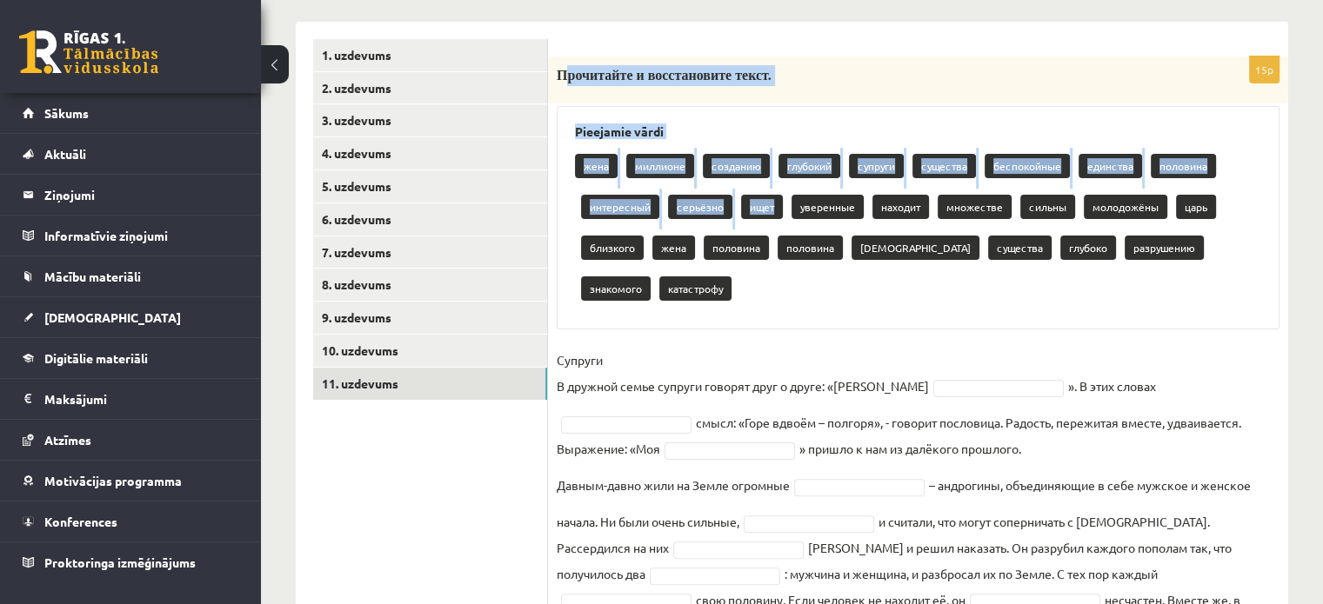
drag, startPoint x: 562, startPoint y: 72, endPoint x: 770, endPoint y: 229, distance: 260.8
click at [770, 229] on div "15p Прочитайте и восстановите текст. Pieejamie vārdi жена миллионе созданию глу…" at bounding box center [918, 410] width 740 height 706
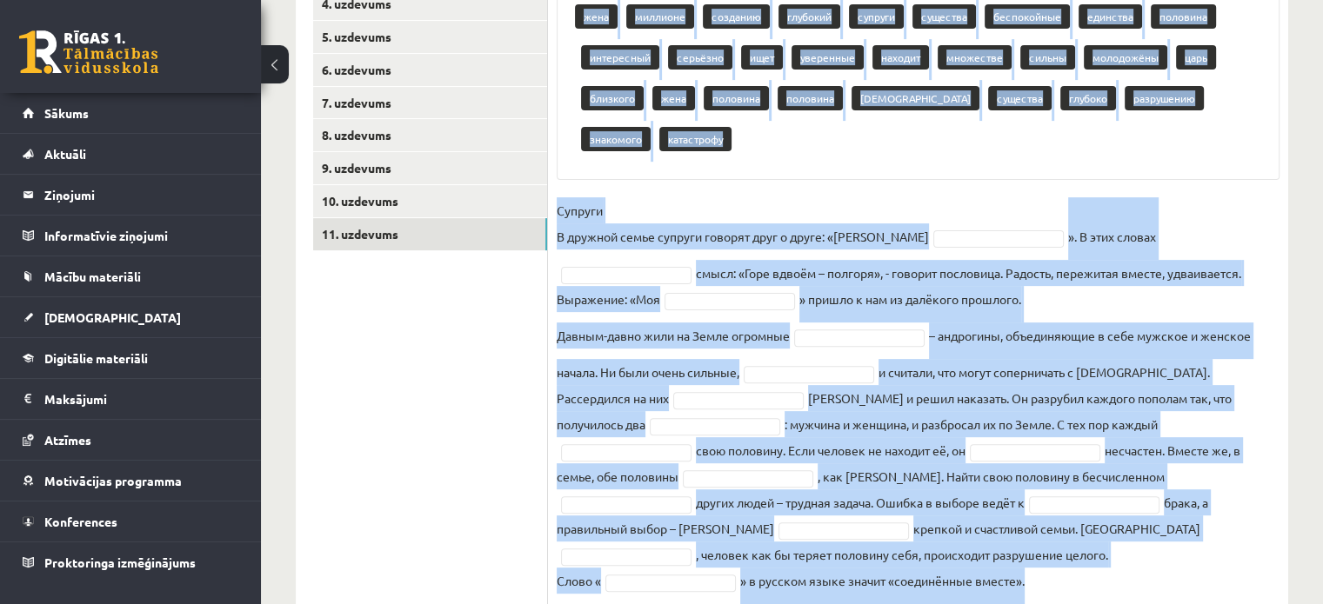
scroll to position [562, 0]
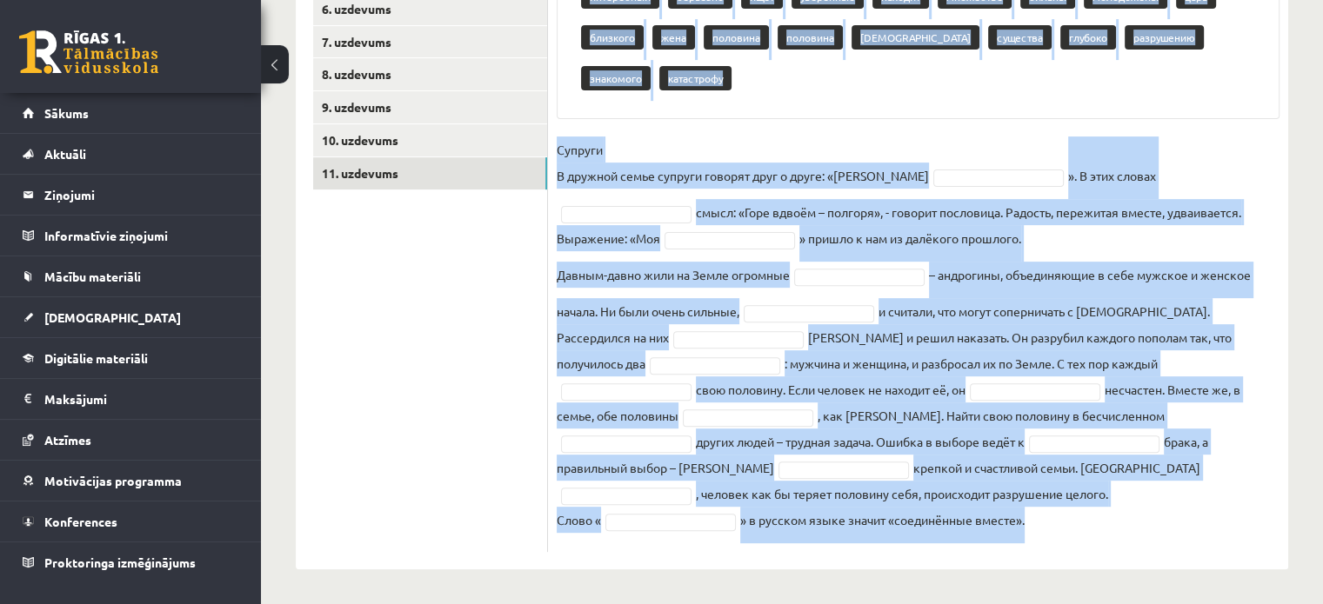
drag, startPoint x: 556, startPoint y: 72, endPoint x: 1196, endPoint y: 617, distance: 840.0
click at [1172, 556] on div "15p Прочитайте и восстановите текст. Pieejamie vārdi жена миллионе созданию глу…" at bounding box center [918, 190] width 740 height 758
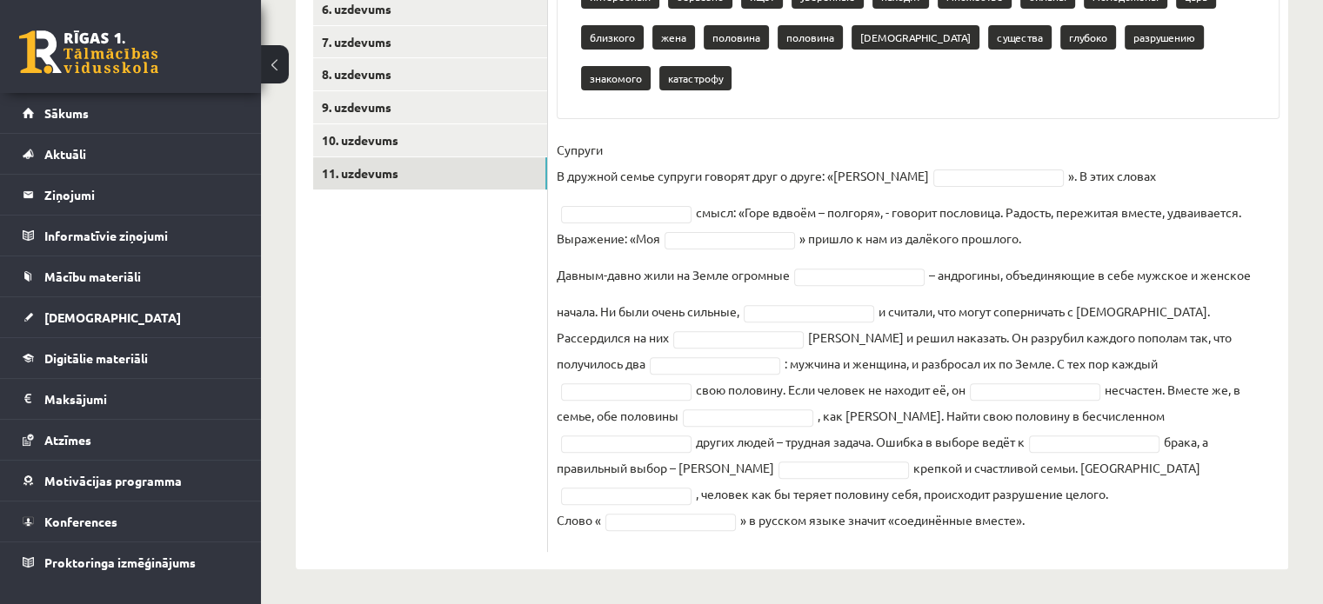
click at [762, 140] on p "Супруги В дружной семье супруги говорят друг о друге: «Моя" at bounding box center [742, 163] width 372 height 52
click at [765, 147] on p "Супруги В дружной семье супруги говорят друг о друге: «Моя" at bounding box center [742, 163] width 372 height 52
click at [771, 153] on p "Супруги В дружной семье супруги говорят друг о друге: «Моя" at bounding box center [742, 163] width 372 height 52
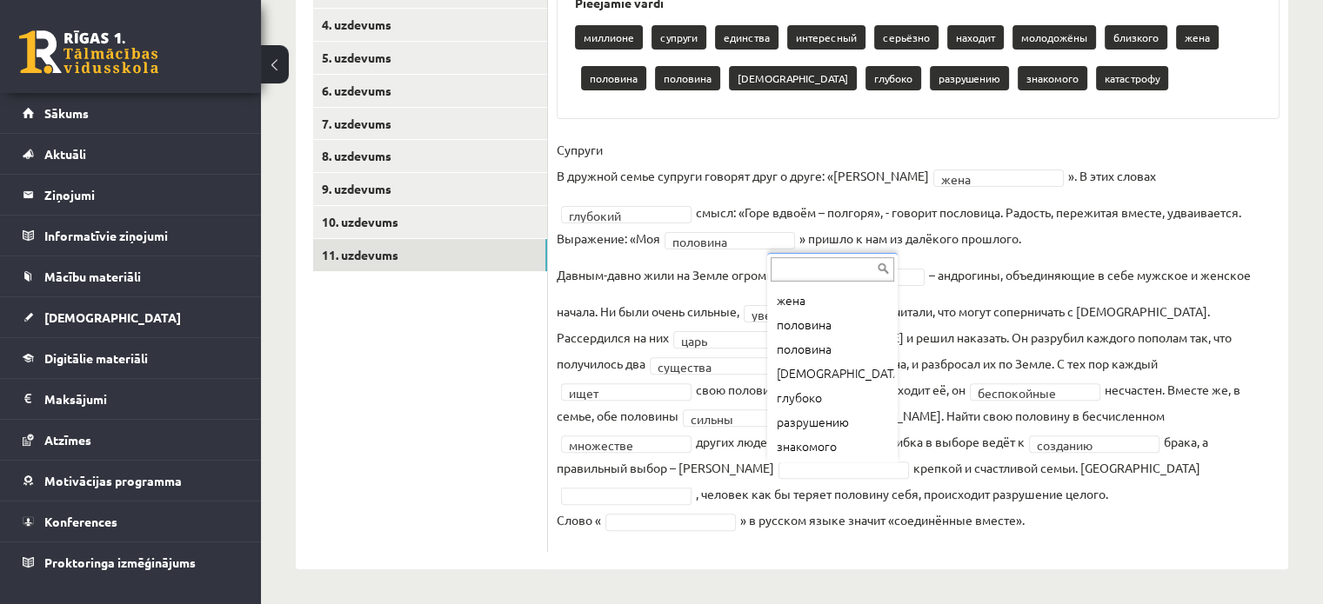
scroll to position [240, 0]
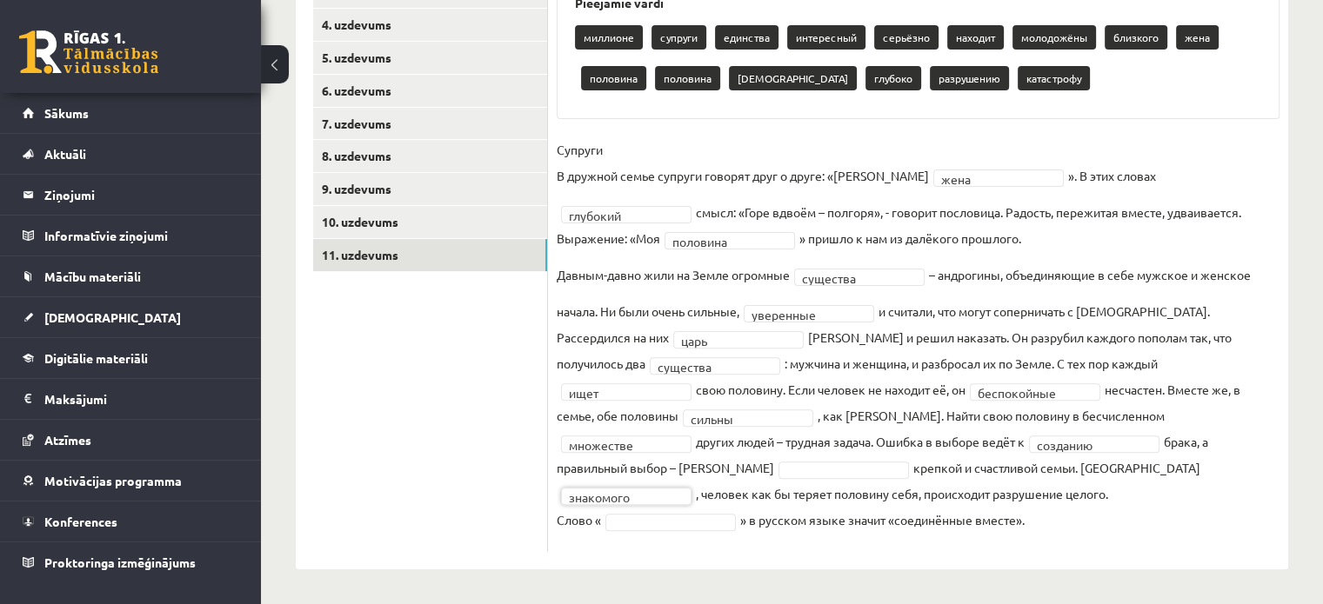
click at [683, 500] on fieldset "Супруги В дружной семье супруги говорят друг о друге: «Моя жена **** ». В этих …" at bounding box center [917, 340] width 723 height 407
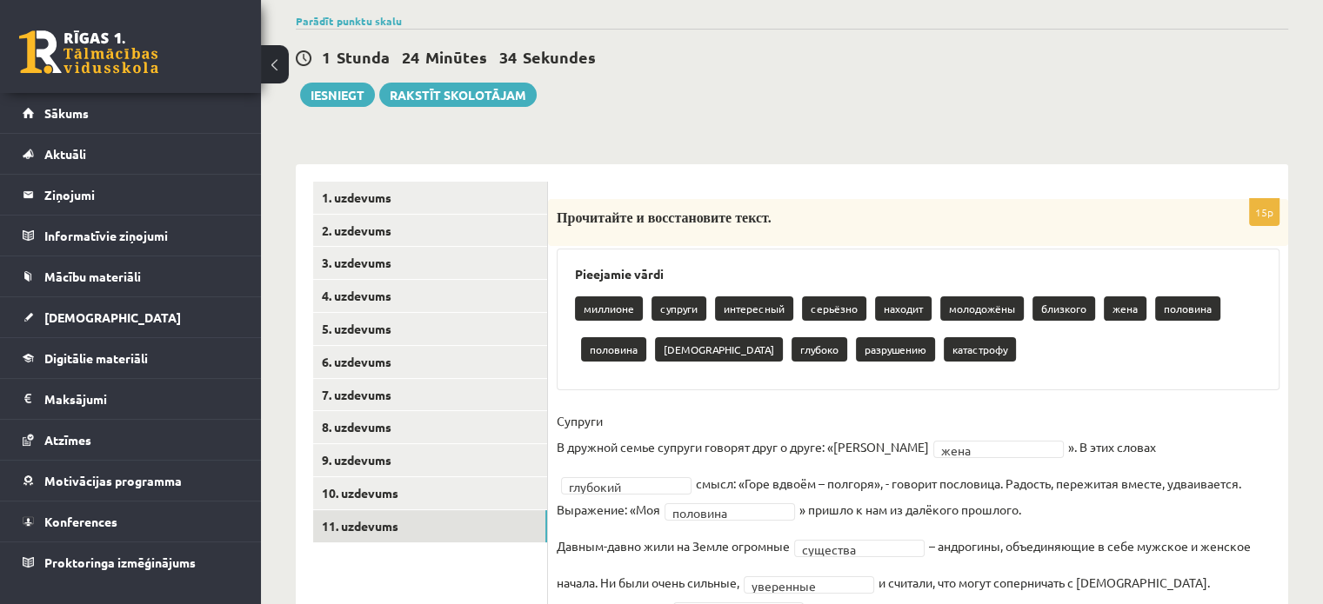
scroll to position [218, 0]
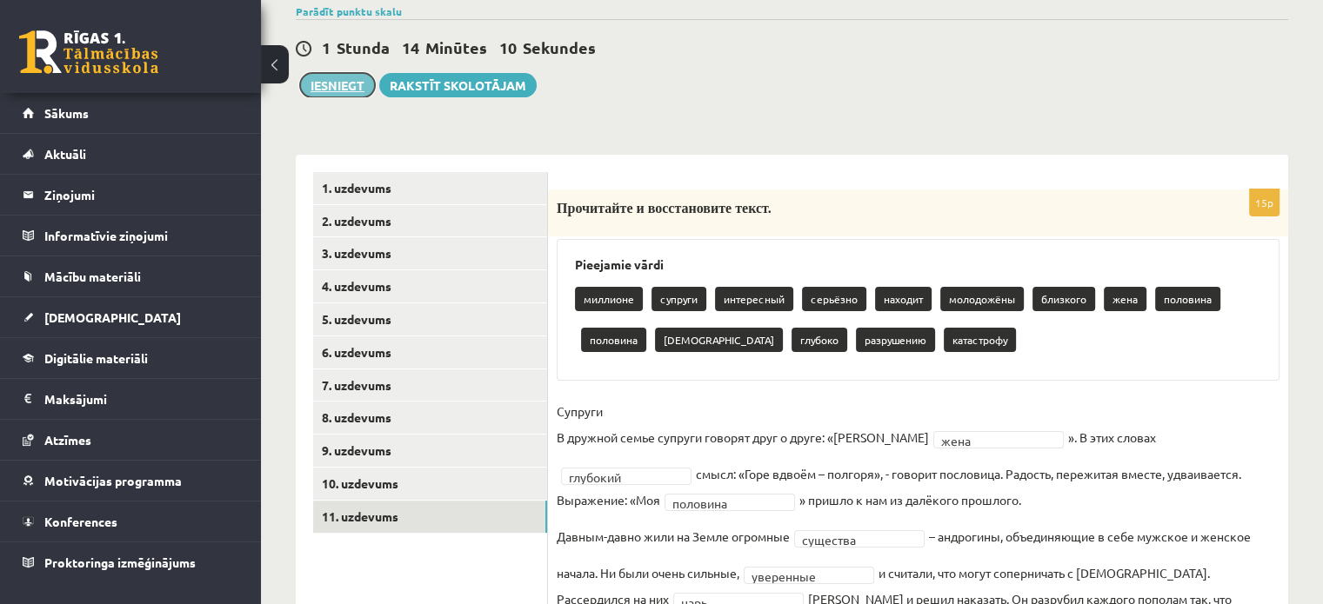
click at [313, 85] on button "Iesniegt" at bounding box center [337, 85] width 75 height 24
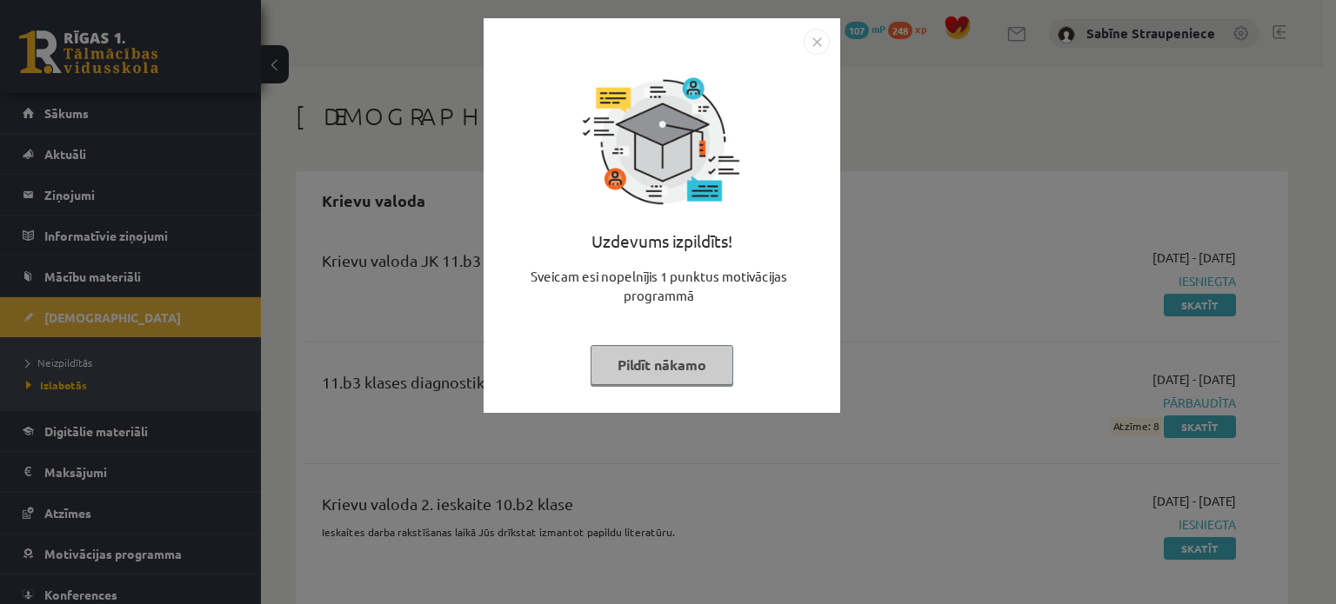
click at [855, 322] on div "Uzdevums izpildīts! Sveicam esi nopelnījis 1 punktus motivācijas programmā Pild…" at bounding box center [668, 302] width 1336 height 604
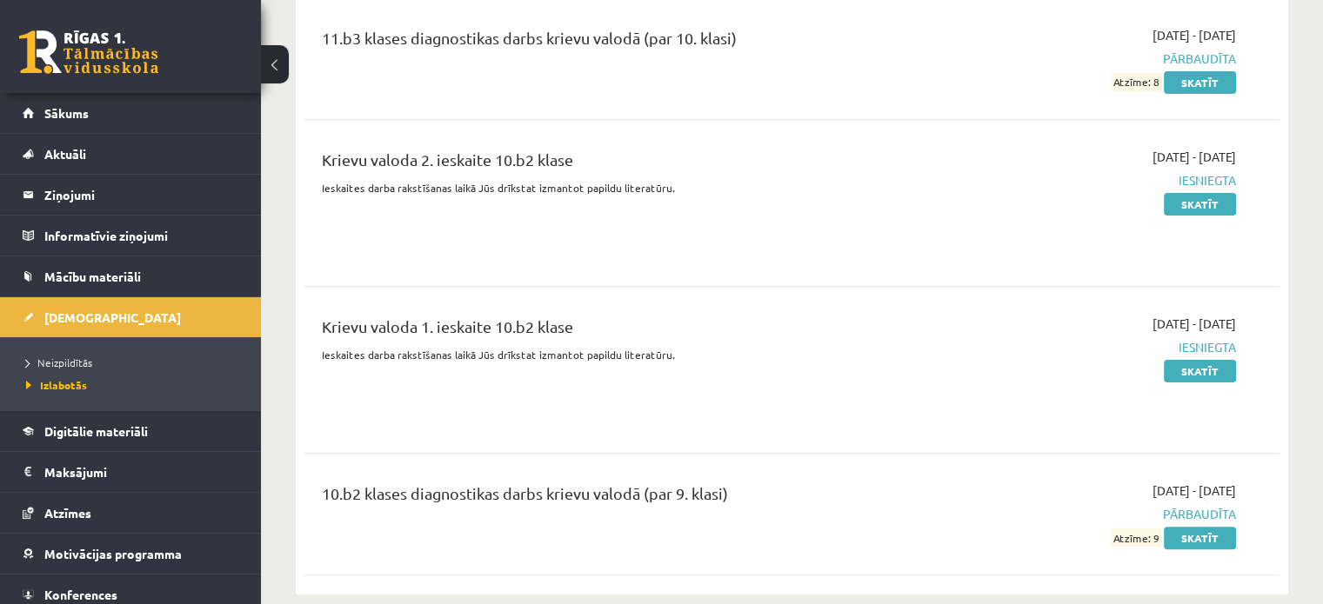
scroll to position [344, 0]
